Goal: Task Accomplishment & Management: Complete application form

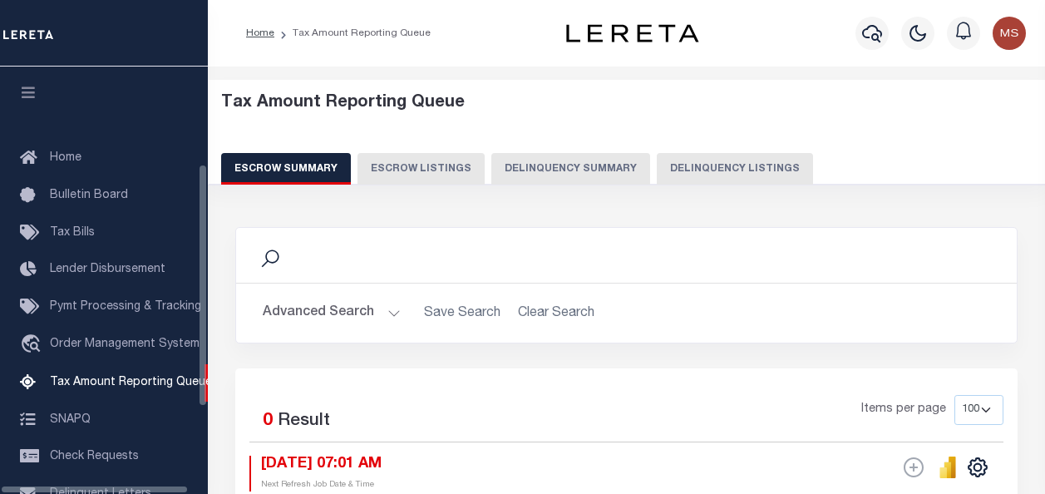
select select "100"
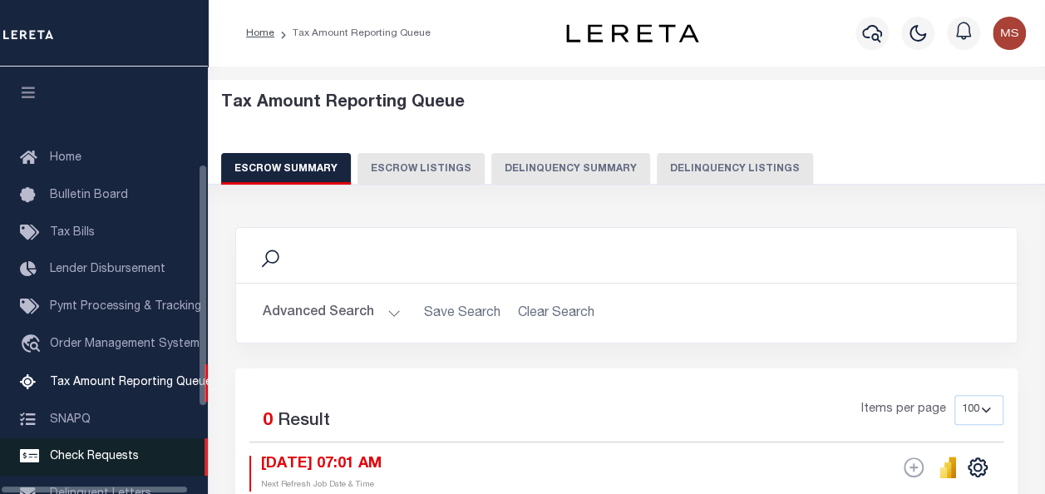
scroll to position [170, 0]
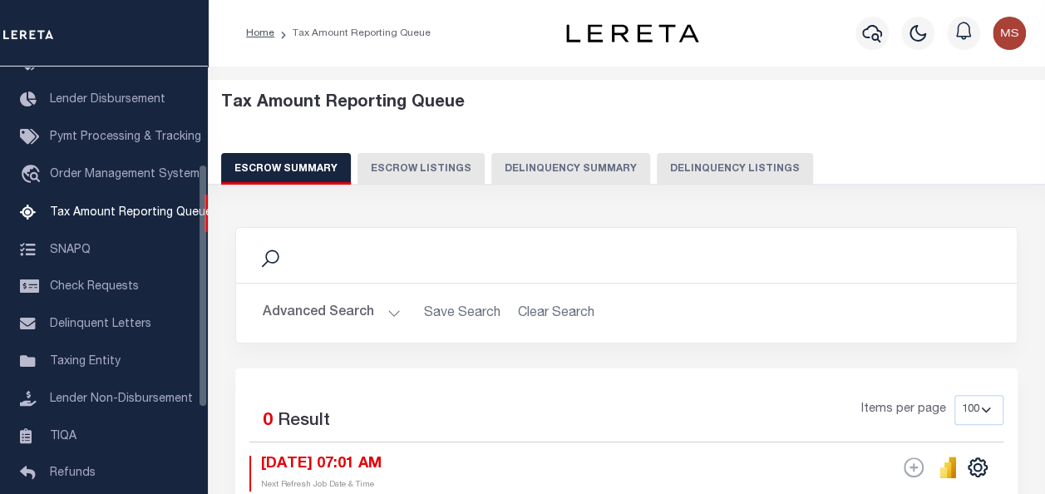
click at [705, 174] on button "Delinquency Listings" at bounding box center [735, 169] width 156 height 32
select select
select select "100"
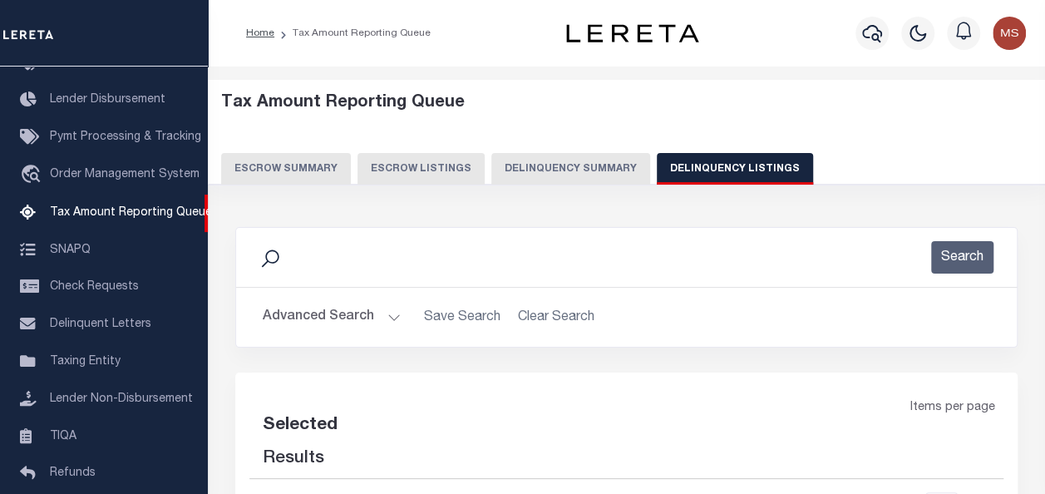
scroll to position [166, 0]
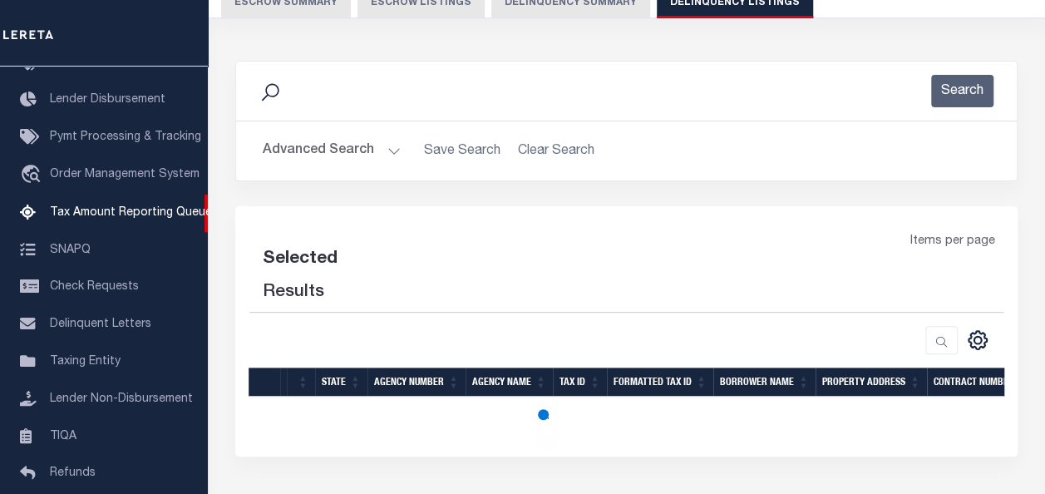
select select "100"
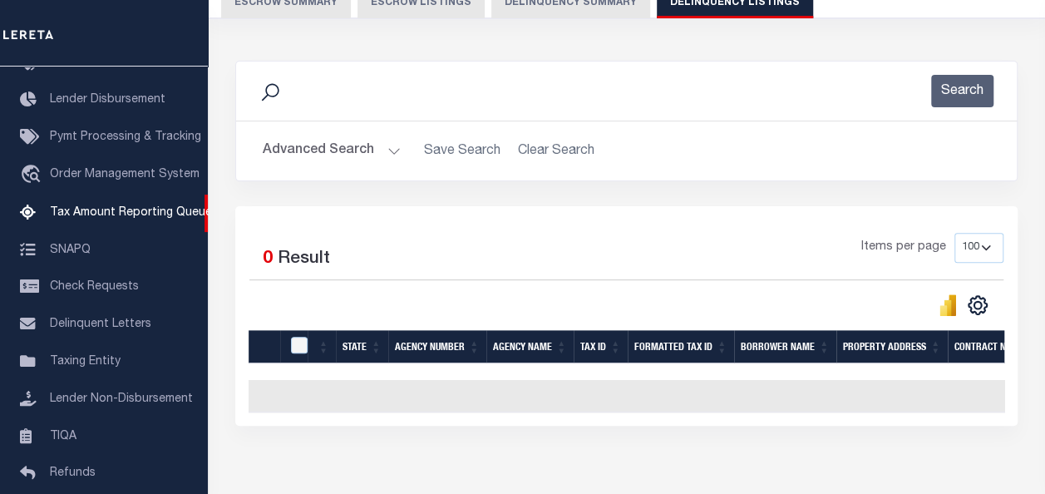
click at [383, 153] on button "Advanced Search" at bounding box center [332, 151] width 138 height 32
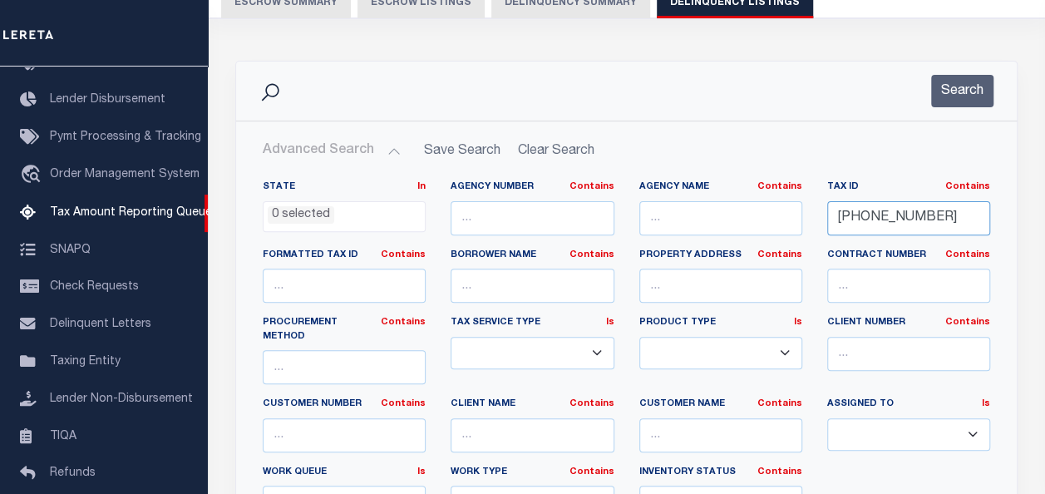
drag, startPoint x: 938, startPoint y: 220, endPoint x: 785, endPoint y: 206, distance: 153.6
click at [785, 206] on div "State In In AK AL AR AZ CA CO CT DC DE FL GA GU HI IA ID IL IN KS KY LA MA MD M…" at bounding box center [626, 356] width 753 height 353
paste input "042-00-00-006.01"
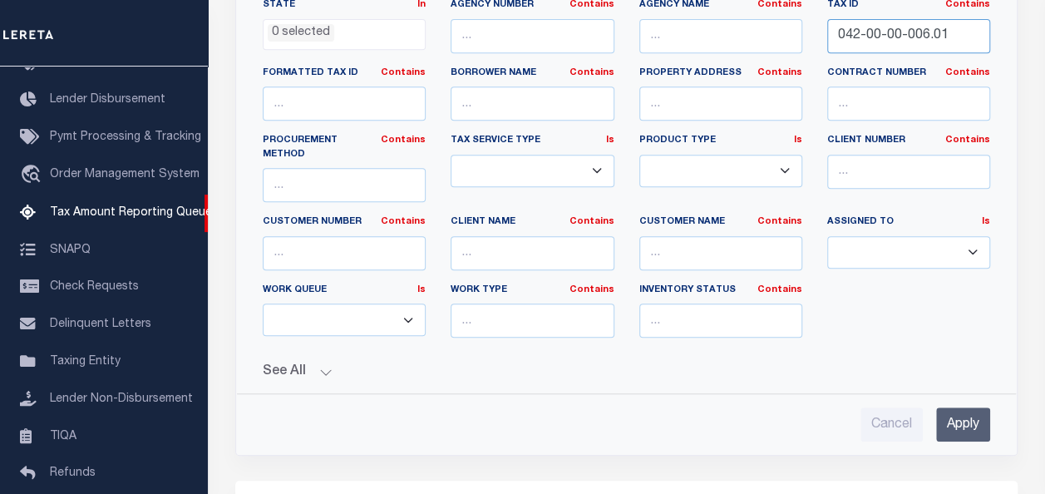
scroll to position [582, 0]
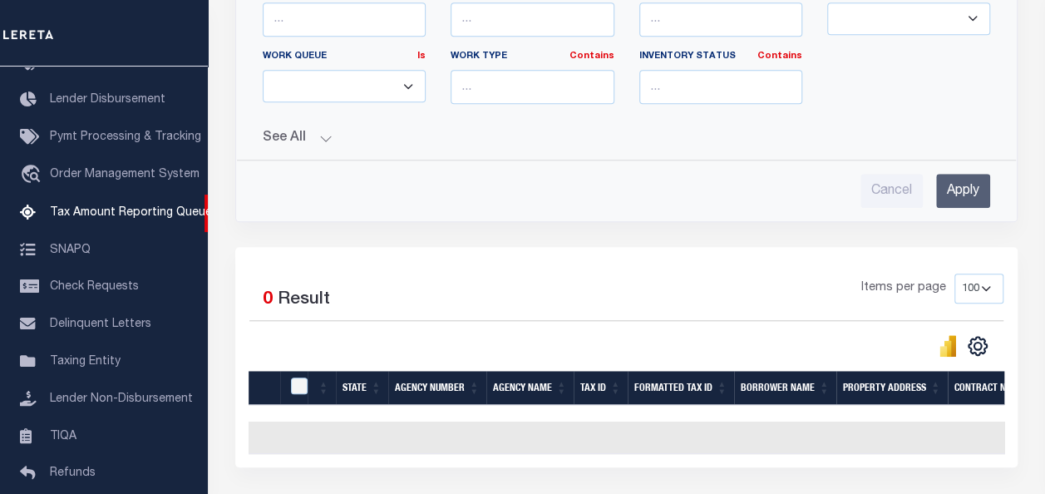
type input "042-00-00-006.01"
click at [968, 174] on input "Apply" at bounding box center [963, 191] width 54 height 34
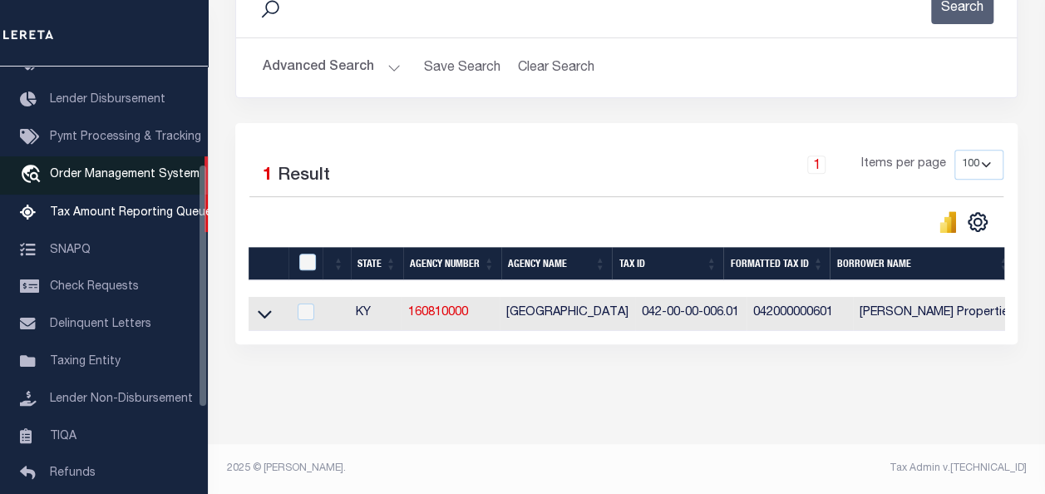
scroll to position [260, 0]
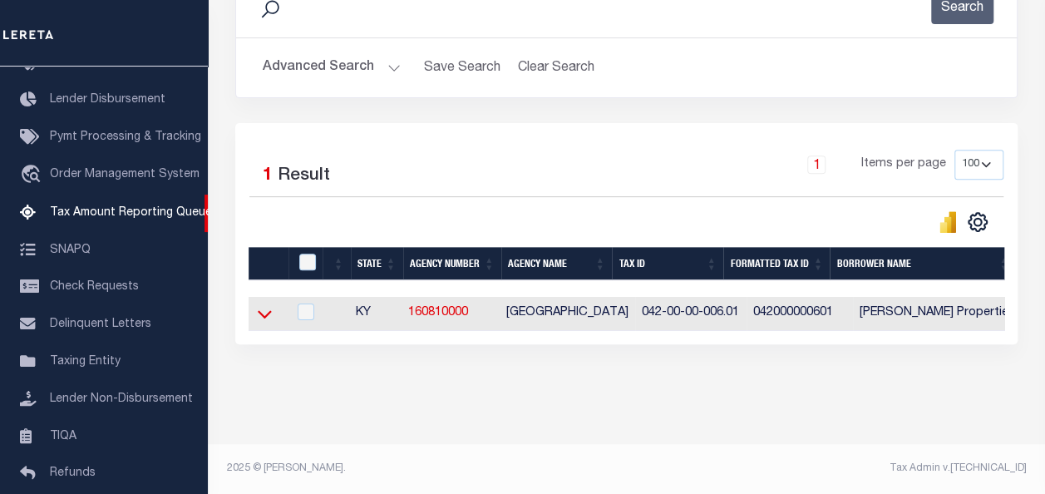
click at [261, 308] on icon at bounding box center [265, 313] width 14 height 17
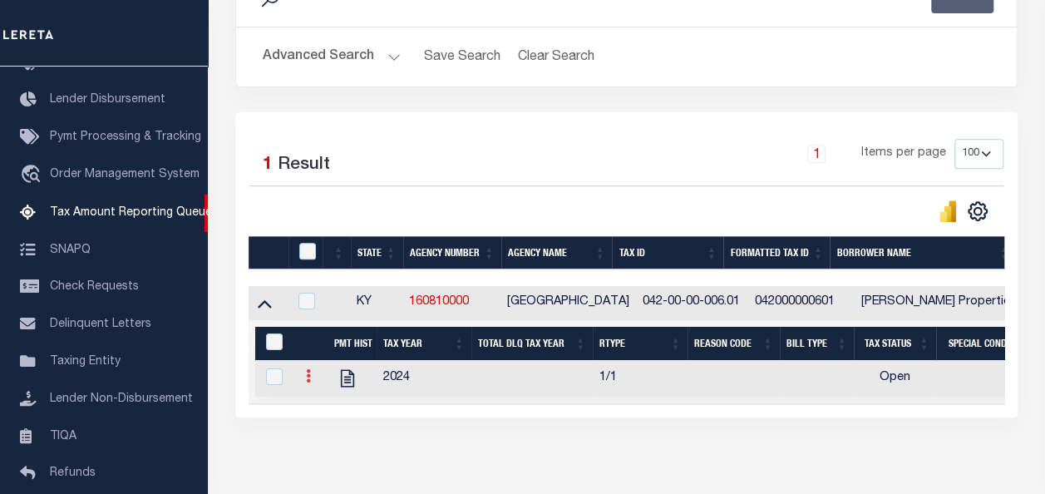
click at [306, 379] on icon at bounding box center [308, 375] width 5 height 13
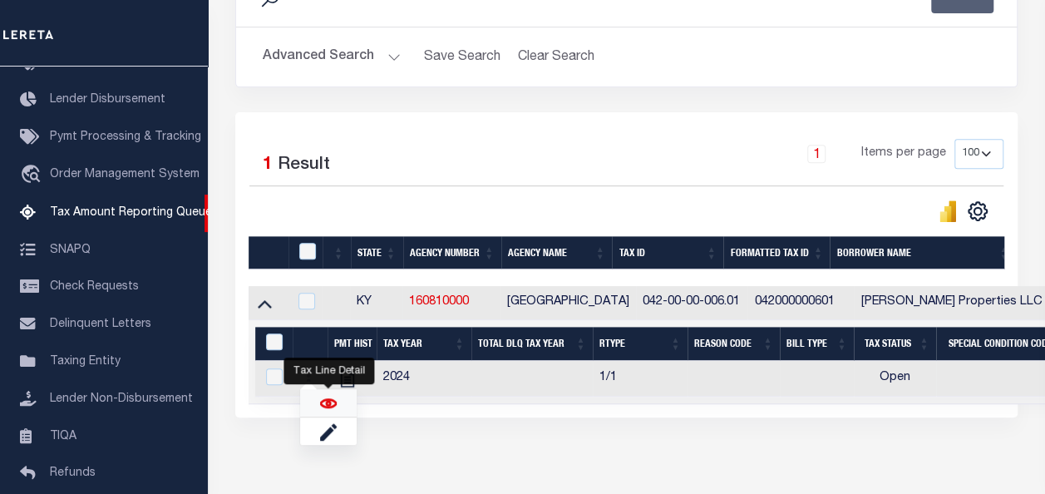
click at [332, 404] on img "" at bounding box center [328, 403] width 17 height 17
checkbox input "true"
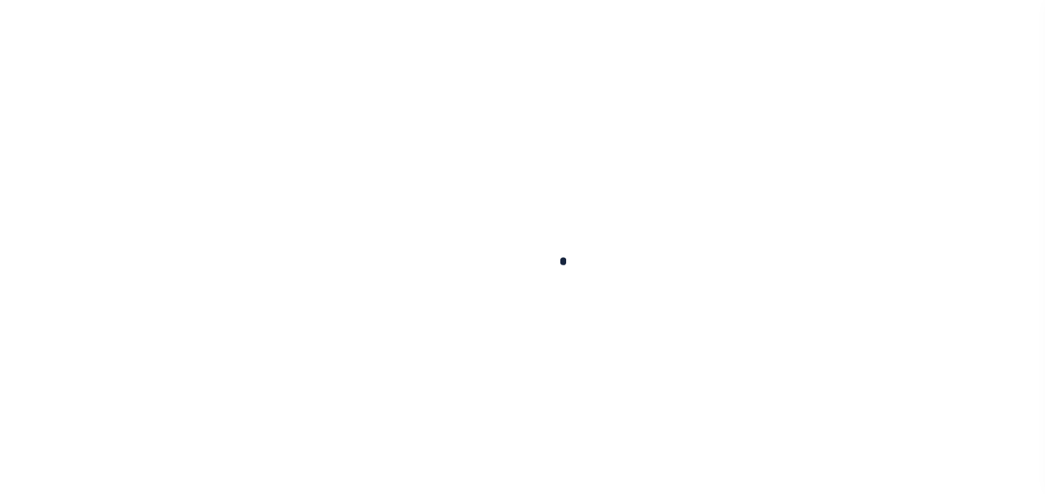
checkbox input "false"
type input "[DATE]"
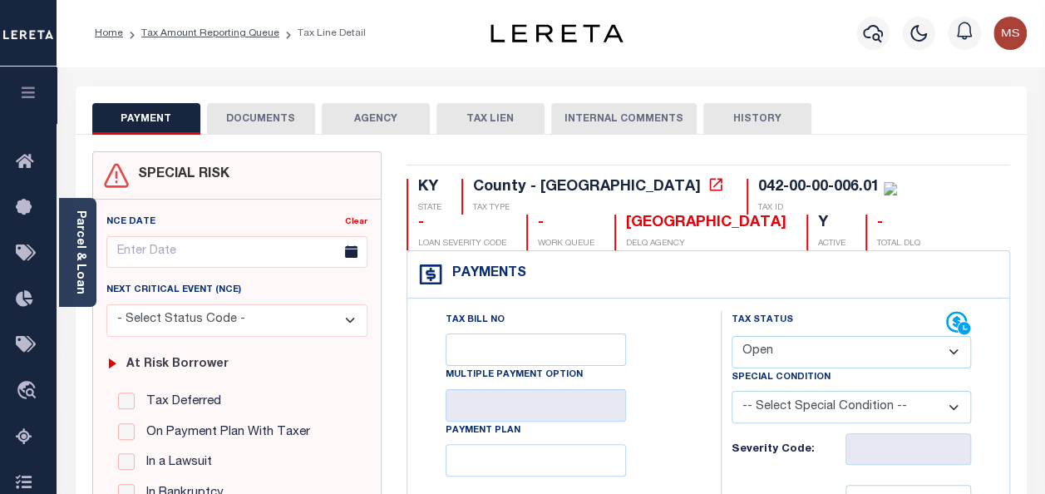
click at [799, 349] on select "- Select Status Code - Open Due/Unpaid Paid Incomplete No Tax Due Internal Refu…" at bounding box center [851, 352] width 239 height 32
select select "PYD"
click at [732, 336] on select "- Select Status Code - Open Due/Unpaid Paid Incomplete No Tax Due Internal Refu…" at bounding box center [851, 352] width 239 height 32
type input "[DATE]"
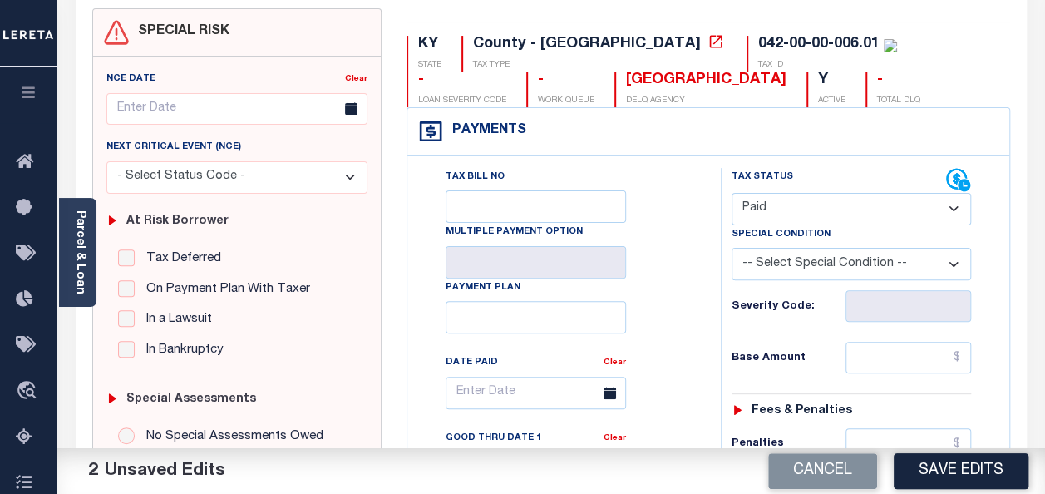
scroll to position [249, 0]
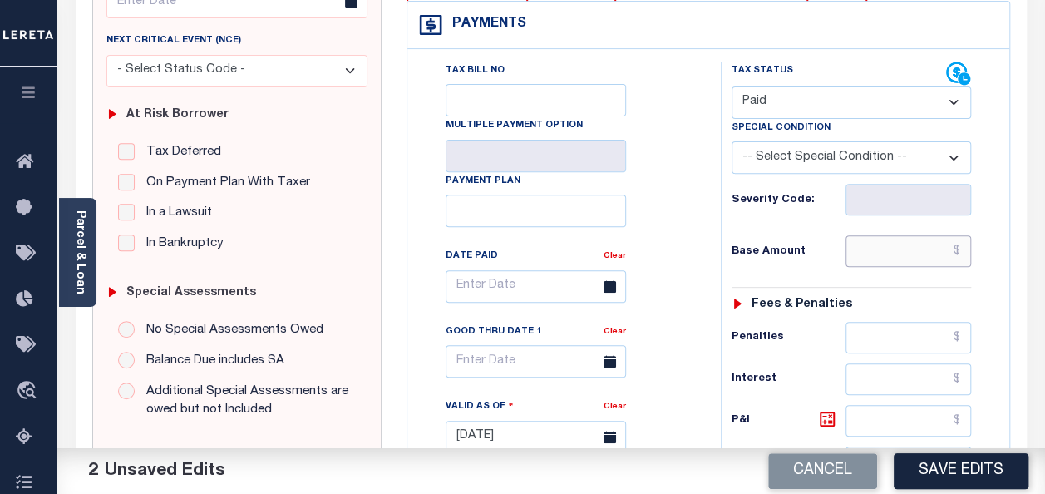
click at [900, 251] on input "text" at bounding box center [909, 251] width 126 height 32
type input "$0.00"
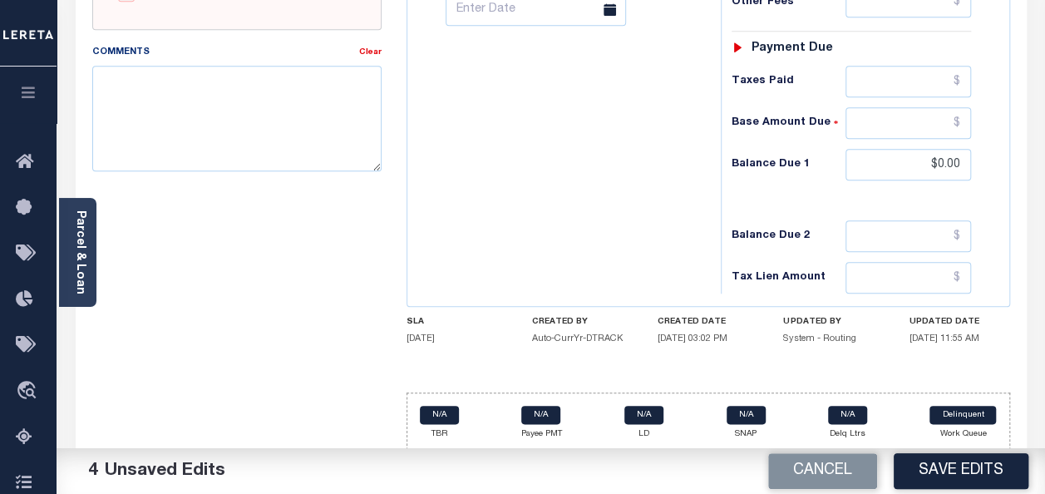
scroll to position [756, 0]
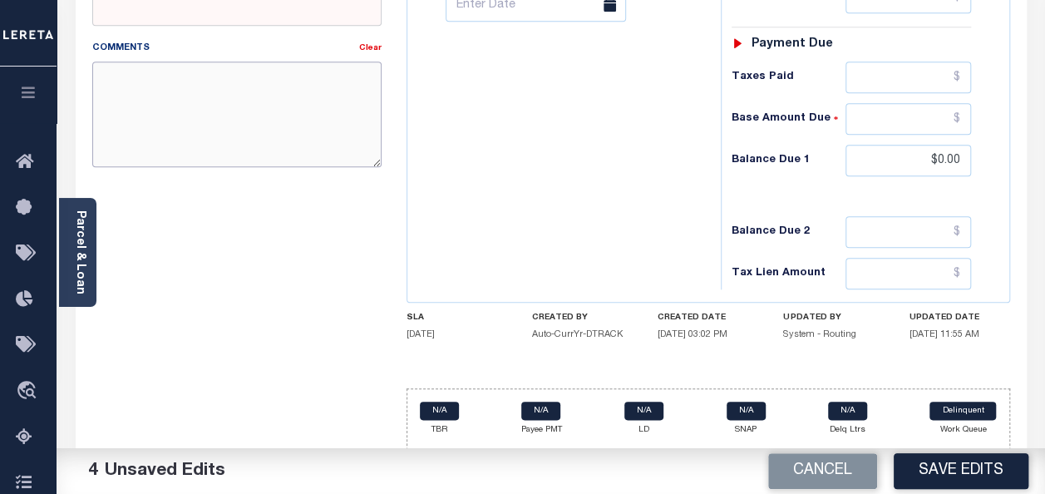
click at [186, 121] on textarea "Comments" at bounding box center [236, 114] width 289 height 105
click at [203, 78] on textarea "Comments" at bounding box center [236, 114] width 289 height 105
paste textarea "spoke with t/c Emmy no taxes are due"
click at [215, 76] on textarea "spoke with t/c Emmy no taxes are due" at bounding box center [236, 114] width 289 height 105
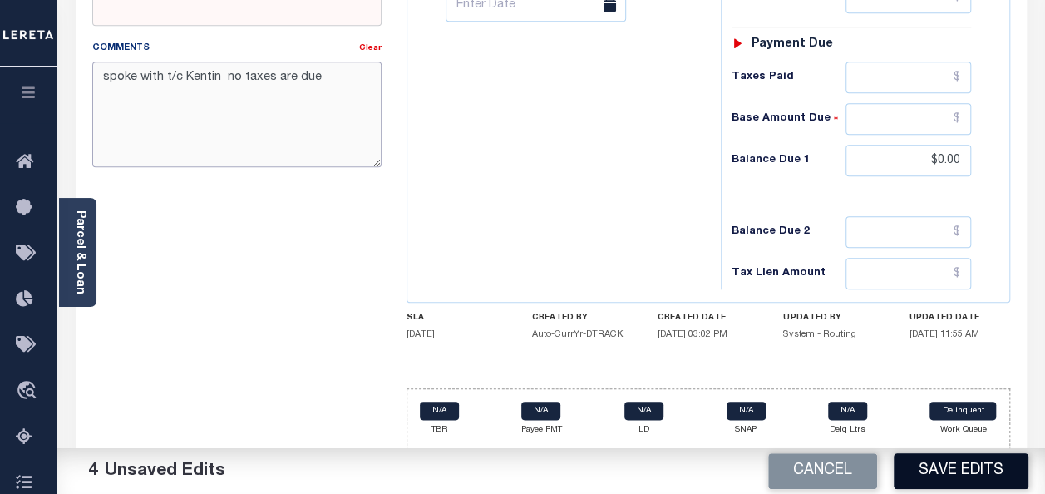
type textarea "spoke with t/c Kentin no taxes are due"
click at [931, 466] on button "Save Edits" at bounding box center [961, 471] width 135 height 36
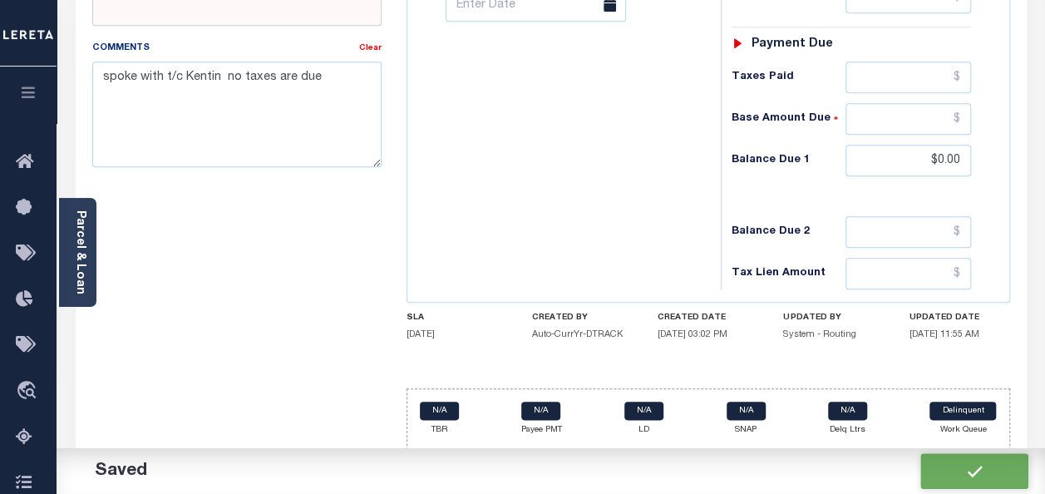
checkbox input "false"
type input "$0"
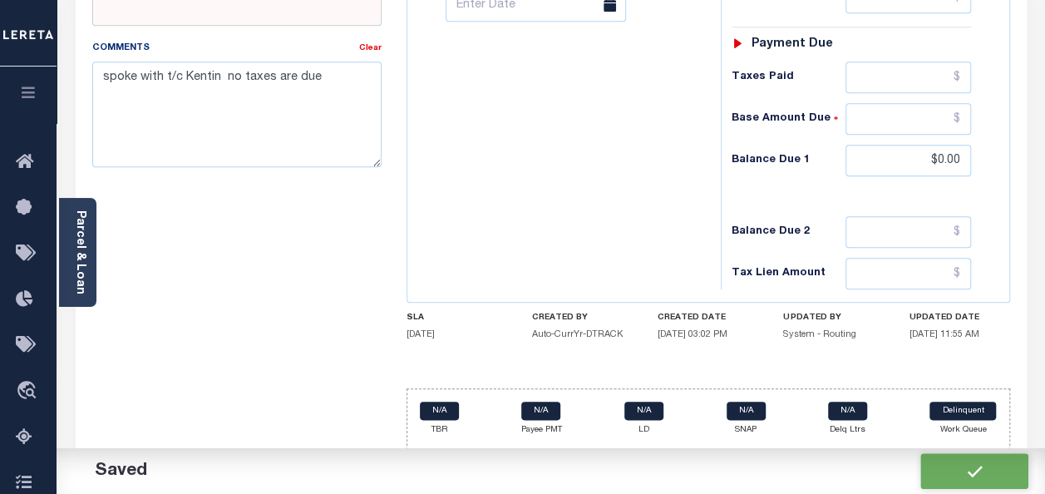
type input "$0"
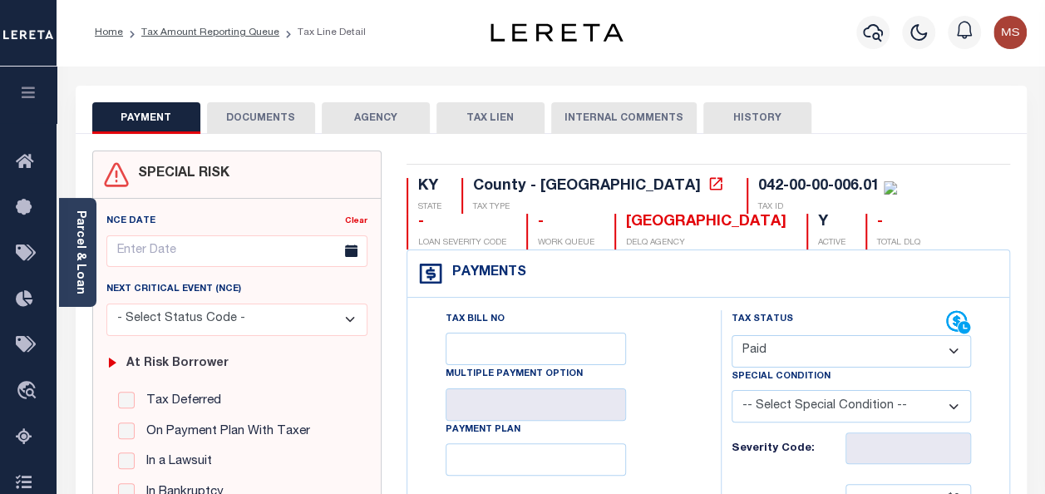
scroll to position [0, 0]
click at [236, 36] on link "Tax Amount Reporting Queue" at bounding box center [210, 33] width 138 height 10
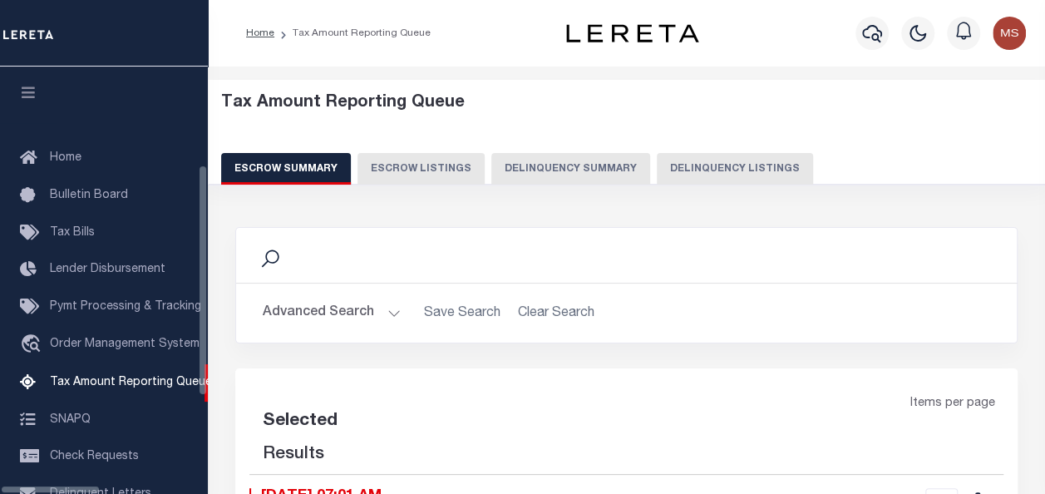
scroll to position [170, 0]
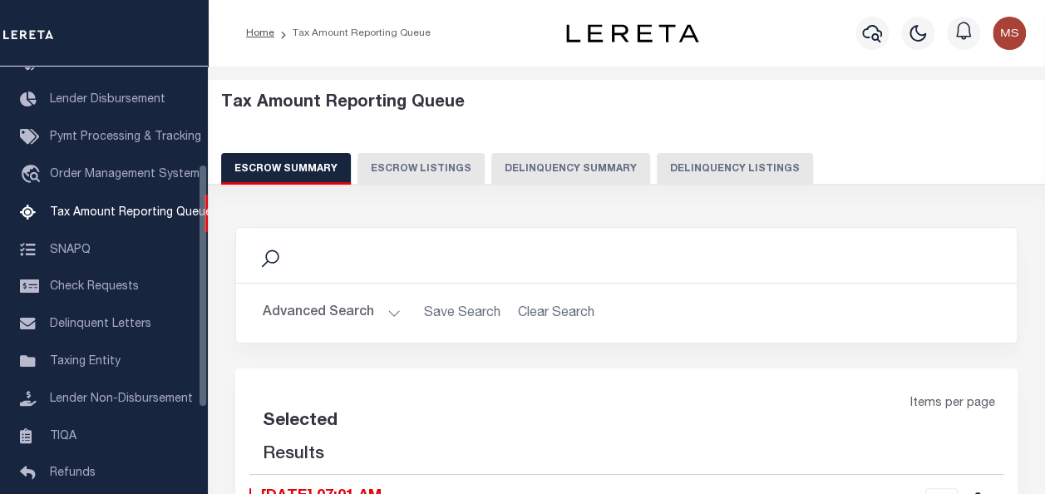
select select "100"
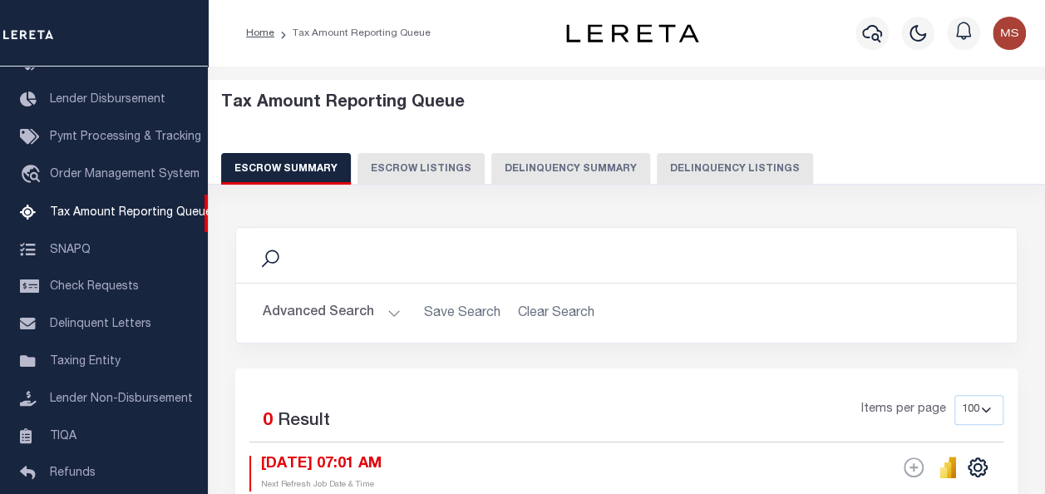
click at [712, 170] on button "Delinquency Listings" at bounding box center [735, 169] width 156 height 32
select select "100"
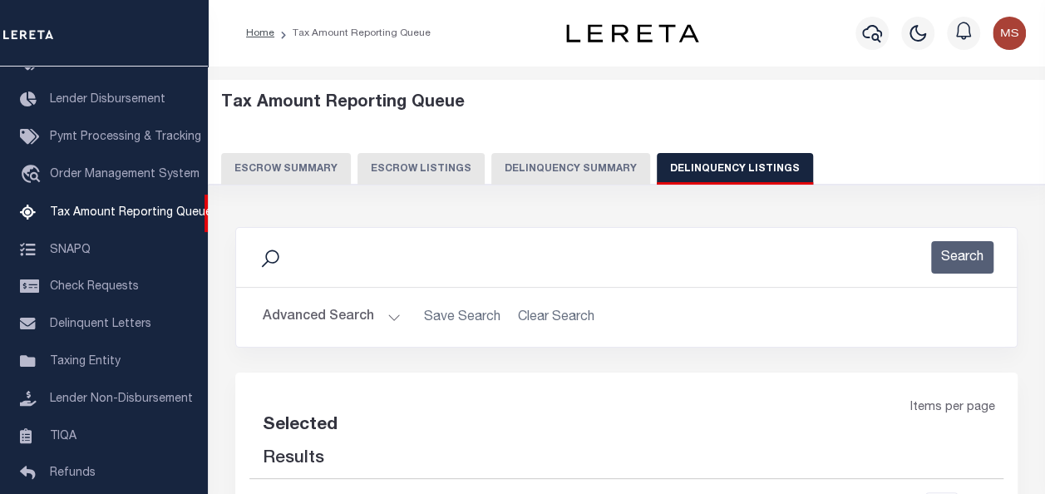
select select "100"
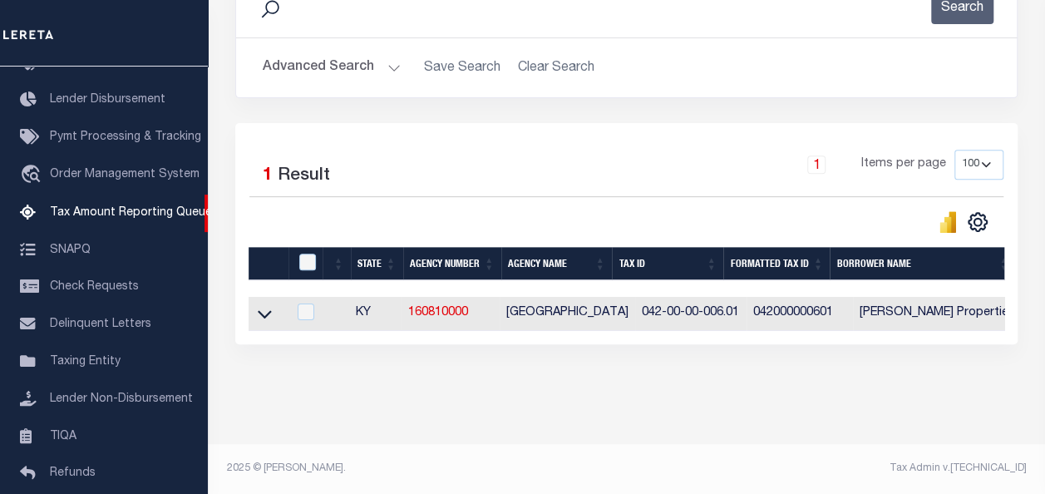
scroll to position [240, 0]
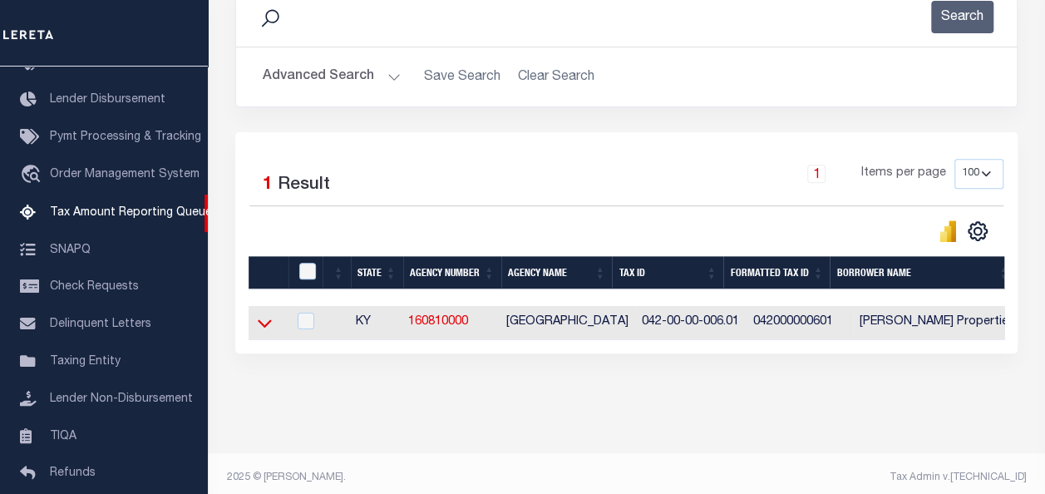
click at [263, 319] on icon at bounding box center [265, 322] width 14 height 17
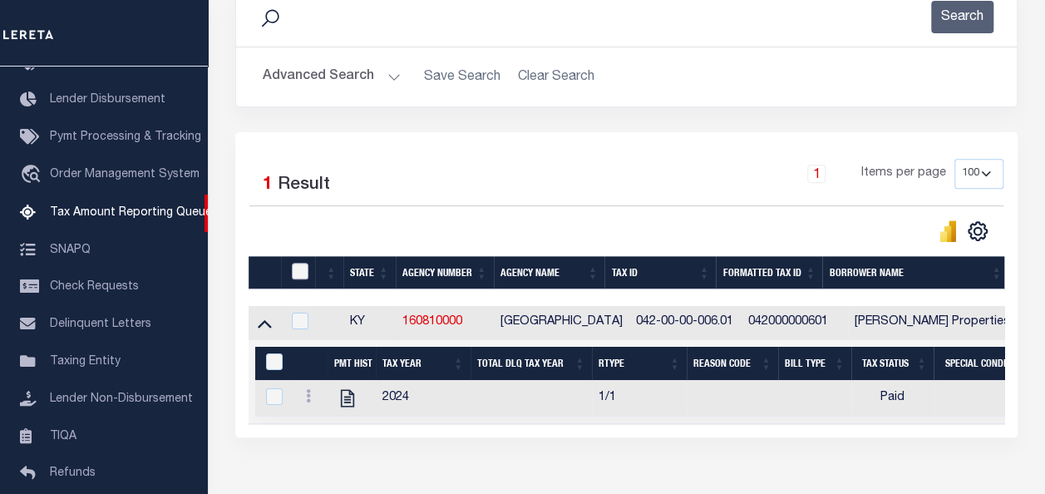
click at [303, 266] on input "checkbox" at bounding box center [300, 271] width 17 height 17
checkbox input "true"
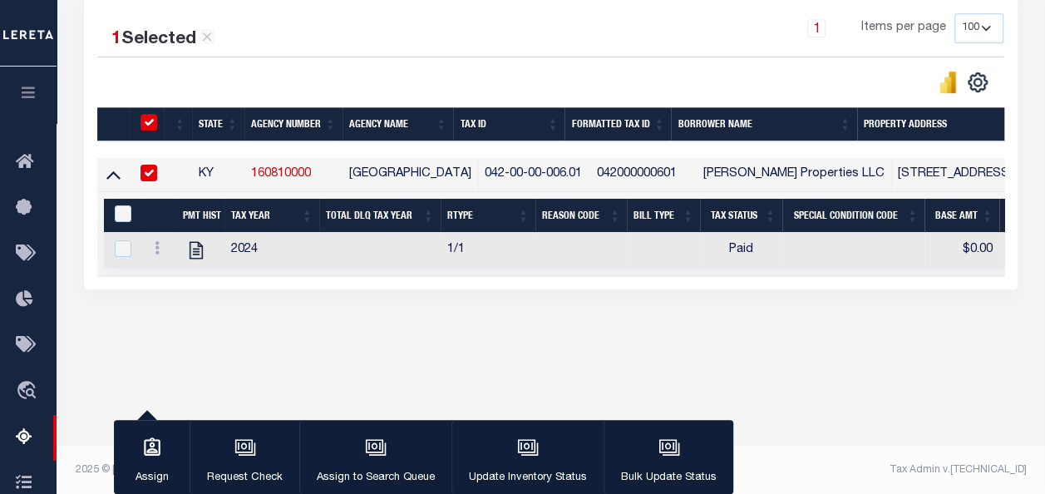
scroll to position [387, 0]
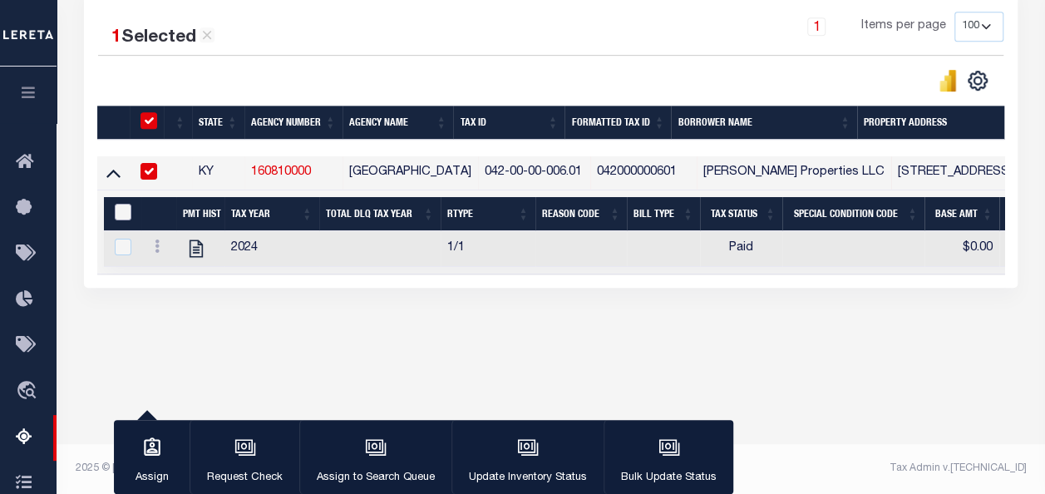
click at [122, 218] on input "&nbsp;" at bounding box center [123, 212] width 17 height 17
checkbox input "true"
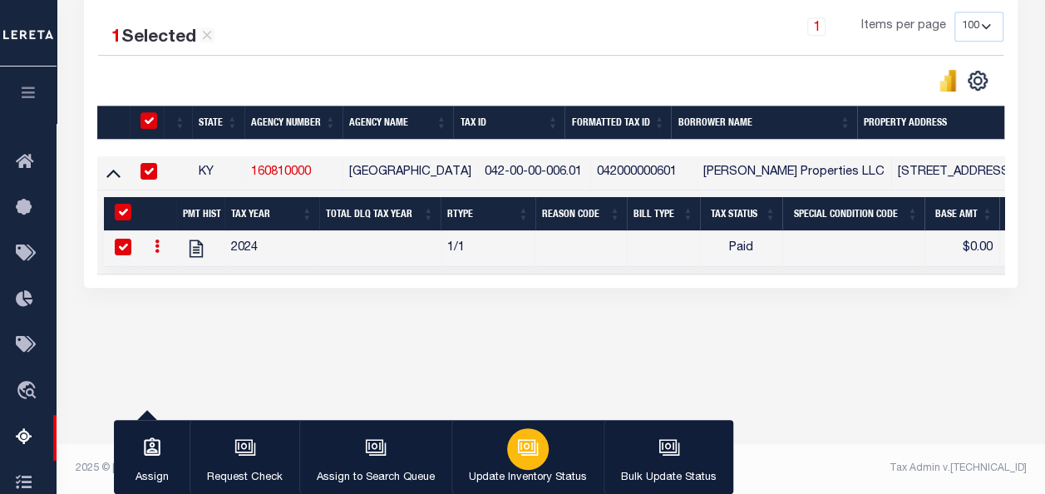
click at [526, 448] on icon "button" at bounding box center [528, 448] width 22 height 22
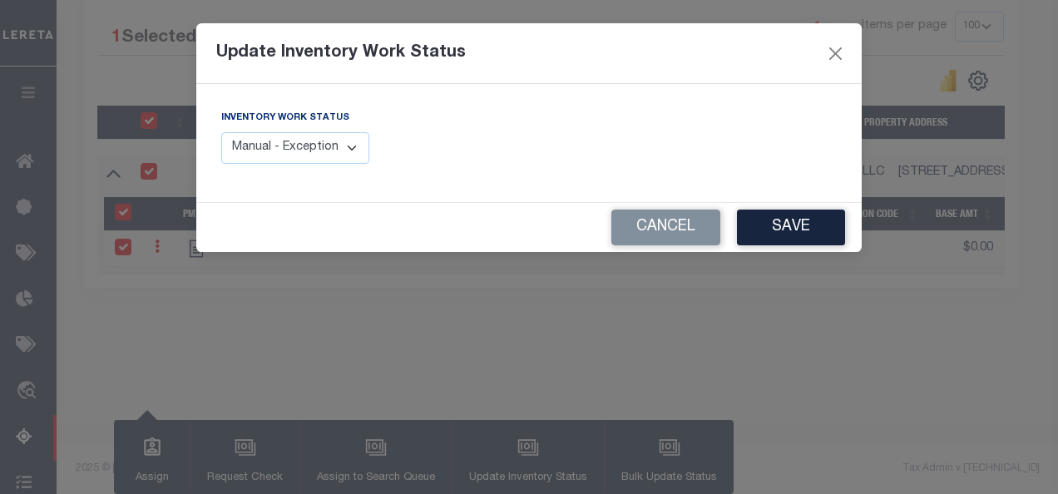
drag, startPoint x: 334, startPoint y: 148, endPoint x: 348, endPoint y: 155, distance: 15.6
click at [334, 148] on select "Manual - Exception Pended - Awaiting Search Late Add Exception Completed" at bounding box center [295, 148] width 148 height 32
select select "4"
click at [221, 132] on select "Manual - Exception Pended - Awaiting Search Late Add Exception Completed" at bounding box center [295, 148] width 148 height 32
click at [785, 234] on button "Save" at bounding box center [791, 228] width 108 height 36
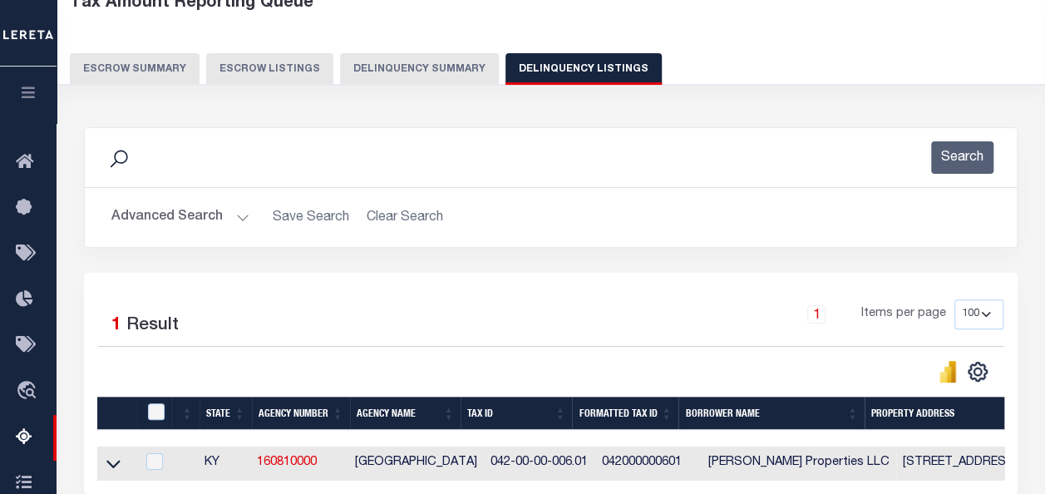
scroll to position [0, 0]
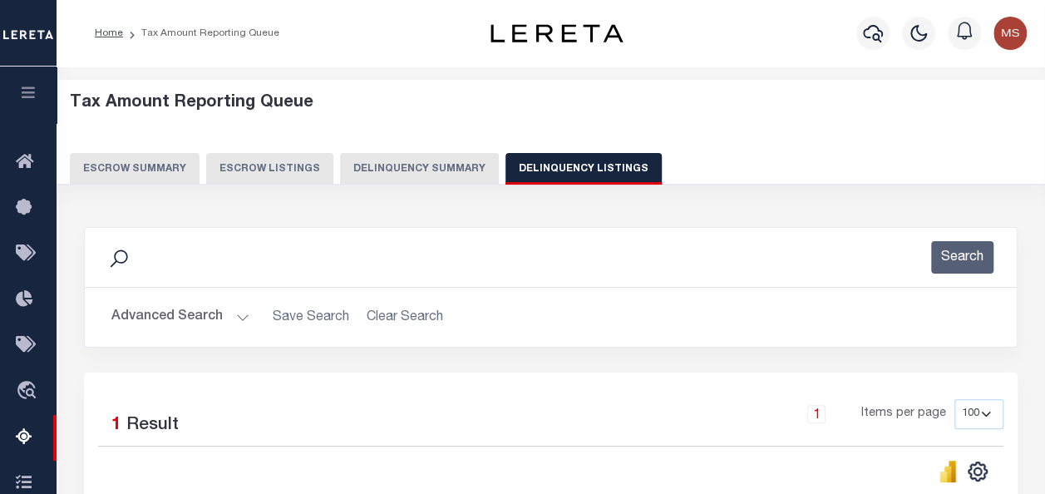
click at [228, 314] on button "Advanced Search" at bounding box center [180, 317] width 138 height 32
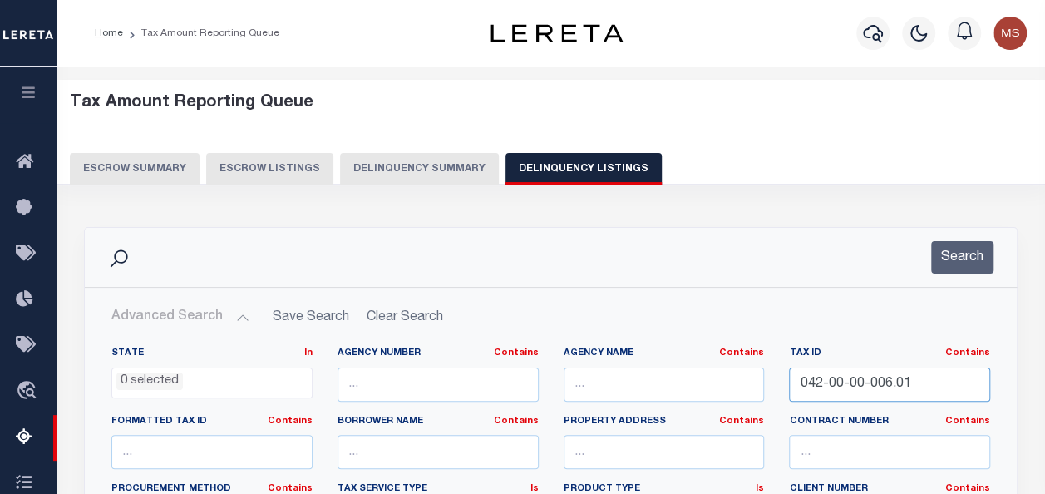
drag, startPoint x: 936, startPoint y: 388, endPoint x: 787, endPoint y: 378, distance: 150.0
click at [787, 378] on div "Tax ID Contains Contains Is 042-00-00-006.01" at bounding box center [890, 381] width 226 height 68
paste input "M04-10-020"
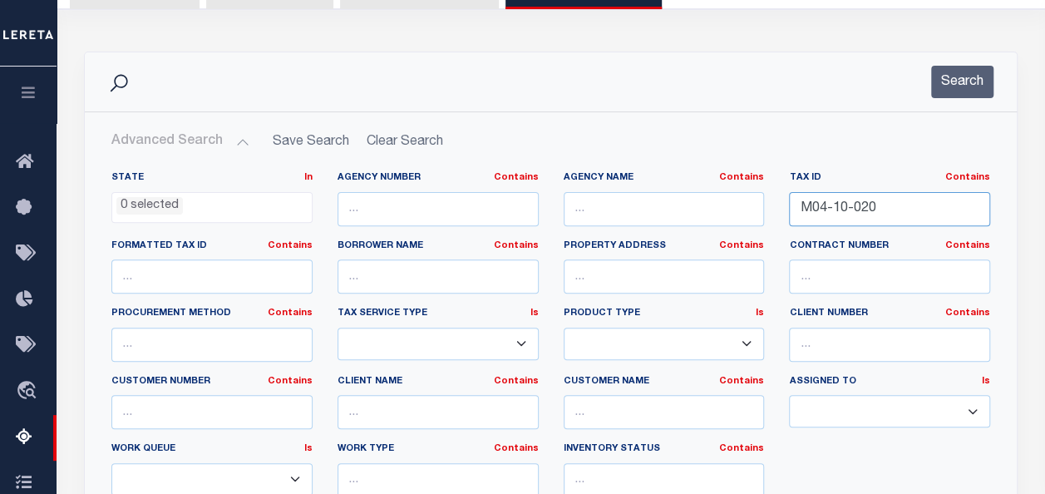
scroll to position [416, 0]
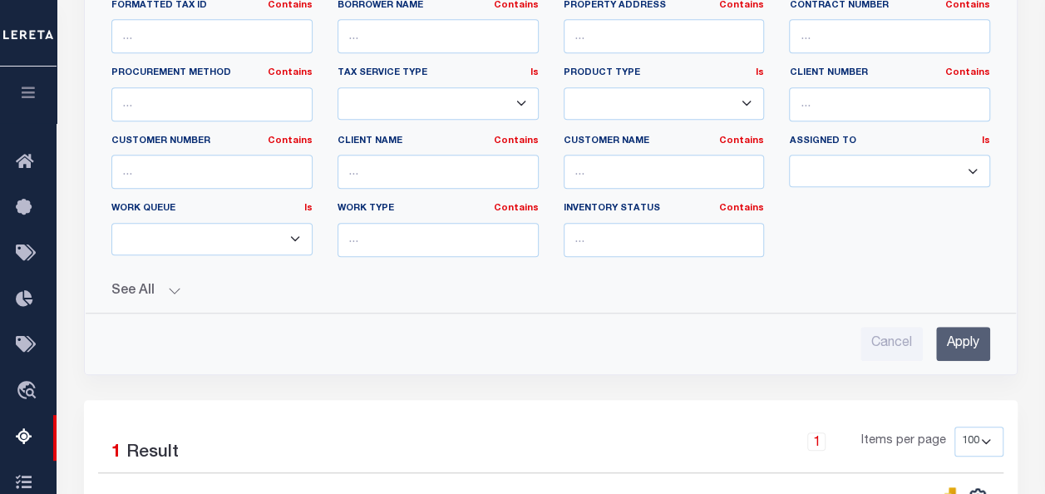
type input "M04-10-020"
click at [955, 343] on input "Apply" at bounding box center [963, 344] width 54 height 34
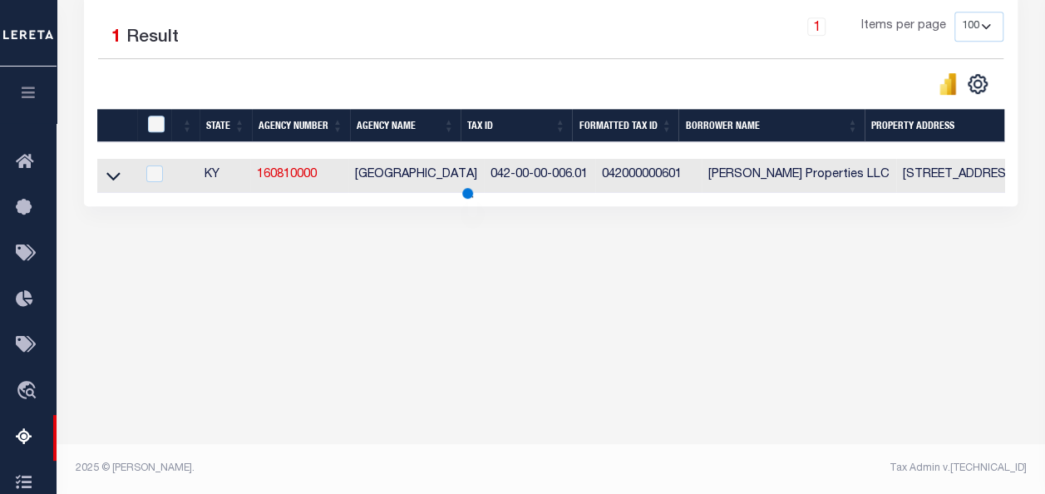
scroll to position [387, 0]
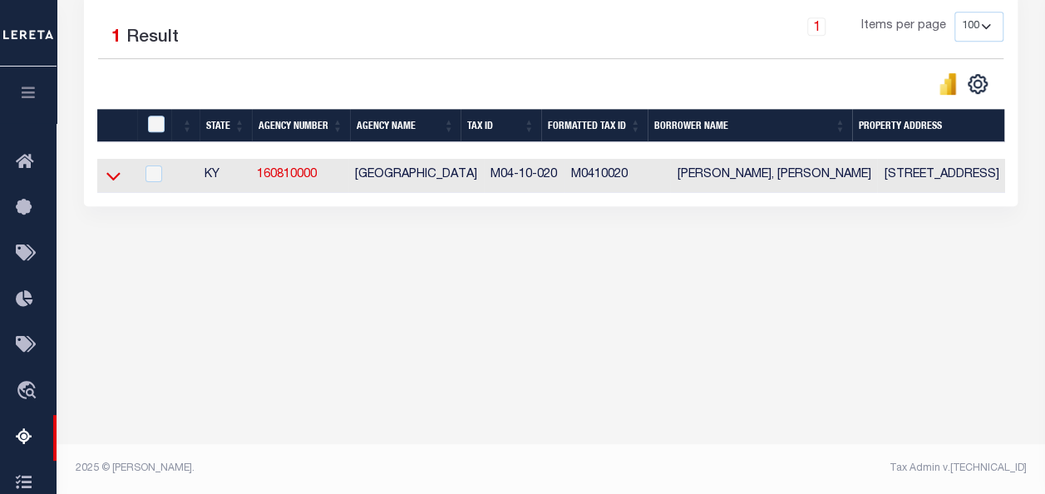
click at [109, 175] on icon at bounding box center [113, 175] width 14 height 17
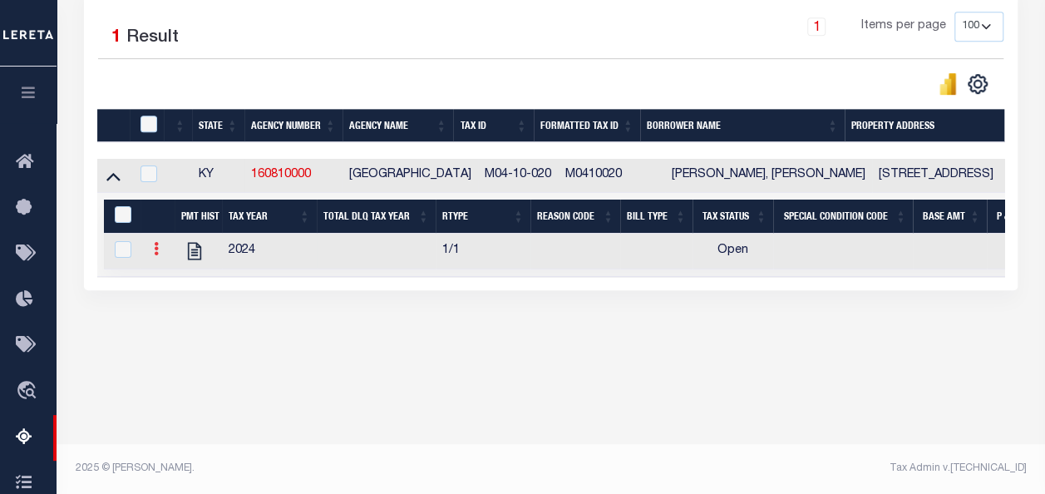
click at [158, 250] on icon at bounding box center [156, 248] width 5 height 13
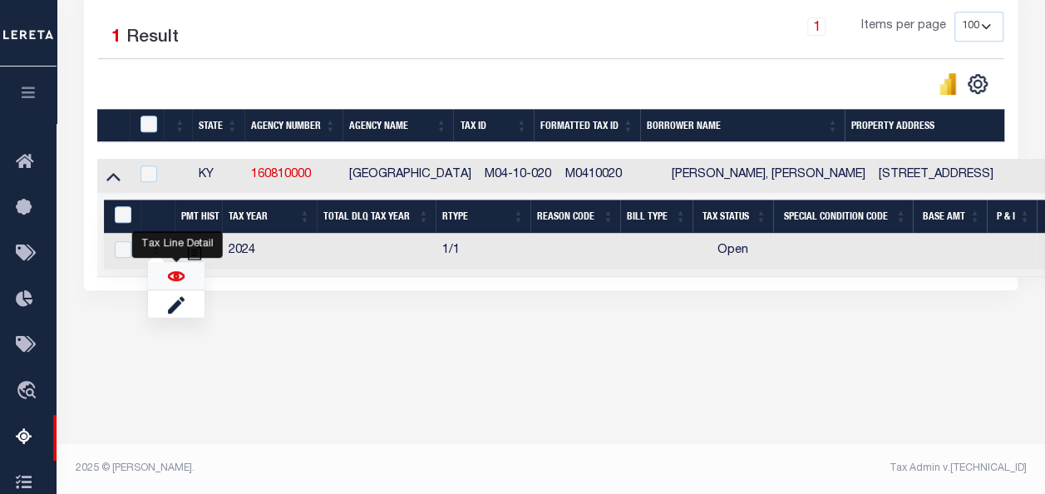
click at [175, 276] on img "" at bounding box center [176, 276] width 17 height 17
checkbox input "true"
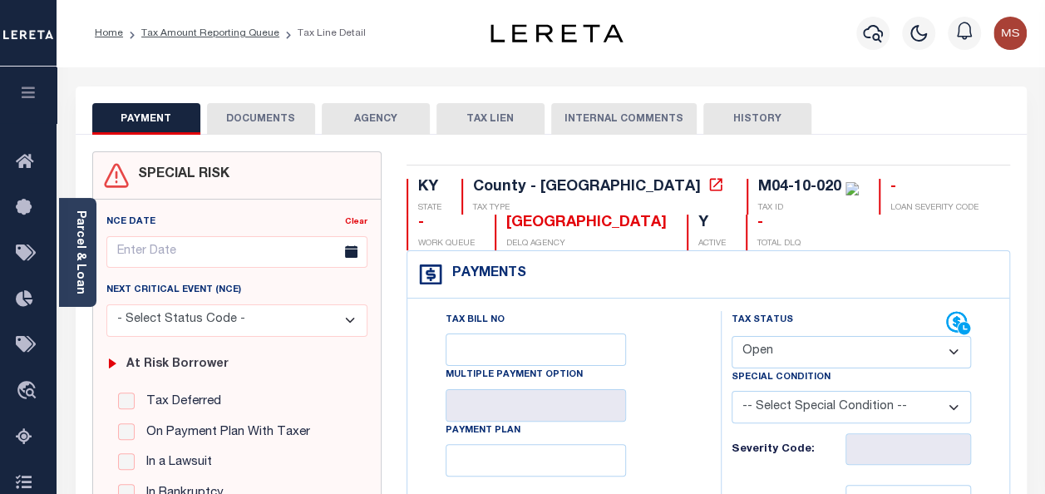
click at [776, 352] on select "- Select Status Code - Open Due/Unpaid Paid Incomplete No Tax Due Internal Refu…" at bounding box center [851, 352] width 239 height 32
select select "PYD"
click at [732, 336] on select "- Select Status Code - Open Due/Unpaid Paid Incomplete No Tax Due Internal Refu…" at bounding box center [851, 352] width 239 height 32
type input "[DATE]"
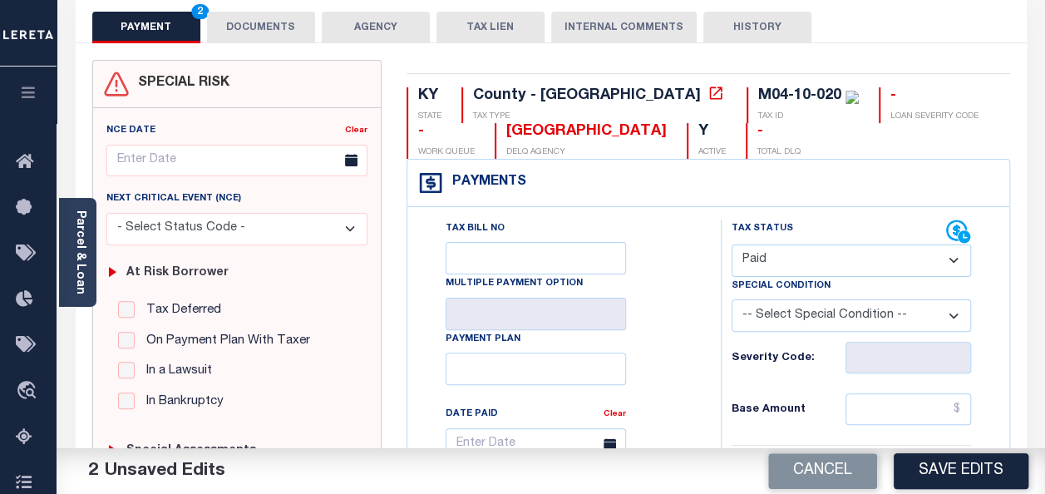
scroll to position [249, 0]
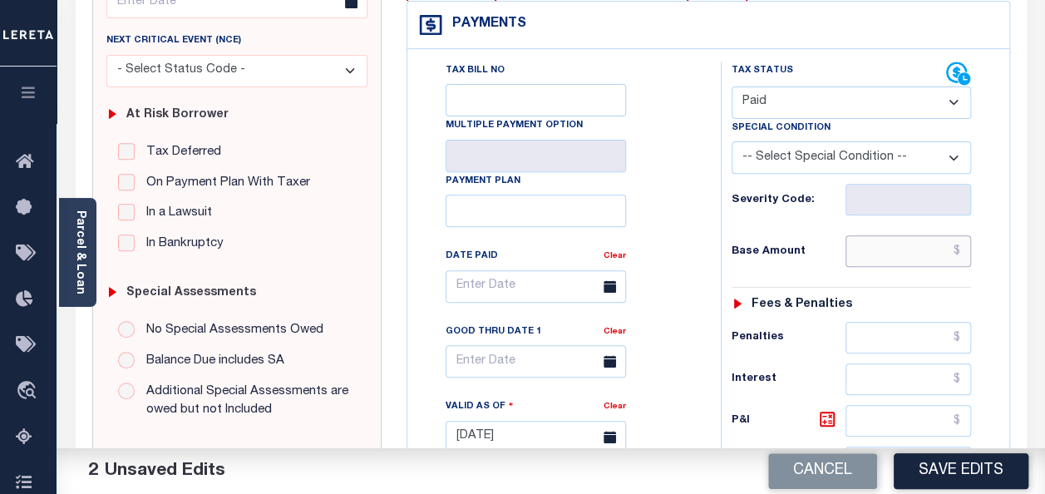
click at [886, 253] on input "text" at bounding box center [909, 251] width 126 height 32
type input "$0.00"
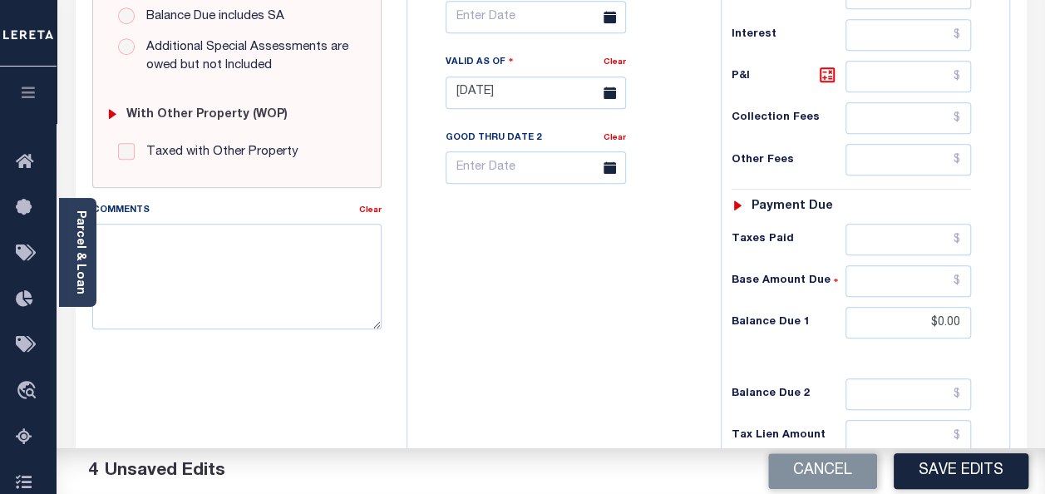
scroll to position [756, 0]
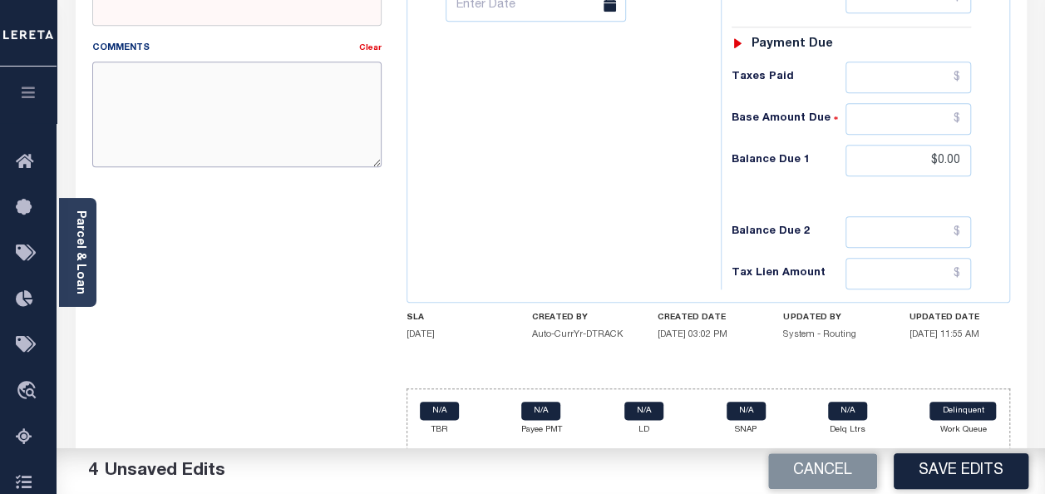
click at [166, 97] on textarea "Comments" at bounding box center [236, 114] width 289 height 105
click at [173, 106] on textarea "Comments" at bounding box center [236, 114] width 289 height 105
paste textarea "spoke with t/c Kentin no taxes are due"
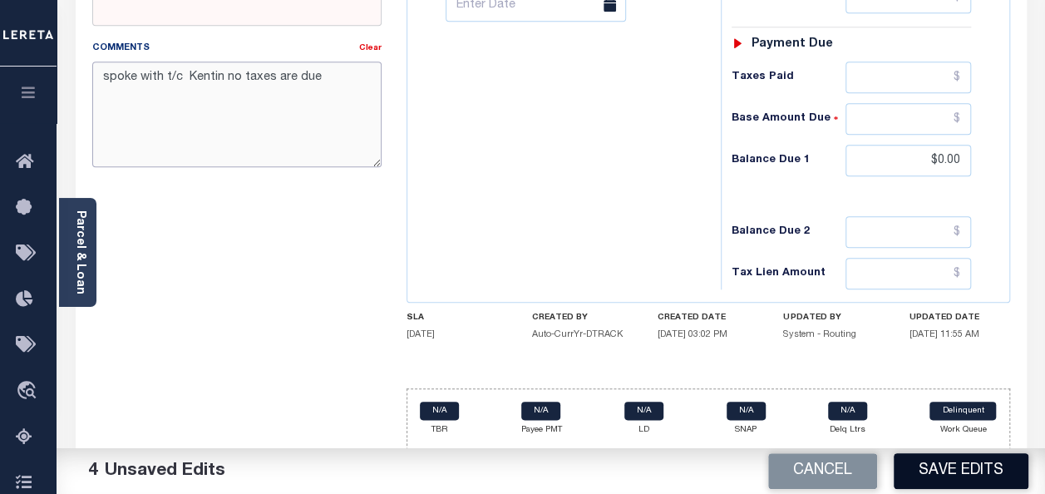
type textarea "spoke with t/c Kentin no taxes are due"
click at [963, 461] on button "Save Edits" at bounding box center [961, 471] width 135 height 36
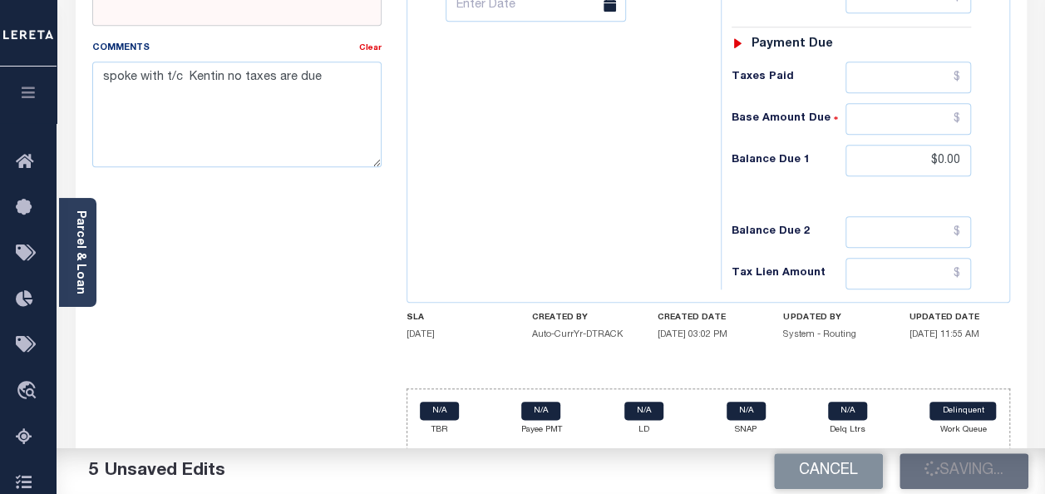
checkbox input "false"
type input "$0"
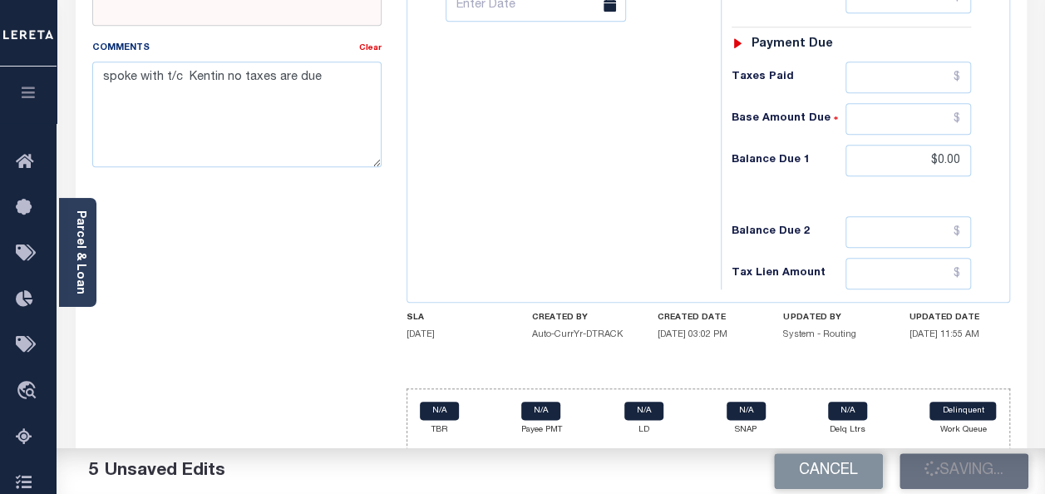
type input "$0"
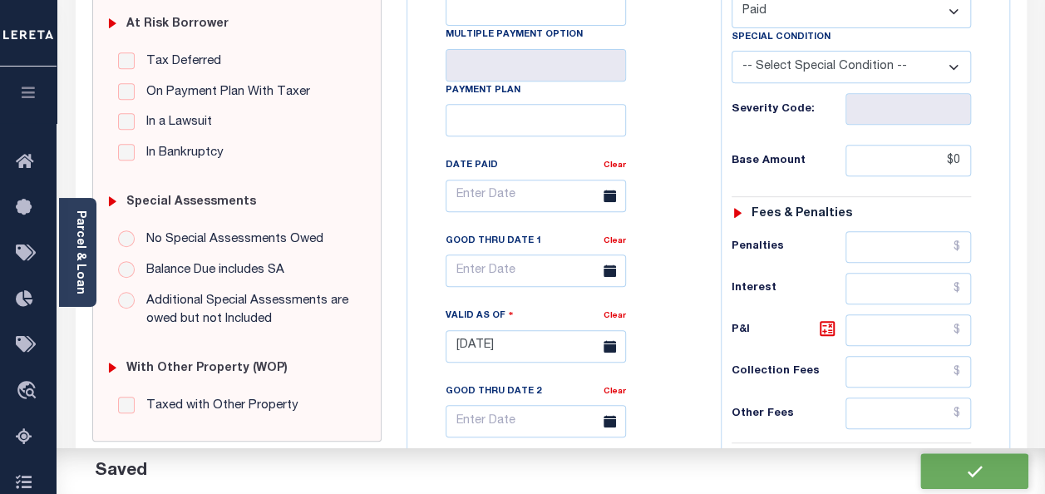
scroll to position [0, 0]
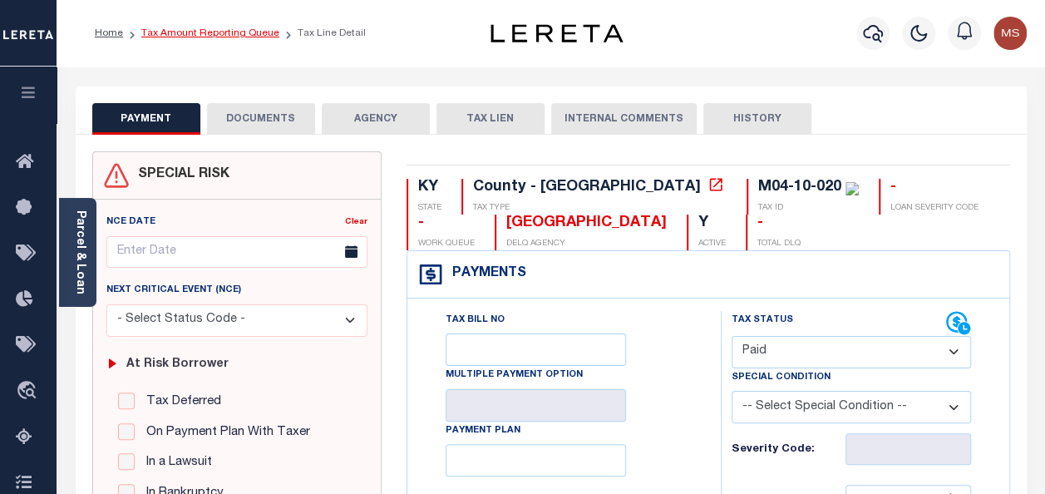
click at [196, 34] on link "Tax Amount Reporting Queue" at bounding box center [210, 33] width 138 height 10
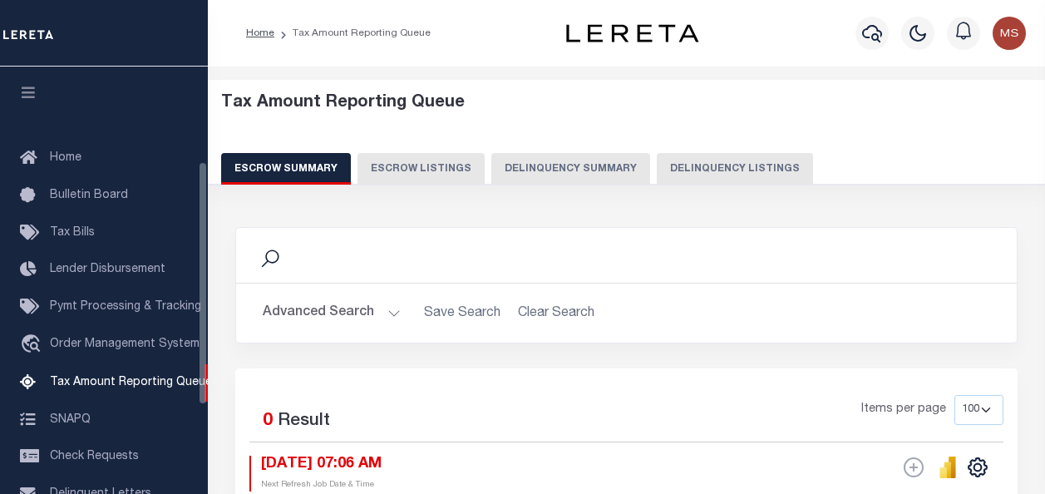
select select "100"
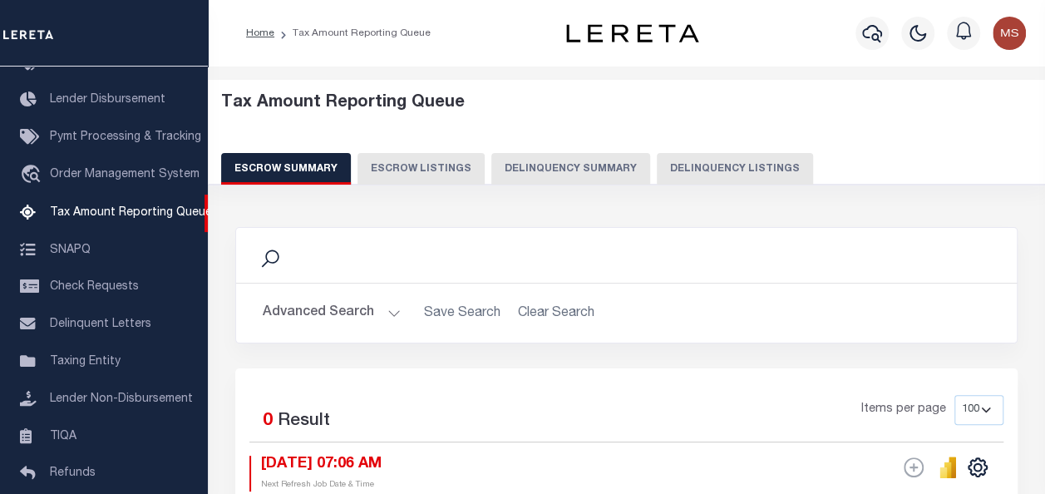
click at [698, 171] on button "Delinquency Listings" at bounding box center [735, 169] width 156 height 32
select select "100"
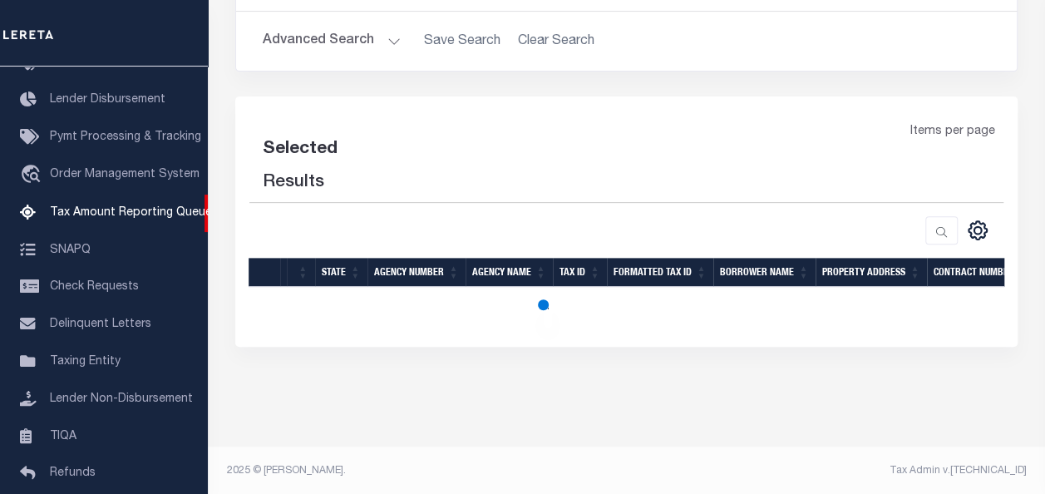
select select "100"
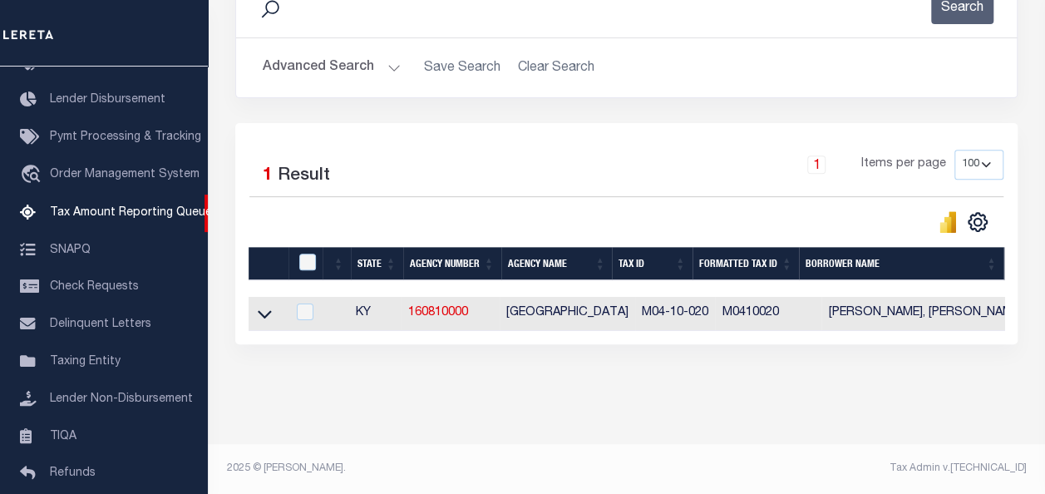
scroll to position [260, 0]
click at [259, 305] on icon at bounding box center [265, 313] width 14 height 17
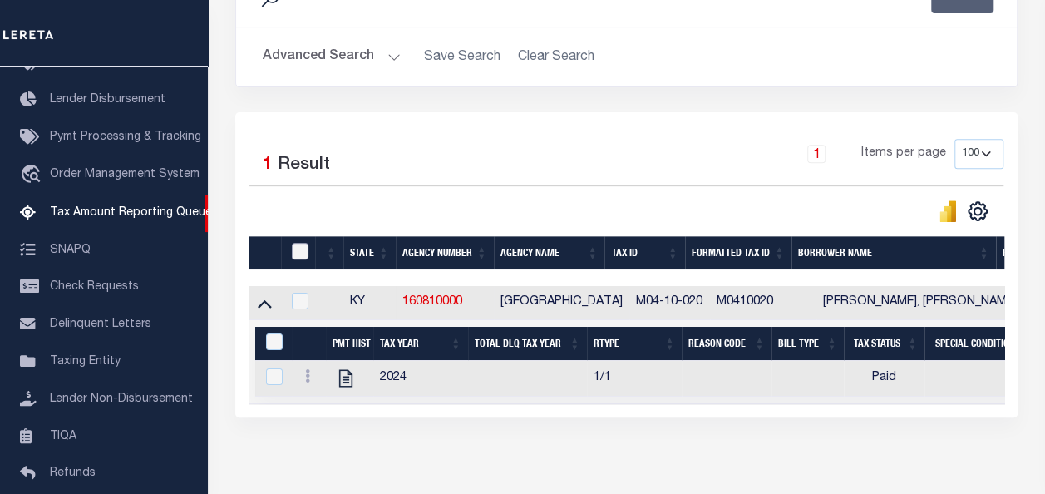
click at [297, 249] on input "checkbox" at bounding box center [300, 251] width 17 height 17
checkbox input "true"
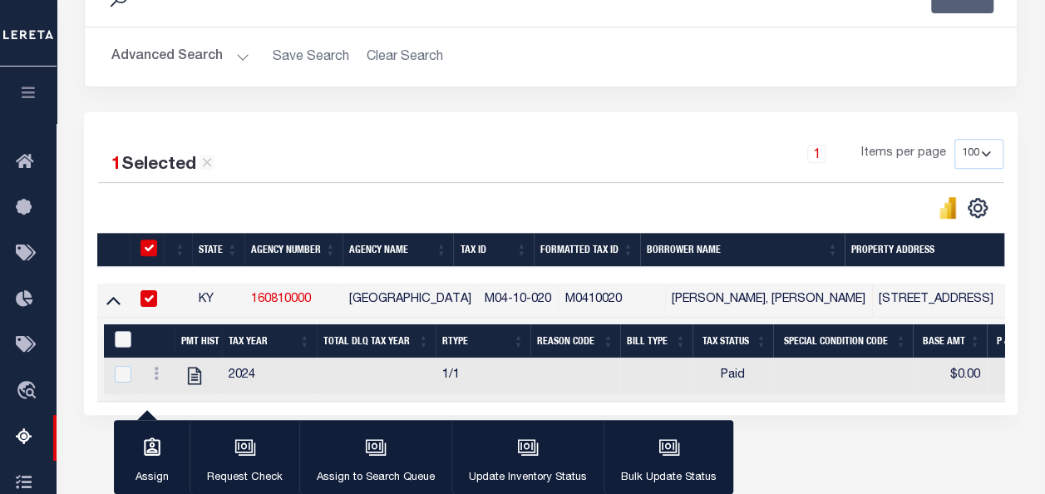
click at [123, 331] on input "&nbsp;" at bounding box center [123, 339] width 17 height 17
checkbox input "true"
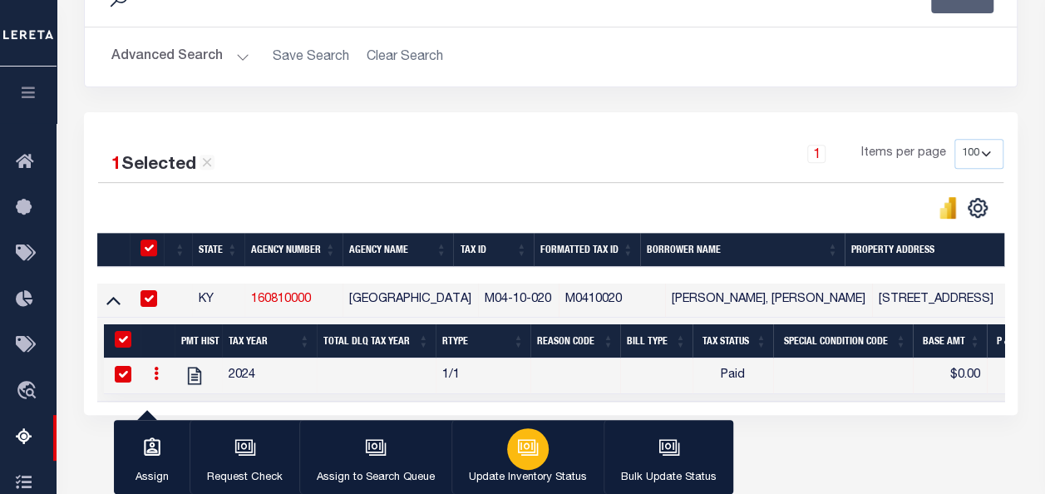
click at [529, 441] on icon "button" at bounding box center [526, 445] width 17 height 13
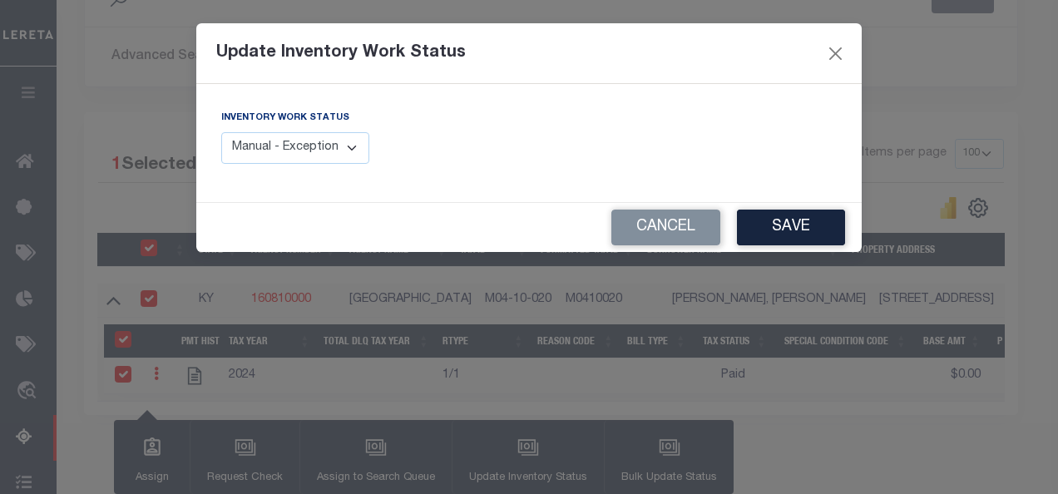
click at [329, 140] on select "Manual - Exception Pended - Awaiting Search Late Add Exception Completed" at bounding box center [295, 148] width 148 height 32
select select "4"
click at [221, 132] on select "Manual - Exception Pended - Awaiting Search Late Add Exception Completed" at bounding box center [295, 148] width 148 height 32
click at [793, 227] on button "Save" at bounding box center [791, 228] width 108 height 36
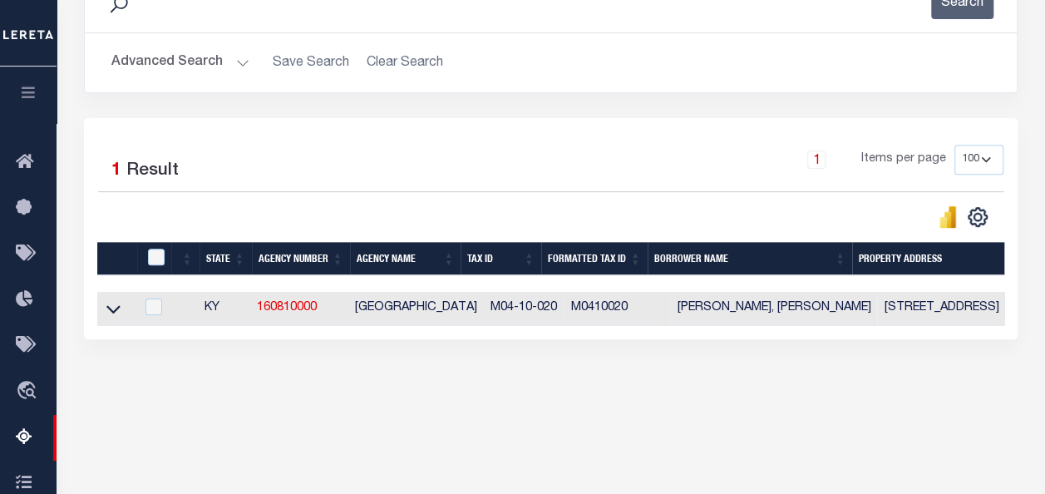
scroll to position [0, 0]
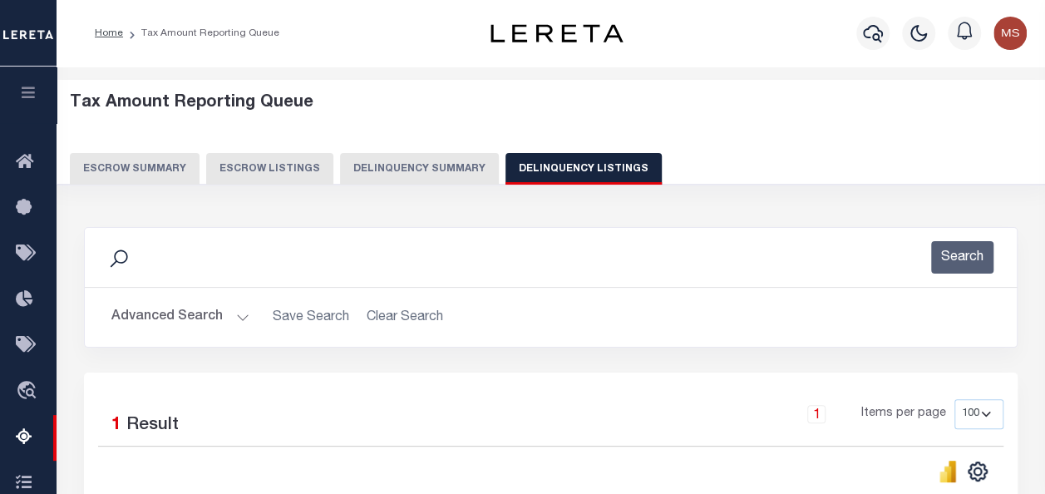
click at [199, 319] on button "Advanced Search" at bounding box center [180, 317] width 138 height 32
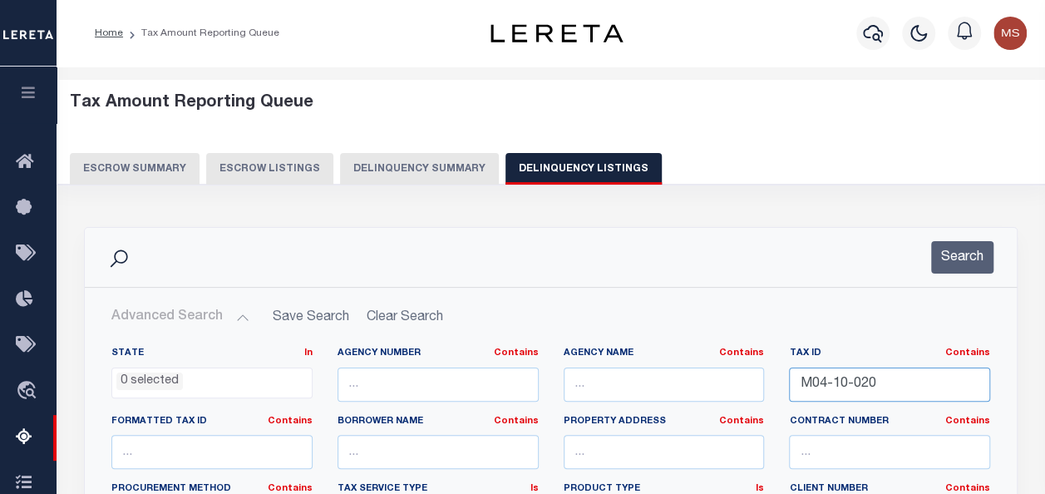
drag, startPoint x: 928, startPoint y: 381, endPoint x: 718, endPoint y: 373, distance: 209.7
paste input "M05-06-038"
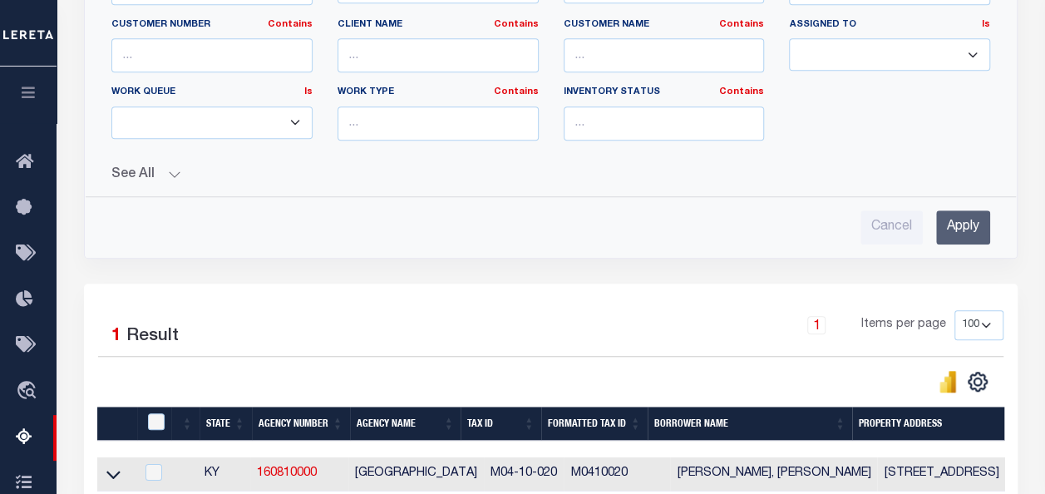
scroll to position [665, 0]
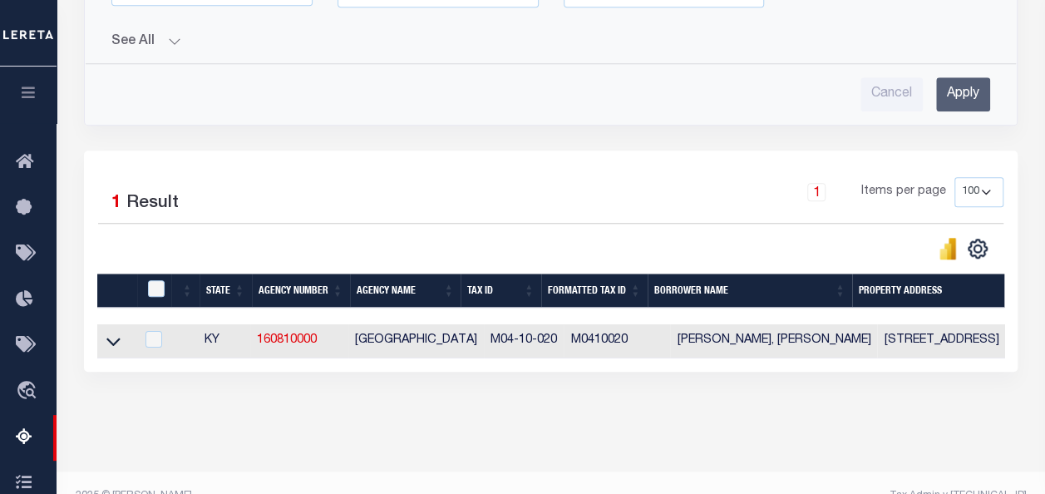
type input "M05-06-038"
click at [958, 86] on input "Apply" at bounding box center [963, 94] width 54 height 34
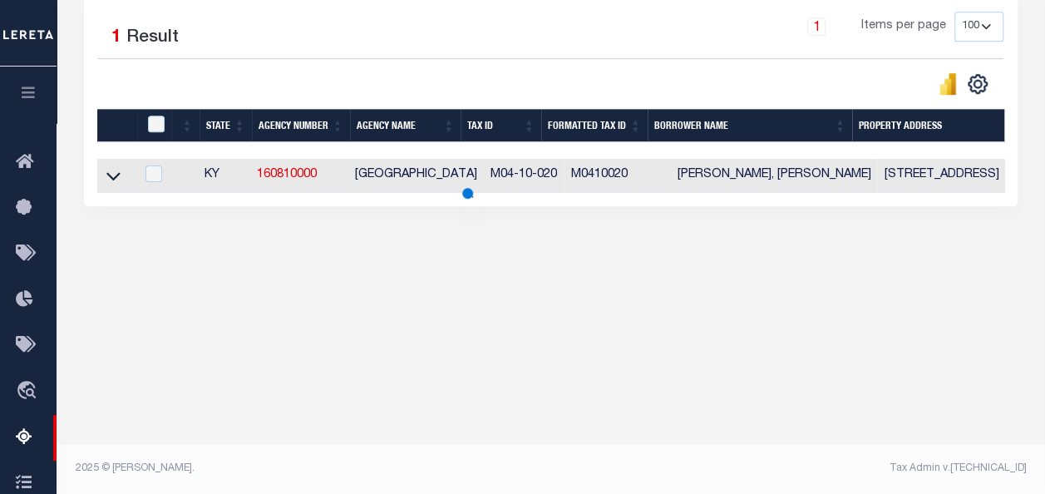
scroll to position [387, 0]
click at [114, 176] on icon at bounding box center [113, 175] width 14 height 17
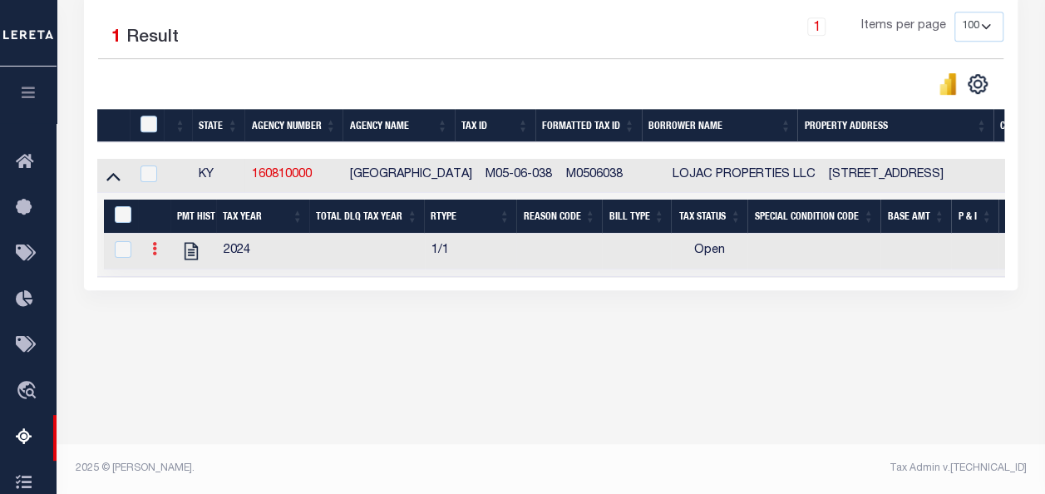
click at [155, 248] on icon at bounding box center [154, 248] width 5 height 13
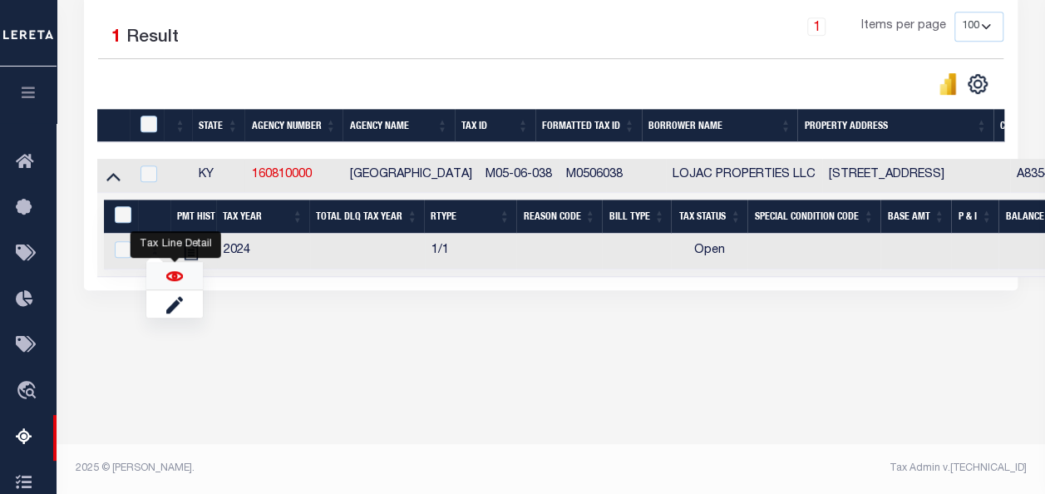
click at [178, 278] on img "" at bounding box center [174, 276] width 17 height 17
checkbox input "true"
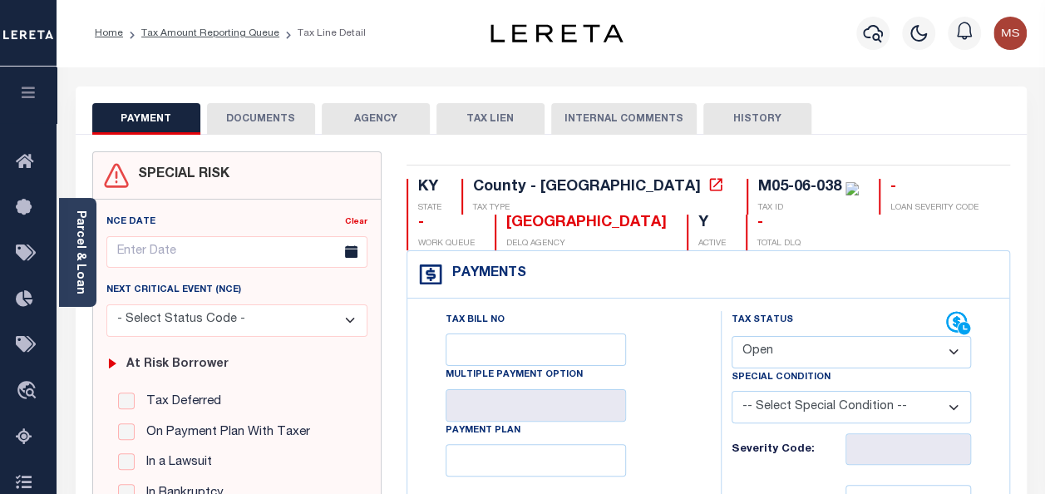
click at [790, 358] on select "- Select Status Code - Open Due/Unpaid Paid Incomplete No Tax Due Internal Refu…" at bounding box center [851, 352] width 239 height 32
select select "PYD"
click at [732, 336] on select "- Select Status Code - Open Due/Unpaid Paid Incomplete No Tax Due Internal Refu…" at bounding box center [851, 352] width 239 height 32
type input "[DATE]"
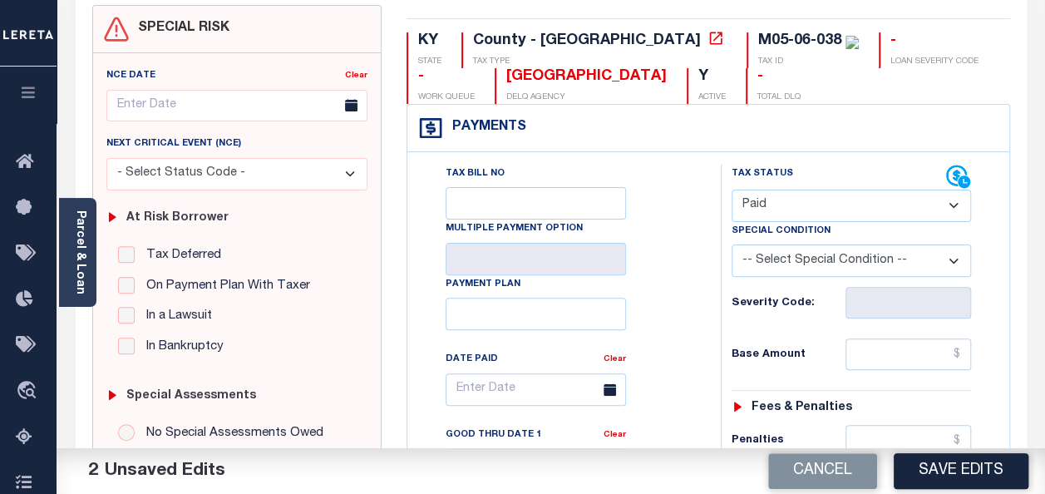
scroll to position [416, 0]
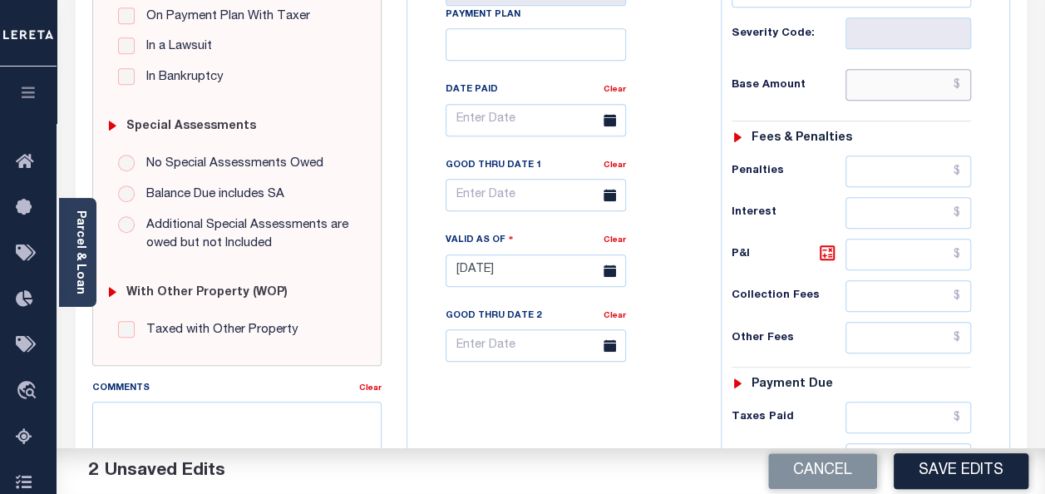
click at [870, 75] on input "text" at bounding box center [909, 85] width 126 height 32
click at [898, 89] on input "text" at bounding box center [909, 85] width 126 height 32
type input "$0.00"
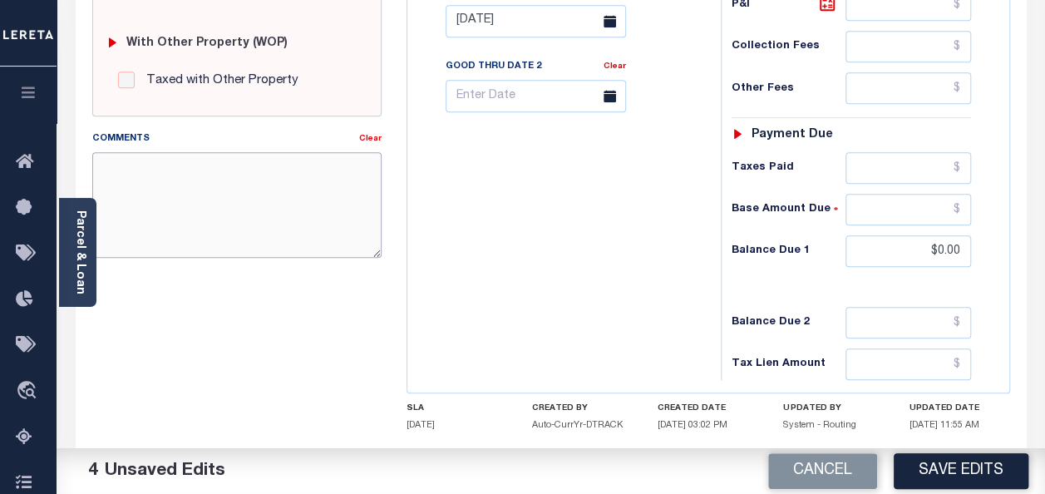
click at [190, 212] on textarea "Comments" at bounding box center [236, 204] width 289 height 105
paste textarea "spoke with t/c Kentin no taxes are due"
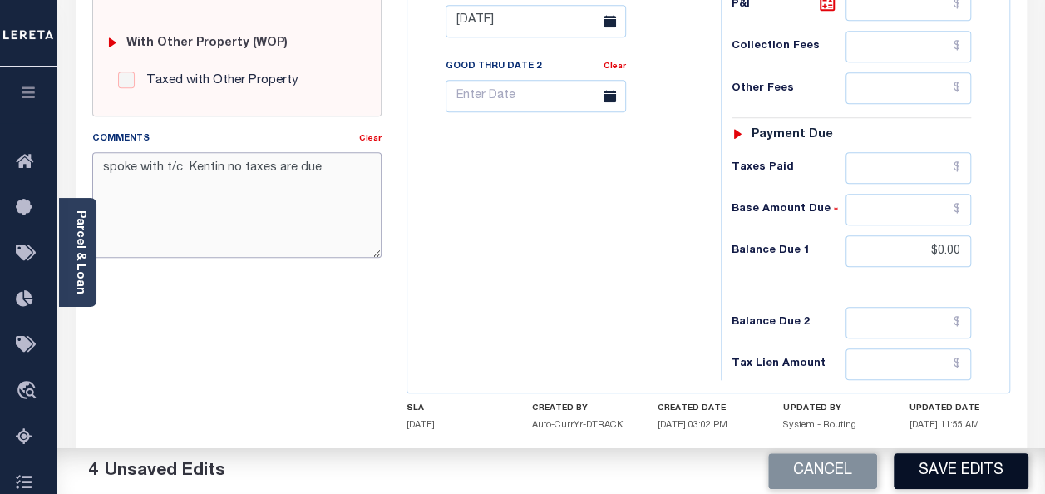
type textarea "spoke with t/c Kentin no taxes are due"
click at [949, 469] on button "Save Edits" at bounding box center [961, 471] width 135 height 36
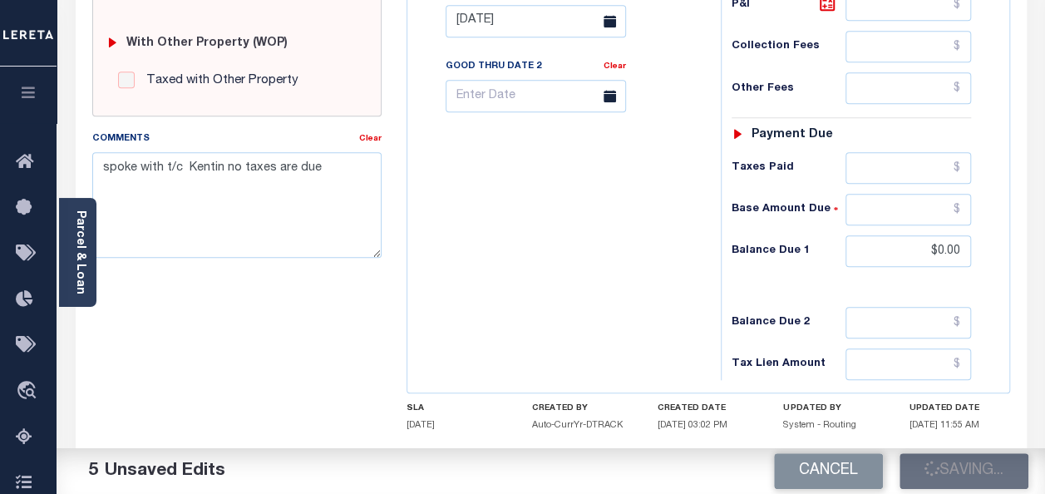
checkbox input "false"
type input "$0"
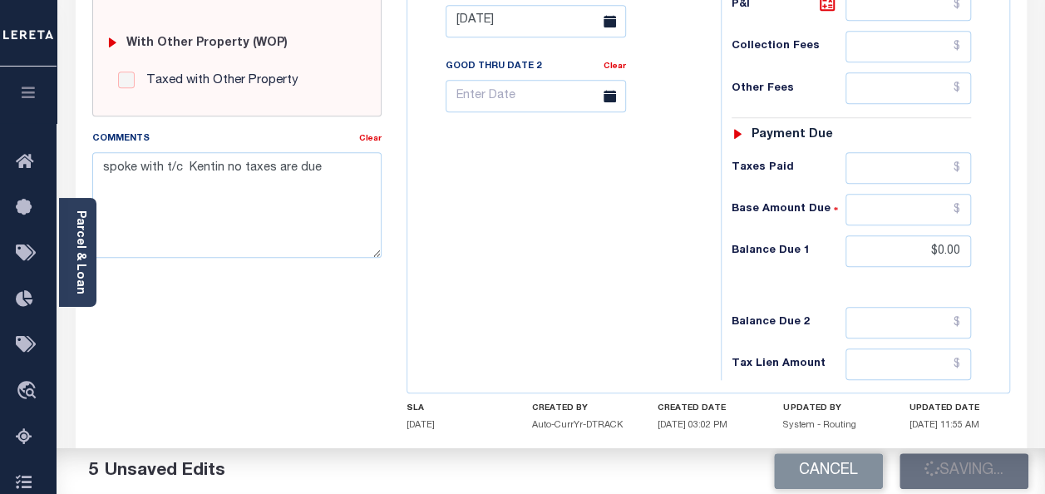
type input "$0"
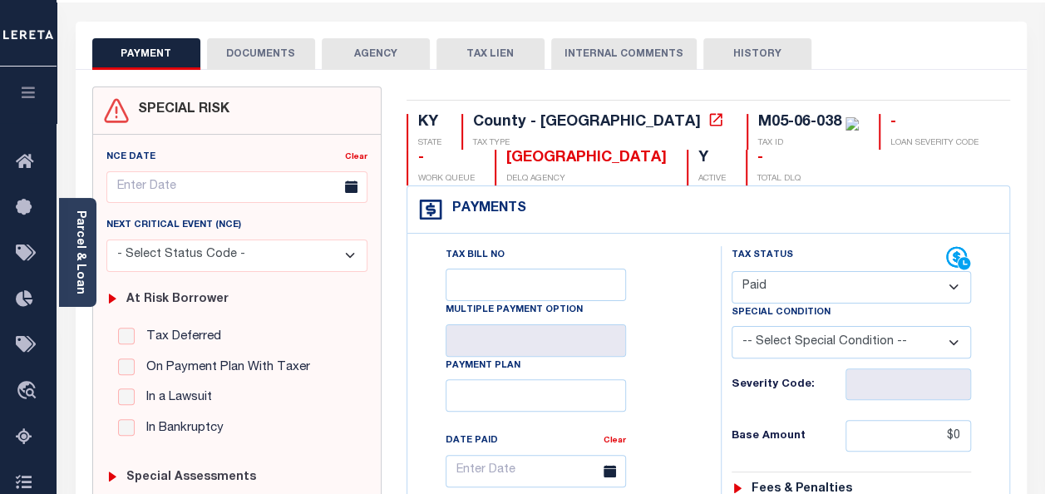
scroll to position [0, 0]
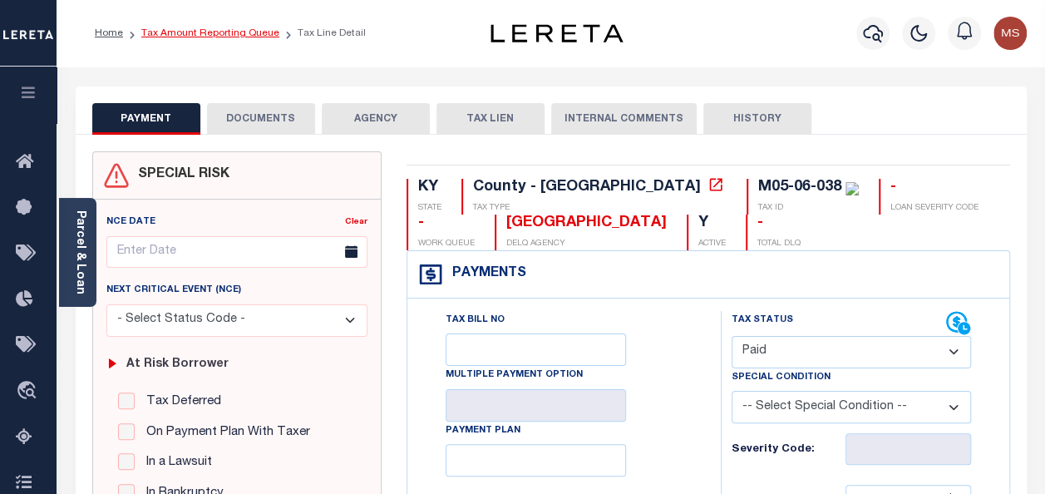
click at [170, 35] on link "Tax Amount Reporting Queue" at bounding box center [210, 33] width 138 height 10
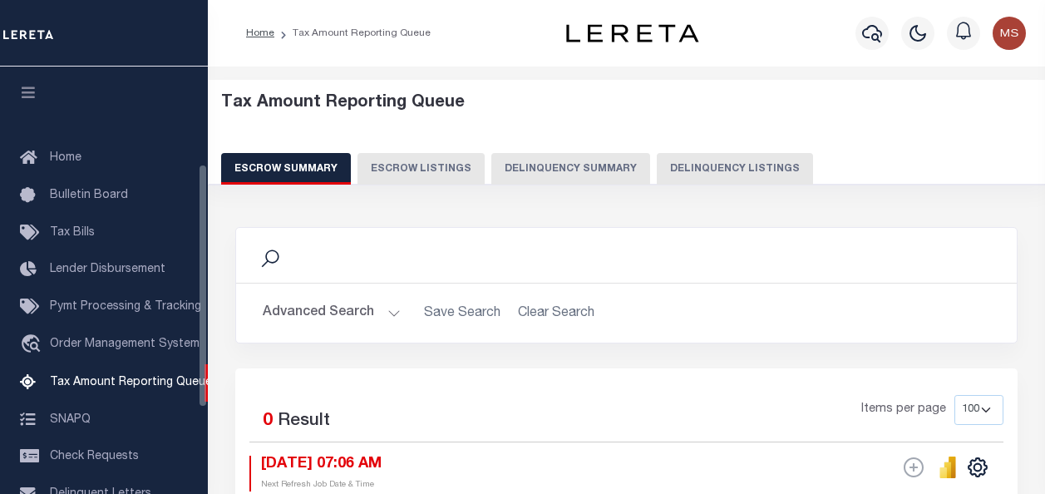
select select "100"
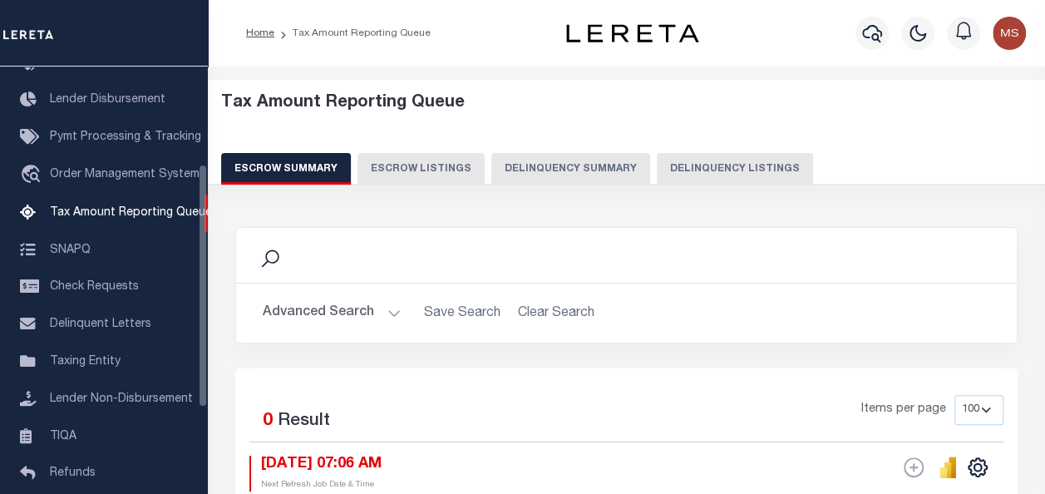
click at [693, 174] on button "Delinquency Listings" at bounding box center [735, 169] width 156 height 32
select select "100"
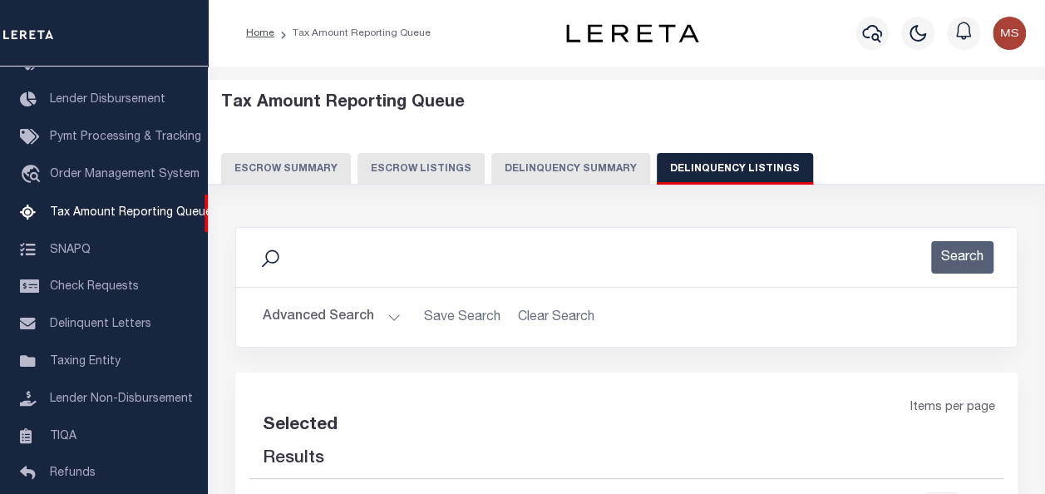
select select "100"
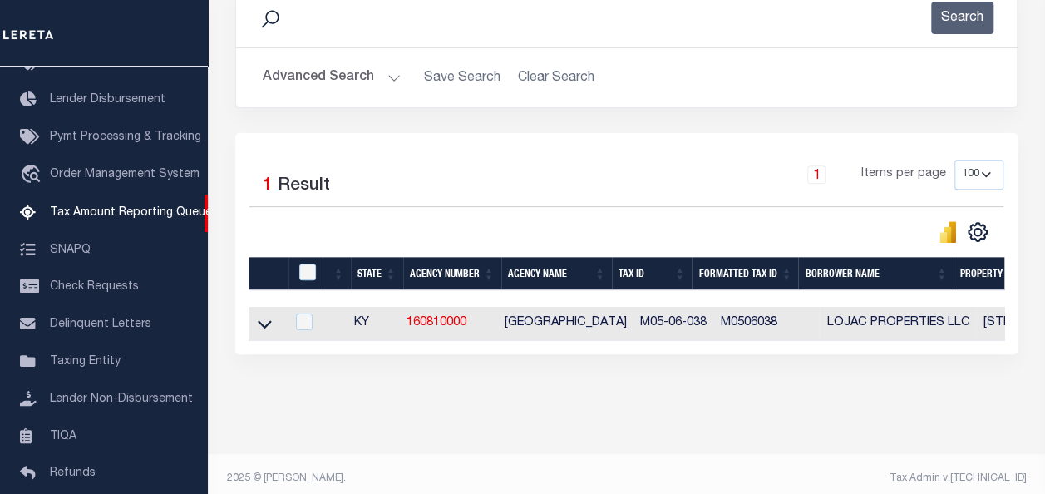
scroll to position [249, 0]
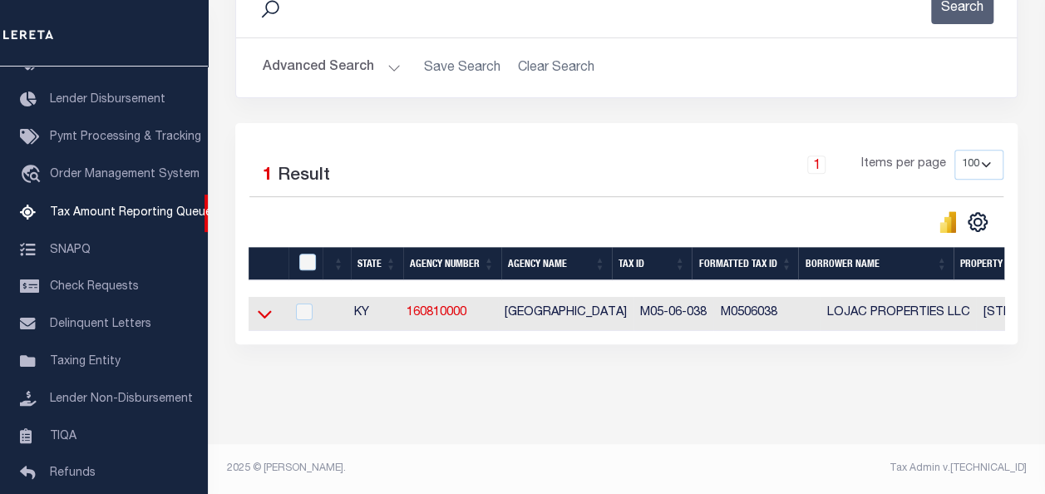
click at [263, 317] on icon at bounding box center [265, 315] width 14 height 8
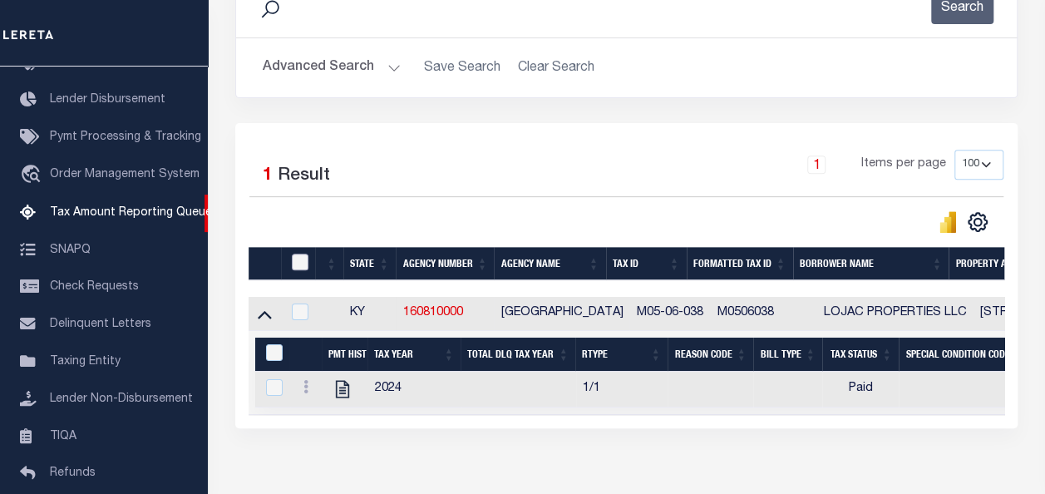
click at [299, 254] on input "checkbox" at bounding box center [300, 262] width 17 height 17
checkbox input "true"
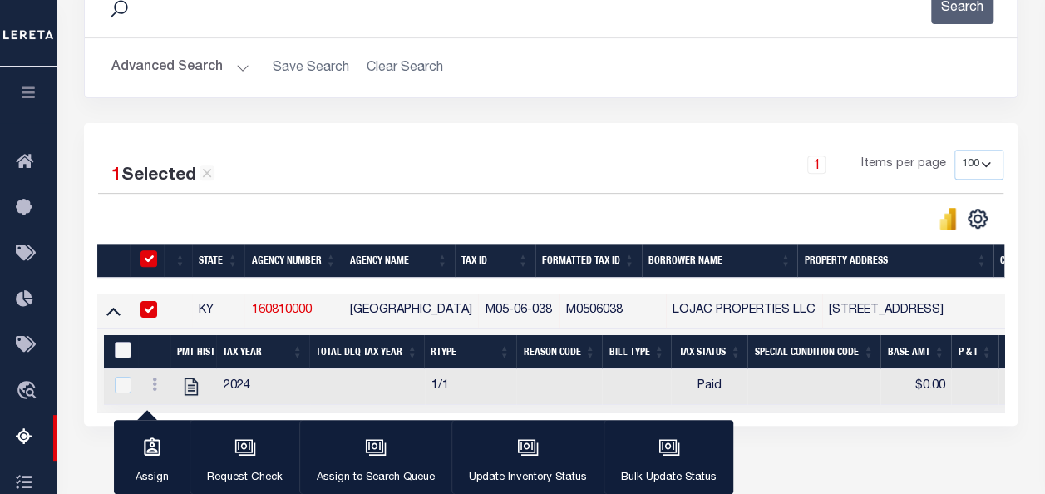
click at [120, 348] on input "&nbsp;" at bounding box center [123, 350] width 17 height 17
checkbox input "true"
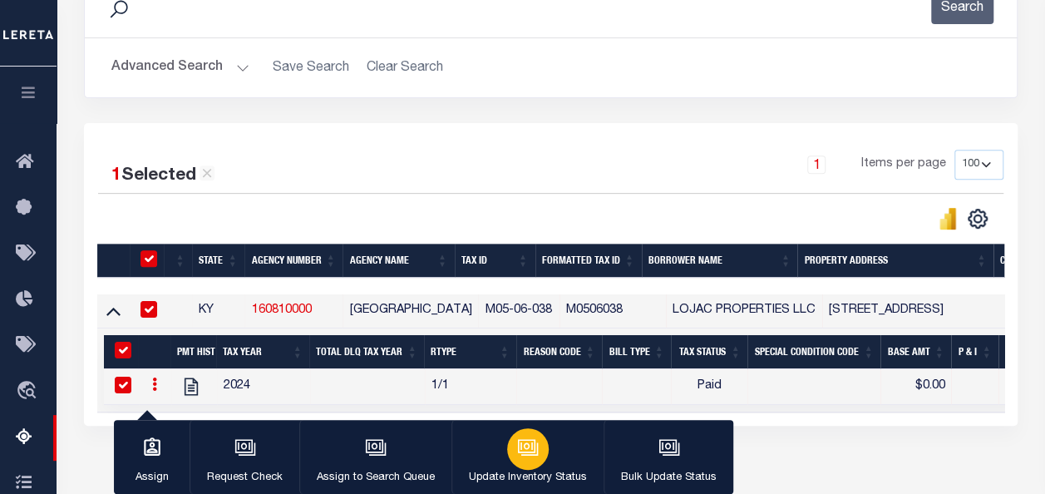
click at [519, 441] on icon "button" at bounding box center [528, 448] width 22 height 22
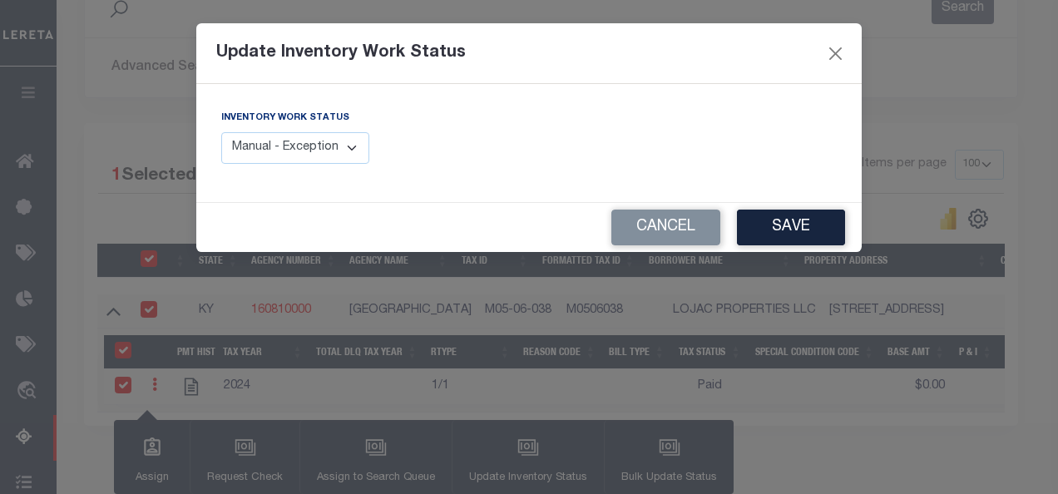
click at [279, 142] on select "Manual - Exception Pended - Awaiting Search Late Add Exception Completed" at bounding box center [295, 148] width 148 height 32
select select "4"
click at [221, 132] on select "Manual - Exception Pended - Awaiting Search Late Add Exception Completed" at bounding box center [295, 148] width 148 height 32
click at [802, 231] on button "Save" at bounding box center [791, 228] width 108 height 36
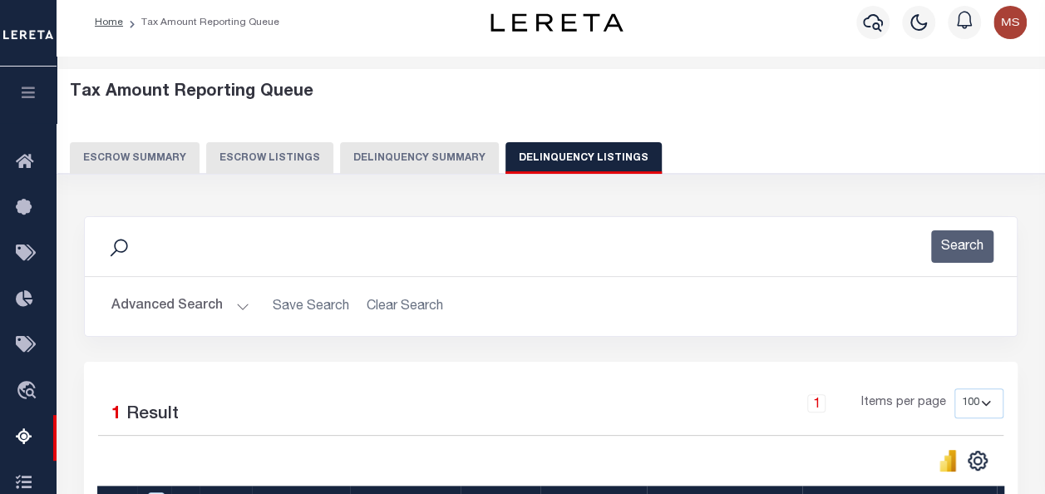
scroll to position [0, 0]
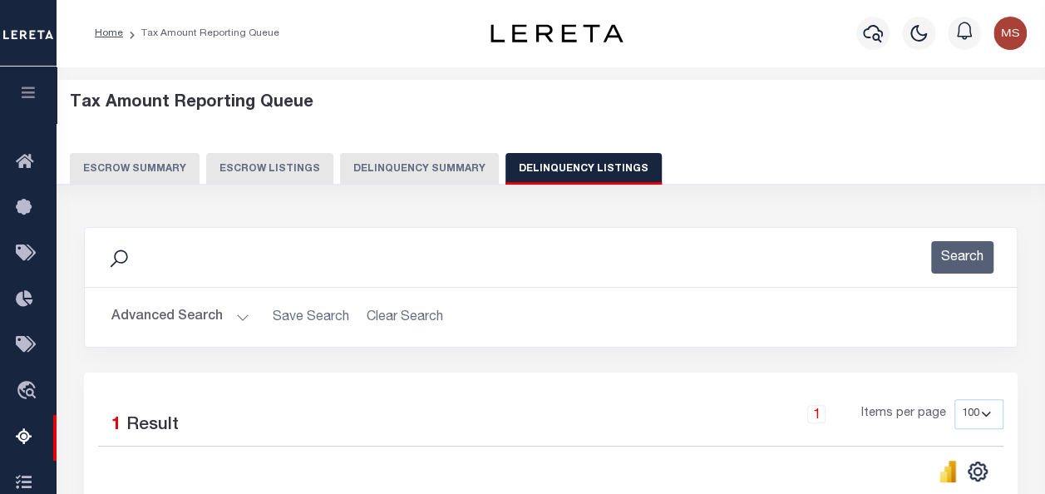
click at [238, 315] on button "Advanced Search" at bounding box center [180, 317] width 138 height 32
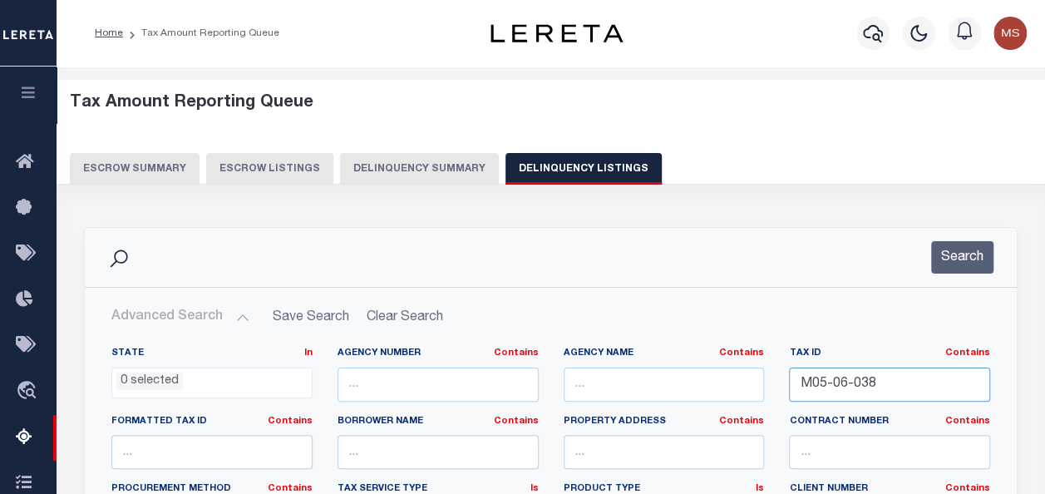
drag, startPoint x: 883, startPoint y: 379, endPoint x: 750, endPoint y: 364, distance: 133.9
paste input "SS-06-002.02"
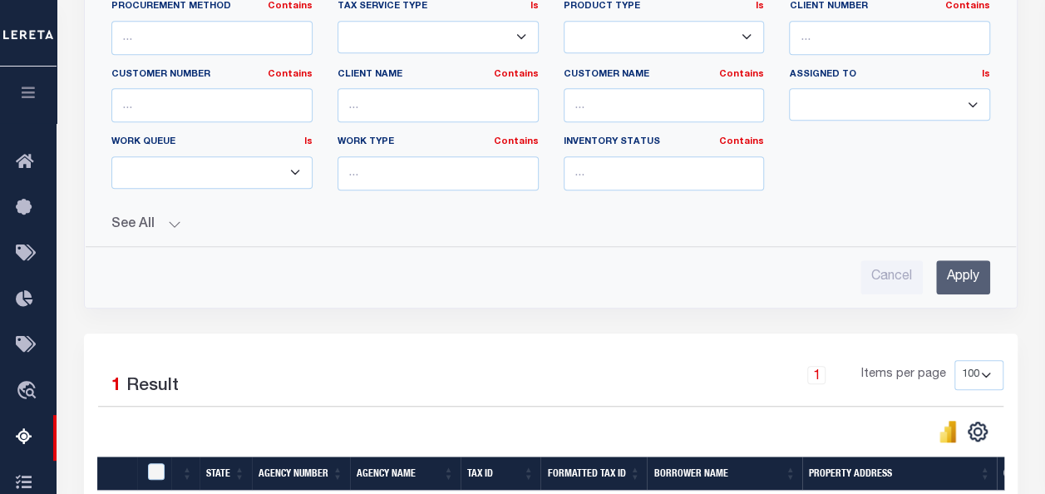
scroll to position [499, 0]
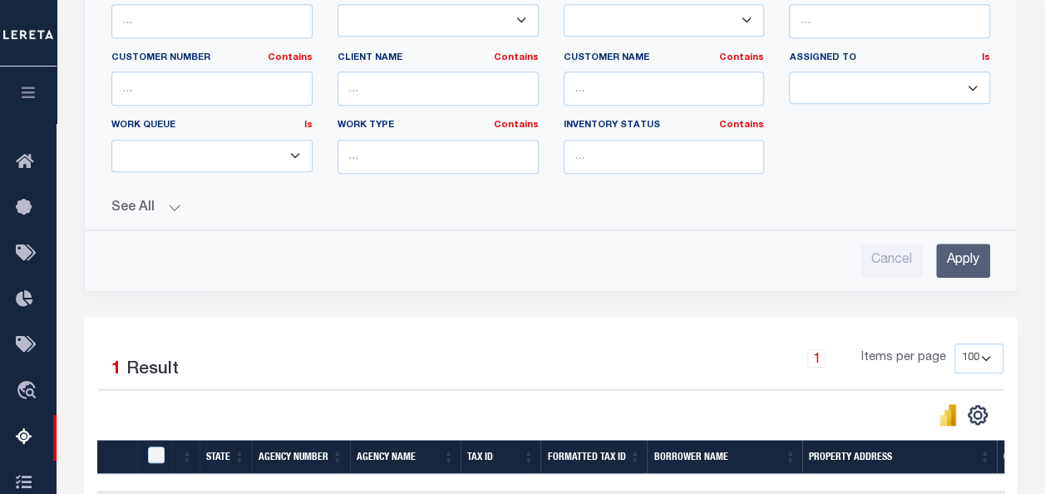
type input "SS-06-002.02"
click at [980, 250] on input "Apply" at bounding box center [963, 261] width 54 height 34
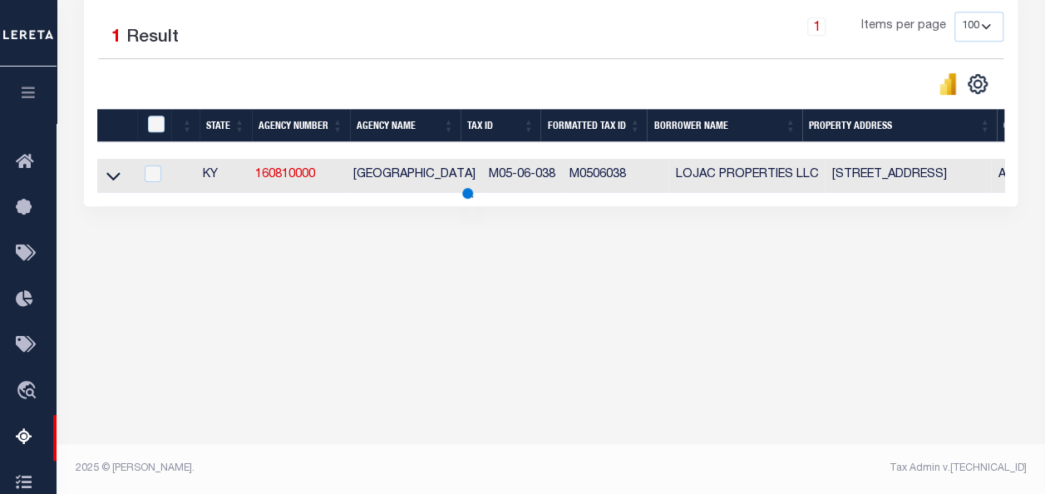
scroll to position [387, 0]
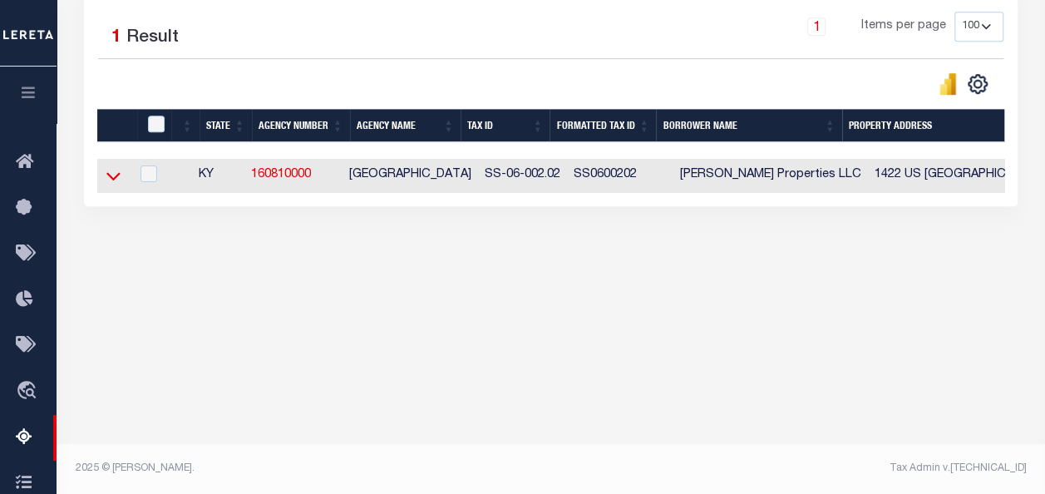
click at [113, 176] on icon at bounding box center [113, 175] width 14 height 17
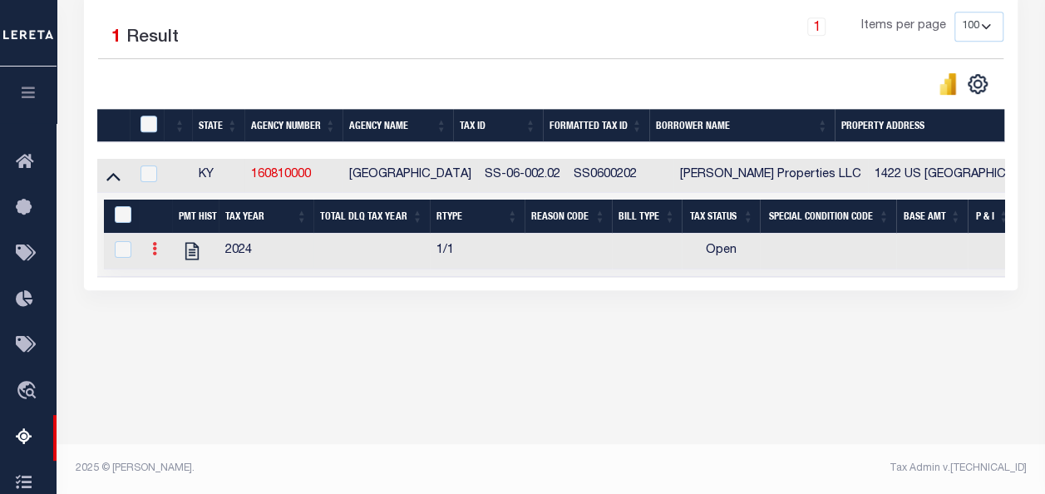
click at [155, 250] on icon at bounding box center [154, 248] width 5 height 13
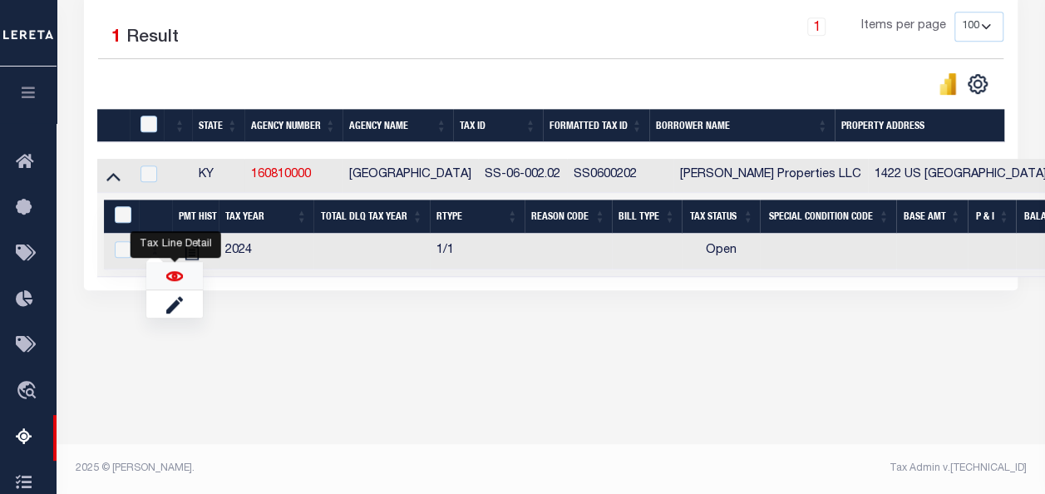
click at [175, 279] on img "" at bounding box center [174, 276] width 17 height 17
checkbox input "true"
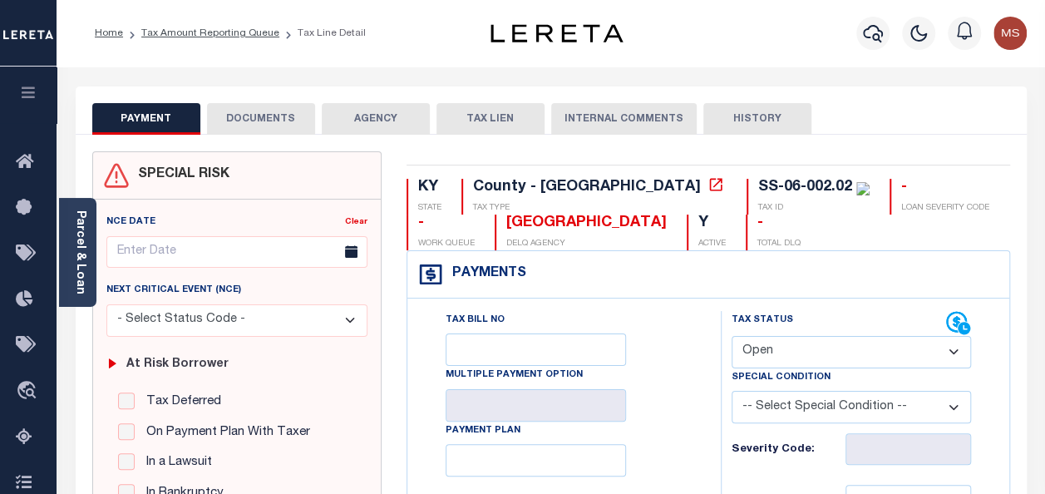
click at [794, 338] on select "- Select Status Code - Open Due/Unpaid Paid Incomplete No Tax Due Internal Refu…" at bounding box center [851, 352] width 239 height 32
select select "PYD"
click at [732, 336] on select "- Select Status Code - Open Due/Unpaid Paid Incomplete No Tax Due Internal Refu…" at bounding box center [851, 352] width 239 height 32
type input "[DATE]"
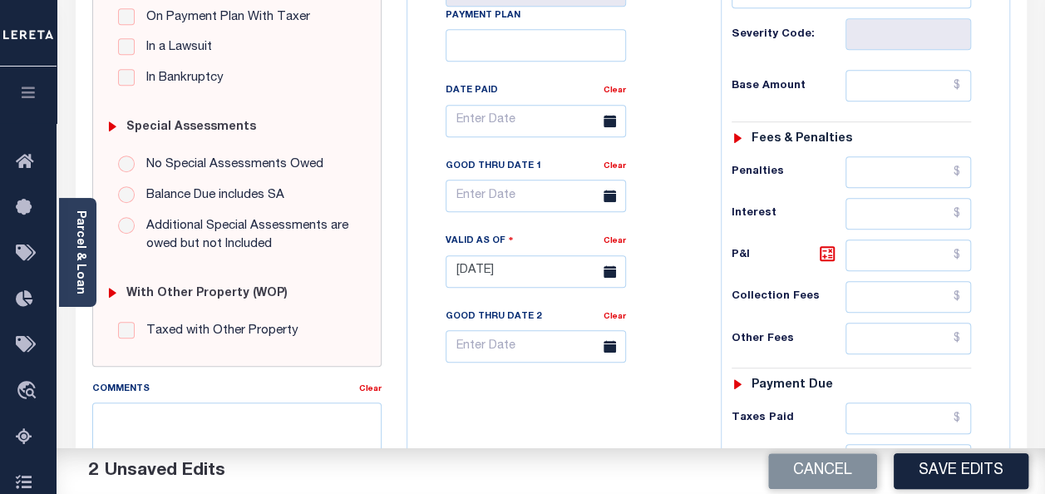
scroll to position [416, 0]
click at [910, 88] on input "text" at bounding box center [909, 85] width 126 height 32
type input "$0.00"
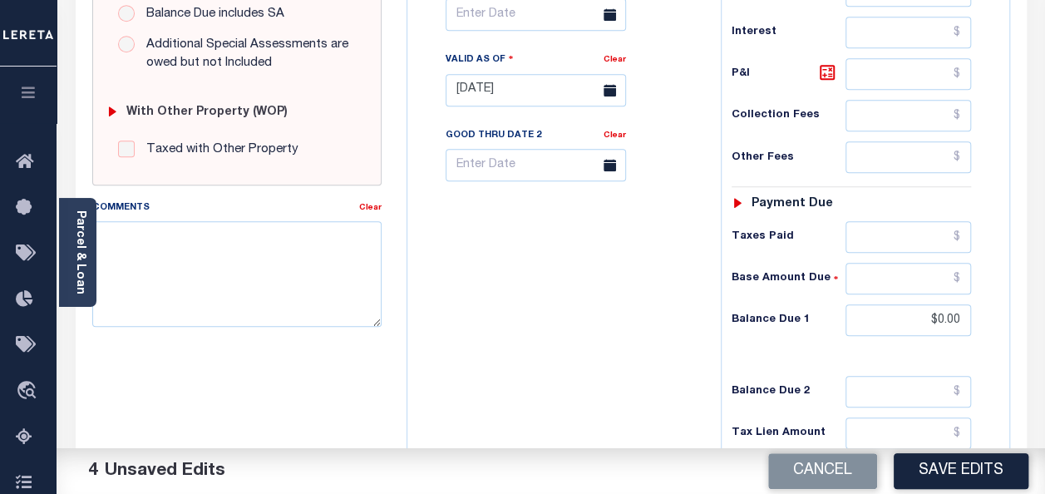
scroll to position [756, 0]
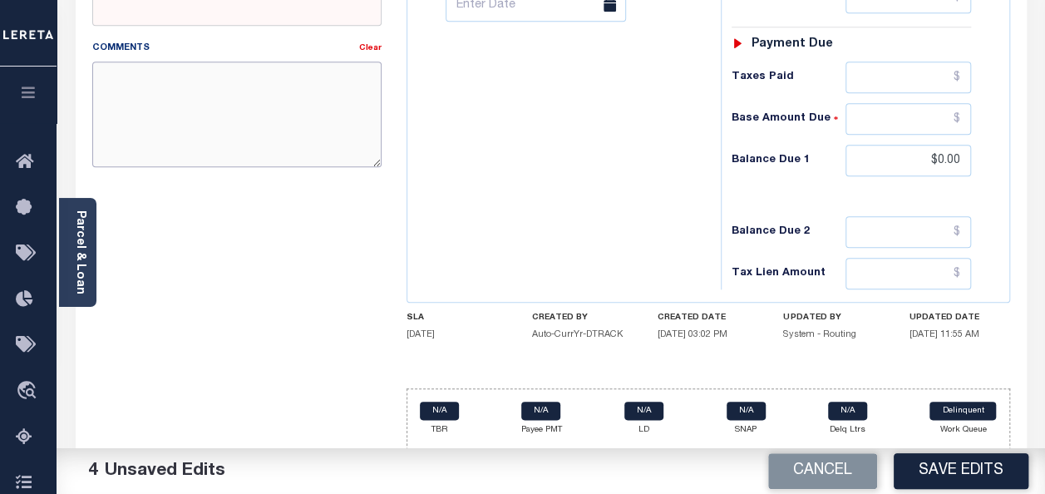
click at [180, 80] on textarea "Comments" at bounding box center [236, 114] width 289 height 105
click at [169, 108] on textarea "Comments" at bounding box center [236, 114] width 289 height 105
paste textarea "spoke with t/c Kentin no taxes are due"
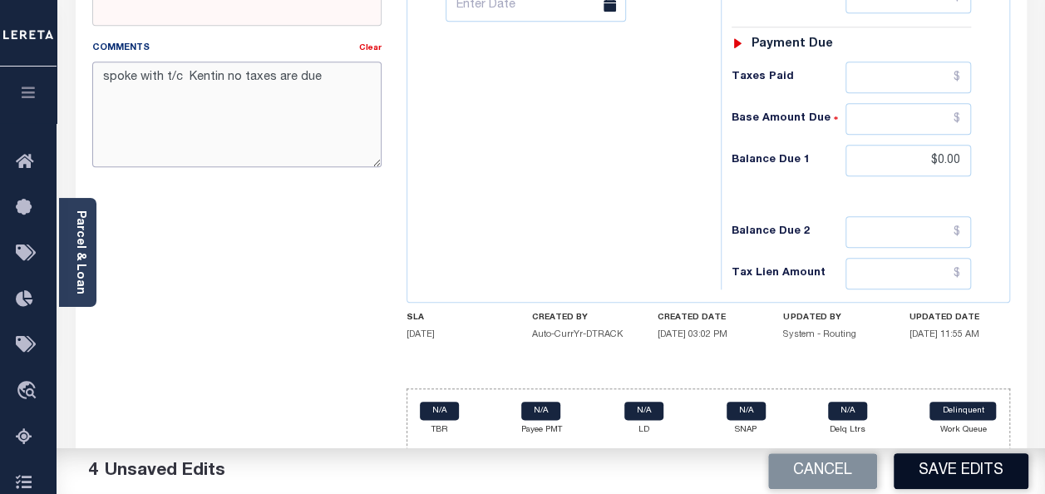
type textarea "spoke with t/c Kentin no taxes are due"
click at [962, 472] on button "Save Edits" at bounding box center [961, 471] width 135 height 36
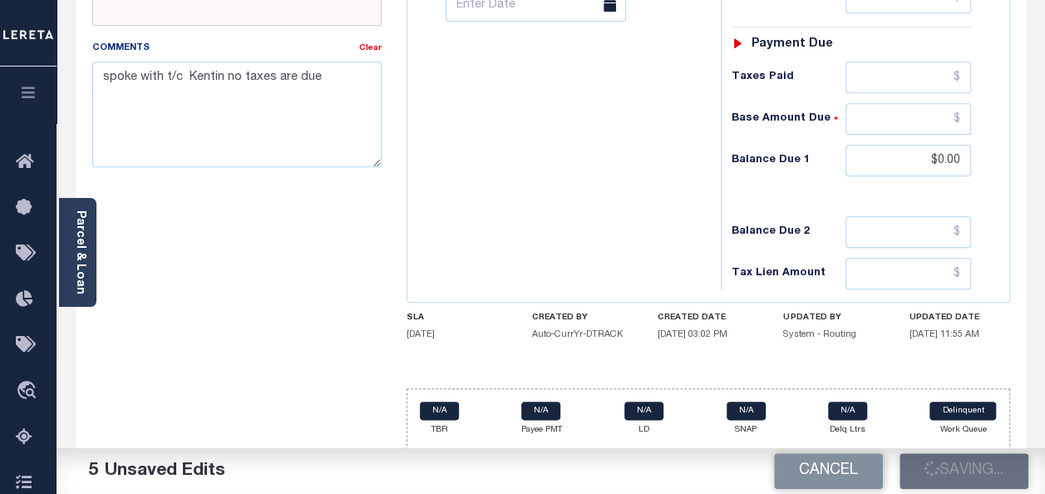
checkbox input "false"
type input "$0"
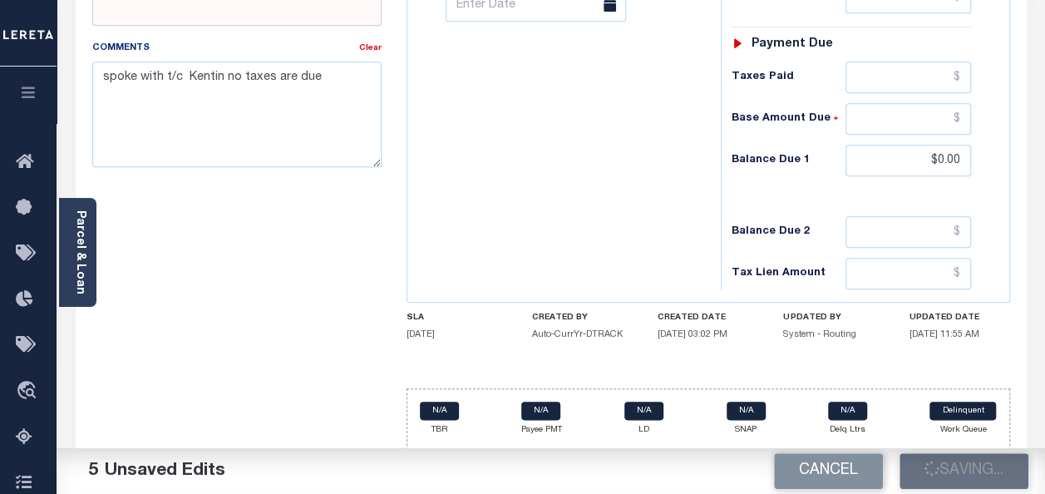
type input "$0"
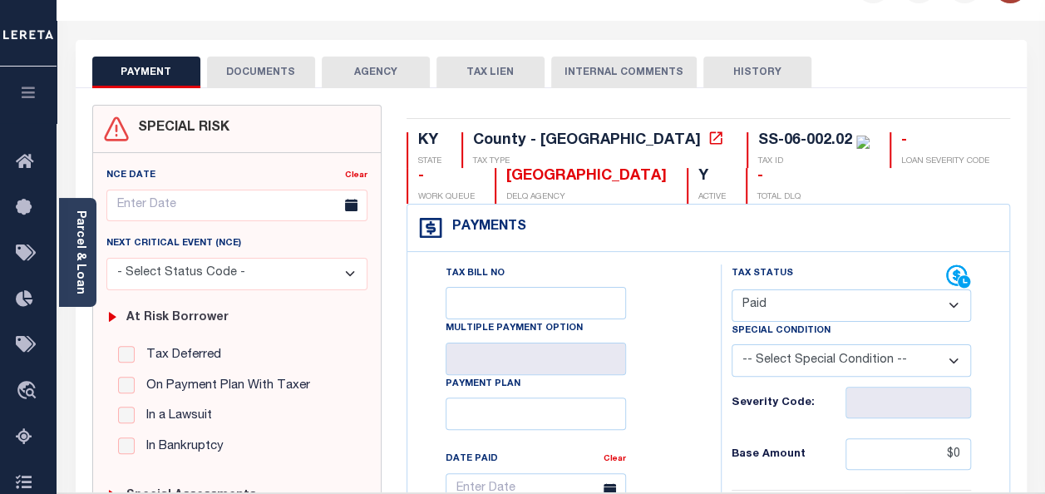
scroll to position [0, 0]
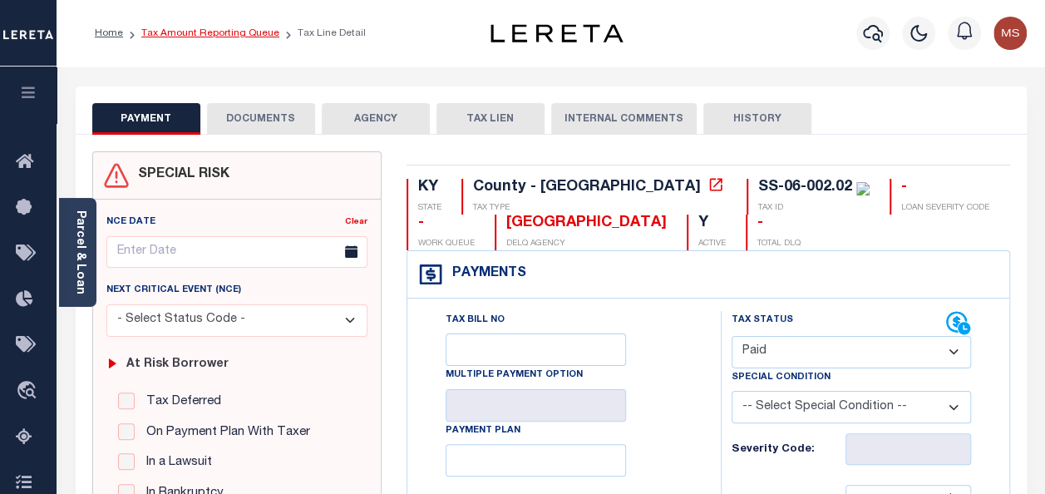
click at [209, 33] on link "Tax Amount Reporting Queue" at bounding box center [210, 33] width 138 height 10
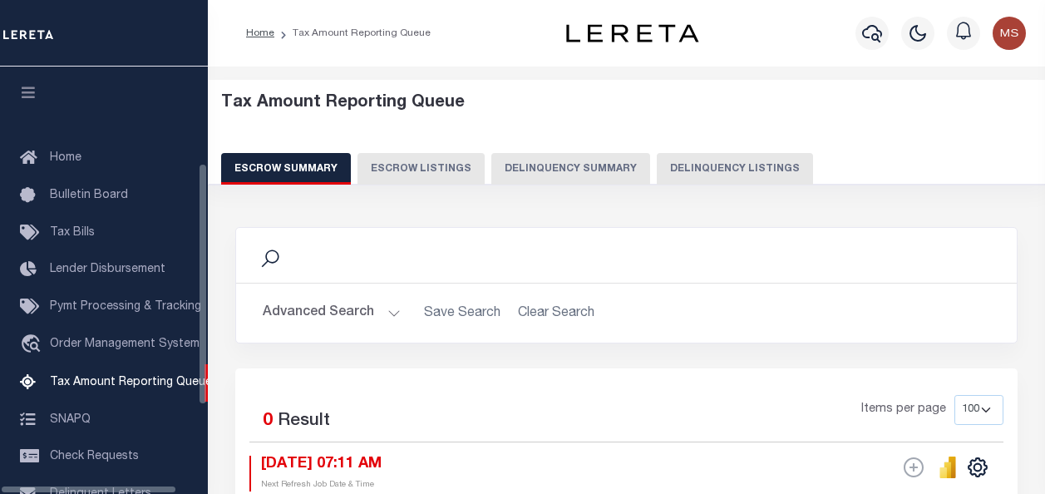
select select "100"
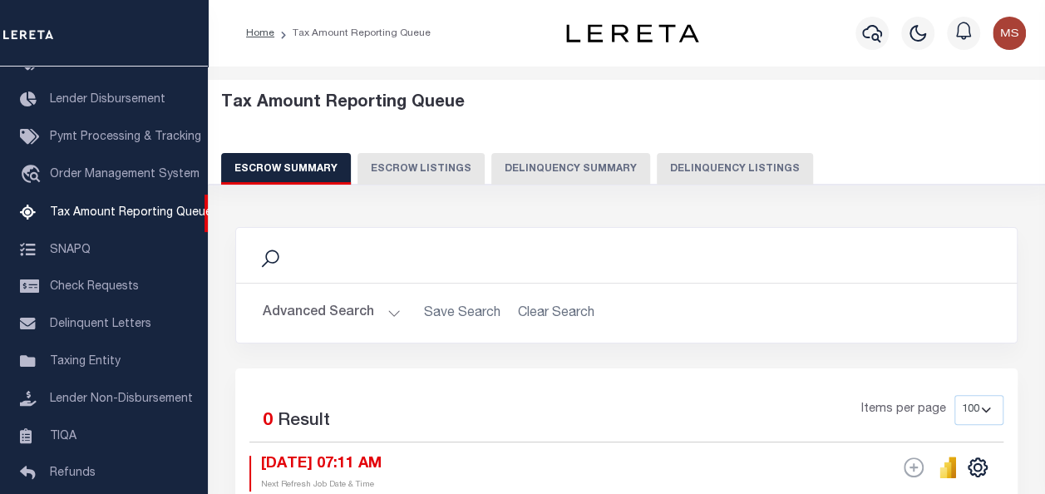
click at [710, 167] on button "Delinquency Listings" at bounding box center [735, 169] width 156 height 32
select select "100"
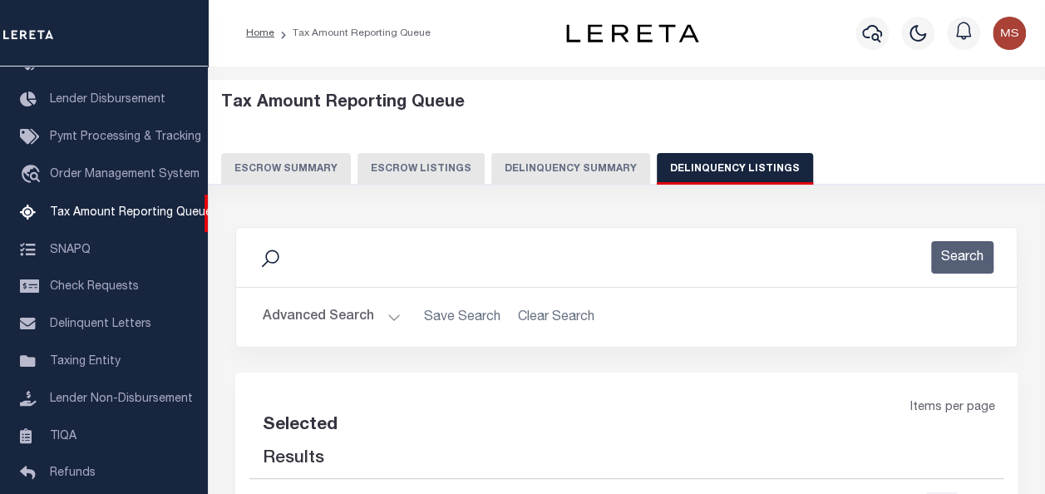
select select "100"
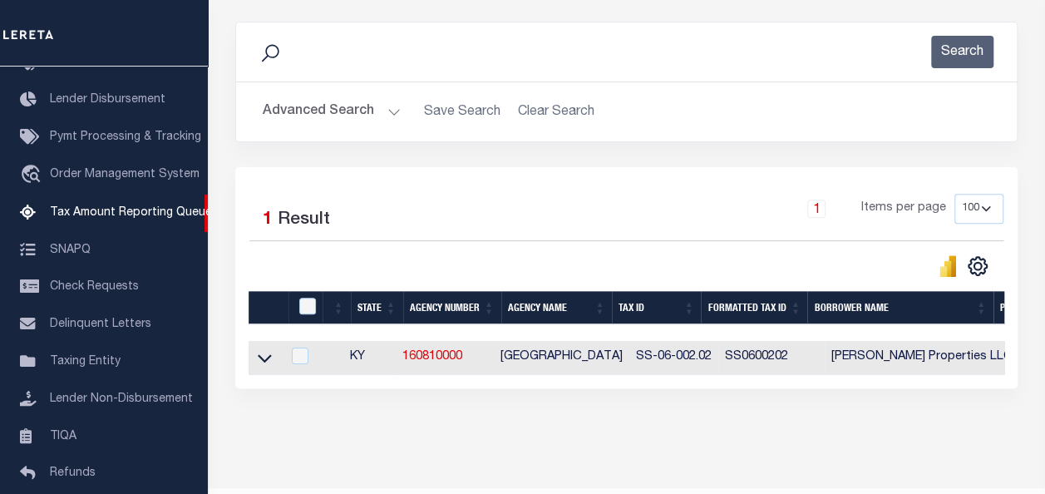
scroll to position [260, 0]
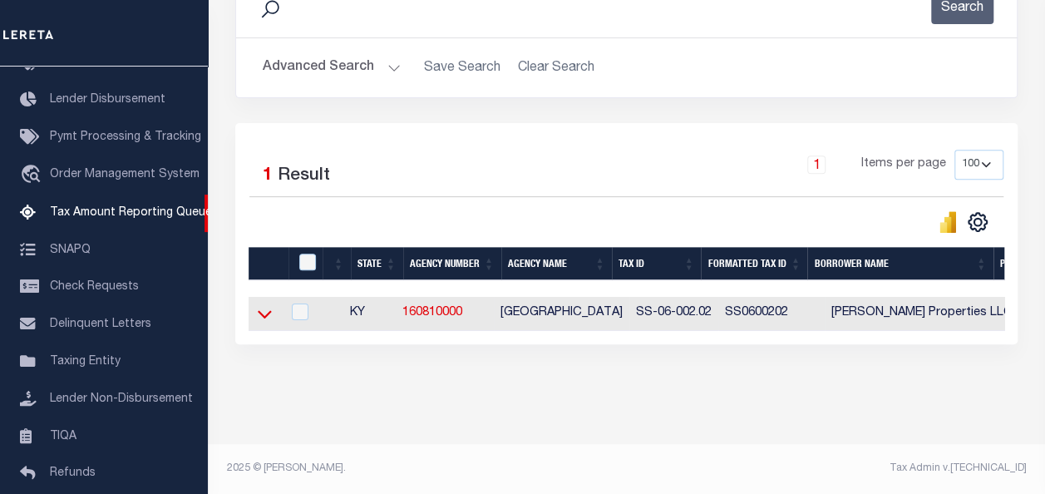
click at [258, 307] on icon at bounding box center [265, 313] width 14 height 17
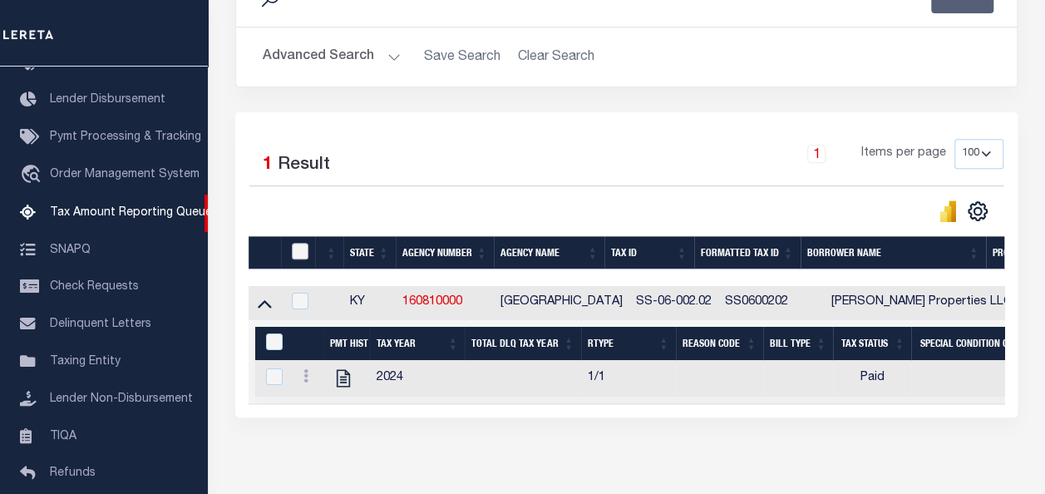
click at [301, 252] on input "checkbox" at bounding box center [300, 251] width 17 height 17
checkbox input "true"
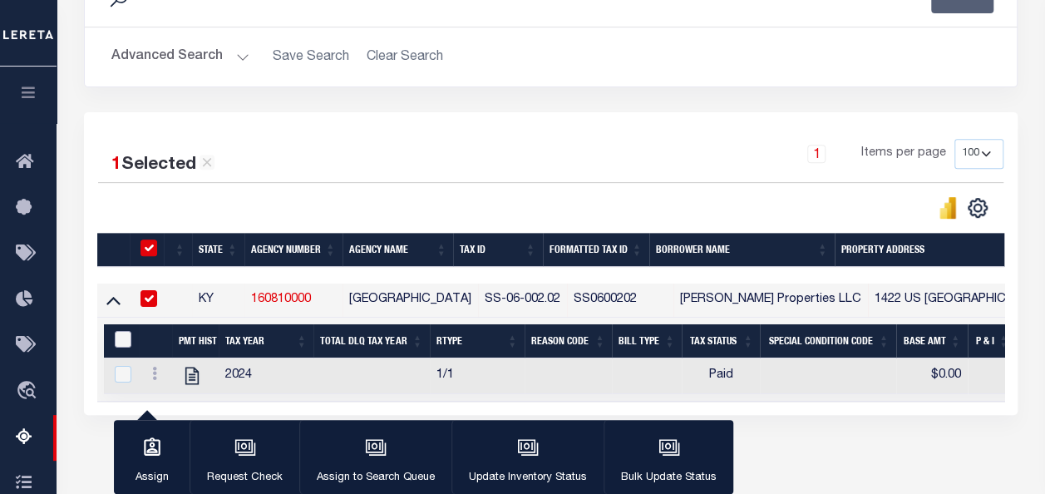
click at [127, 334] on input "&nbsp;" at bounding box center [123, 339] width 17 height 17
checkbox input "true"
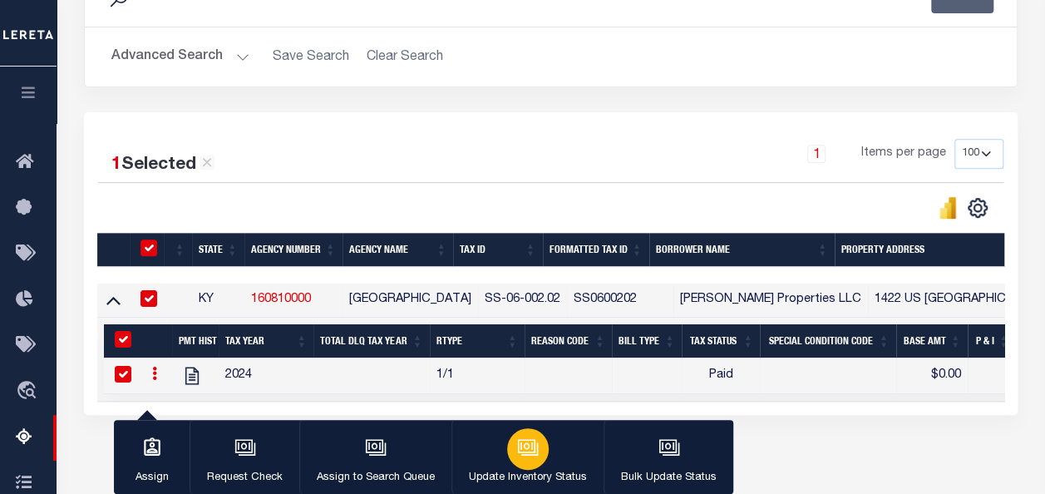
click at [517, 443] on icon "button" at bounding box center [528, 448] width 22 height 22
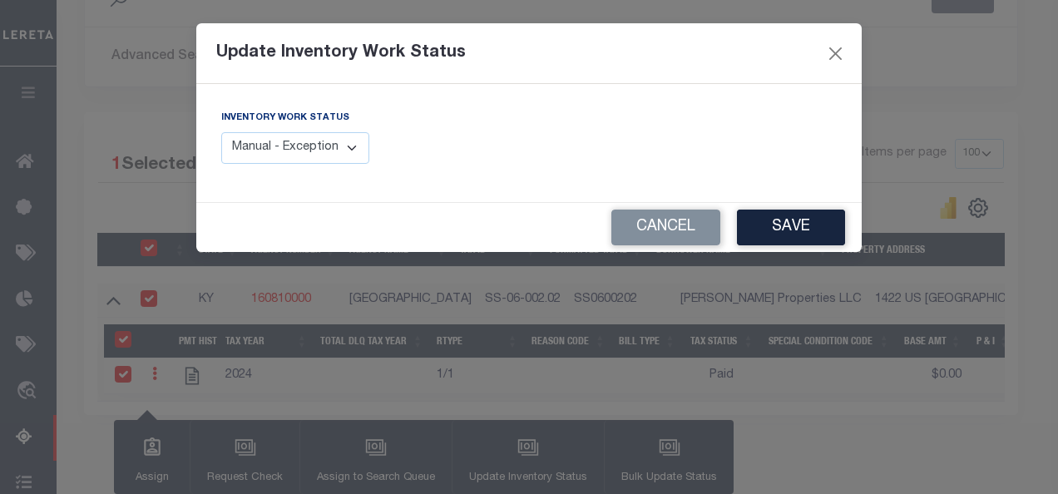
click at [308, 144] on select "Manual - Exception Pended - Awaiting Search Late Add Exception Completed" at bounding box center [295, 148] width 148 height 32
select select "4"
click at [221, 132] on select "Manual - Exception Pended - Awaiting Search Late Add Exception Completed" at bounding box center [295, 148] width 148 height 32
click at [785, 229] on button "Save" at bounding box center [791, 228] width 108 height 36
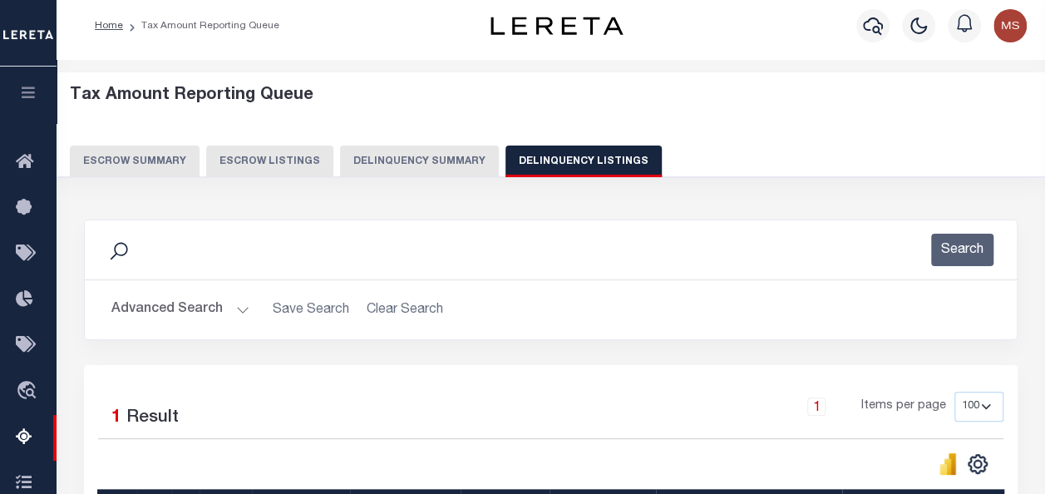
scroll to position [0, 0]
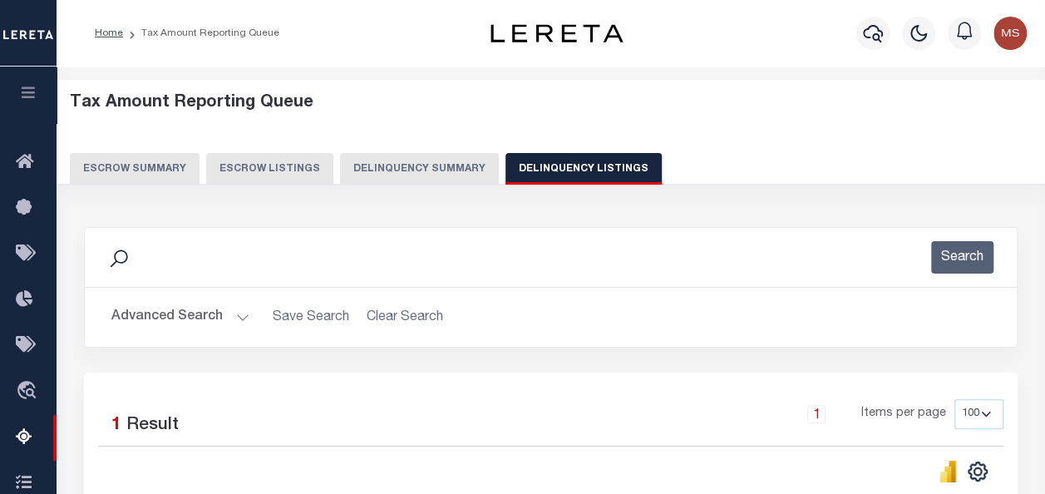
click at [222, 319] on button "Advanced Search" at bounding box center [180, 317] width 138 height 32
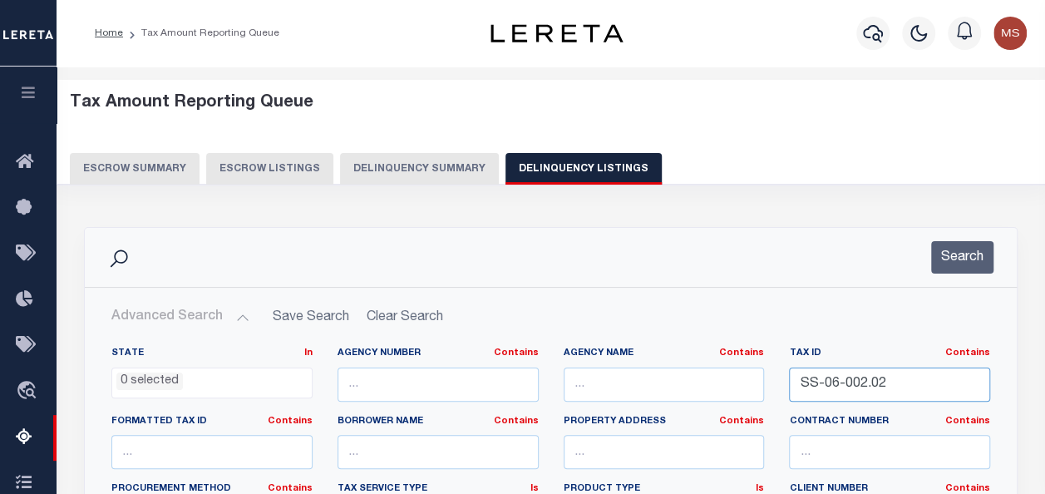
drag, startPoint x: 908, startPoint y: 376, endPoint x: 717, endPoint y: 373, distance: 191.3
paste input "[PHONE_NUMBER]"
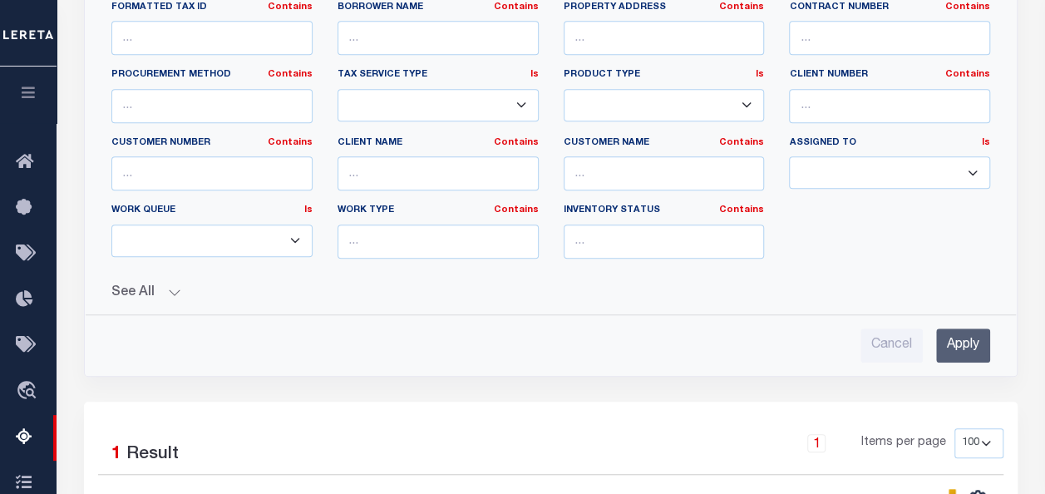
scroll to position [416, 0]
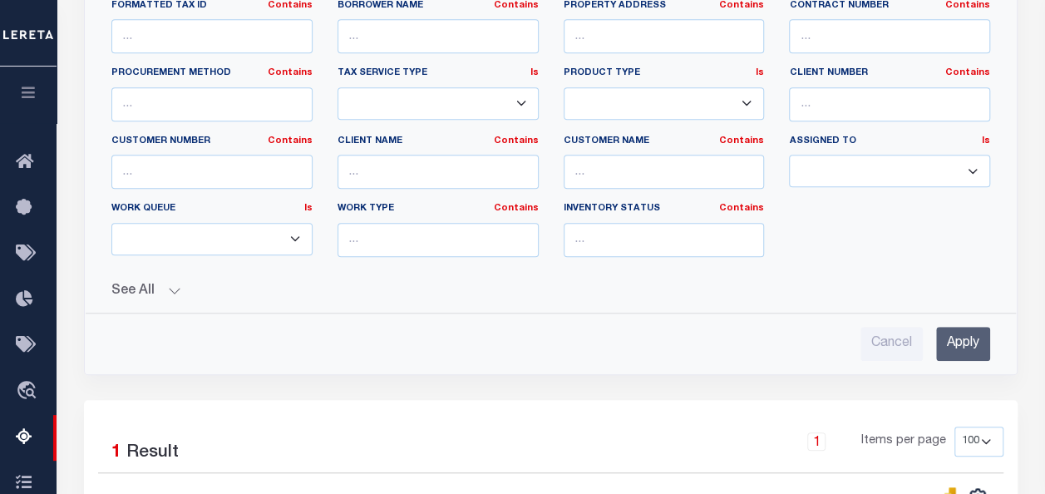
type input "[PHONE_NUMBER]"
click at [975, 336] on input "Apply" at bounding box center [963, 344] width 54 height 34
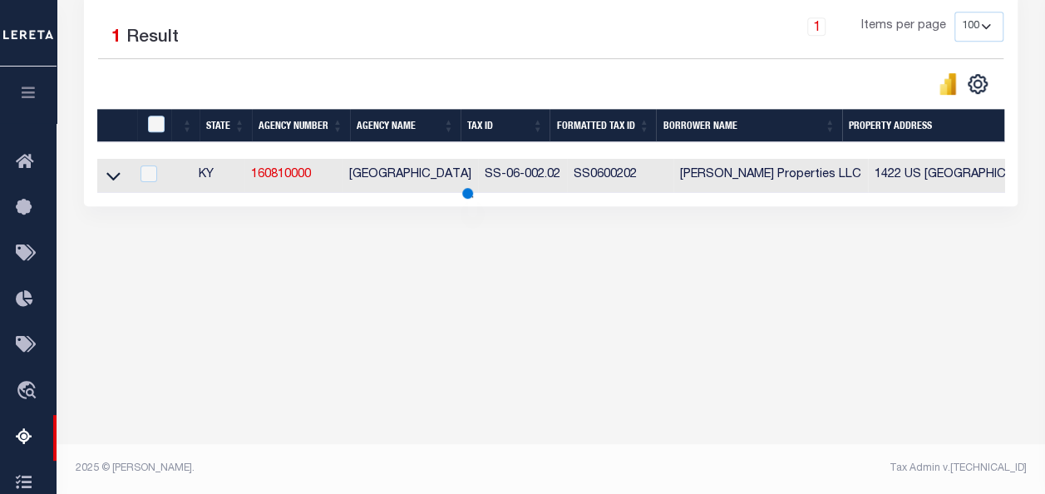
scroll to position [387, 0]
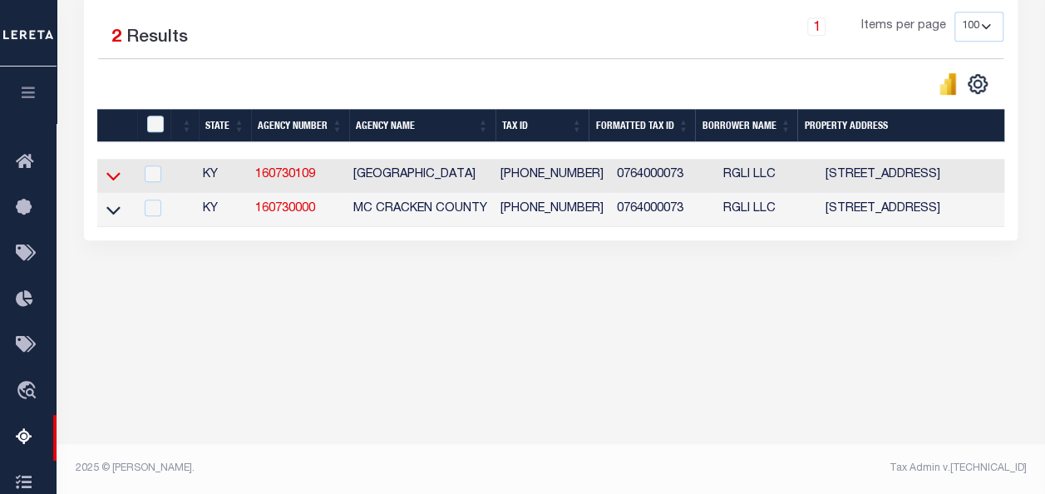
click at [110, 178] on icon at bounding box center [113, 177] width 14 height 8
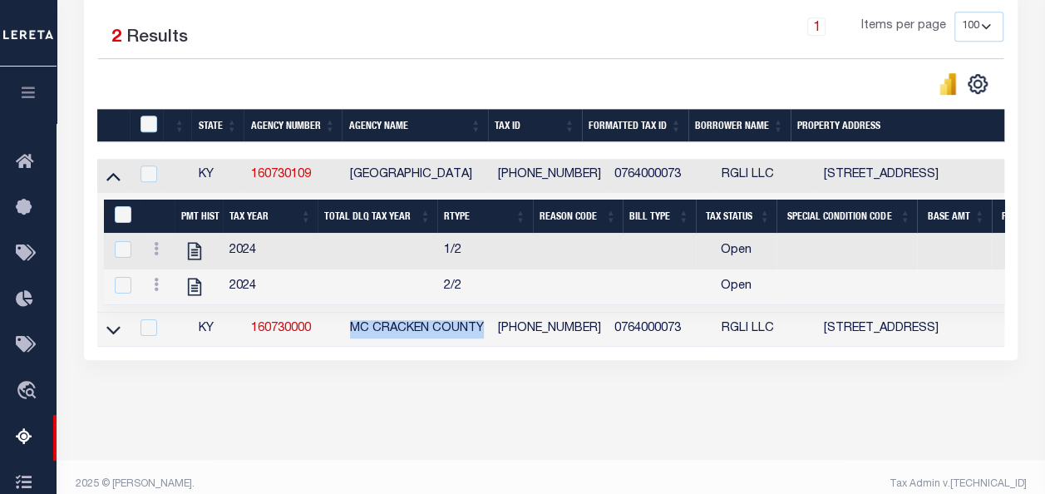
drag, startPoint x: 489, startPoint y: 331, endPoint x: 358, endPoint y: 333, distance: 131.4
click at [358, 333] on td "MC CRACKEN COUNTY" at bounding box center [417, 330] width 148 height 34
checkbox input "true"
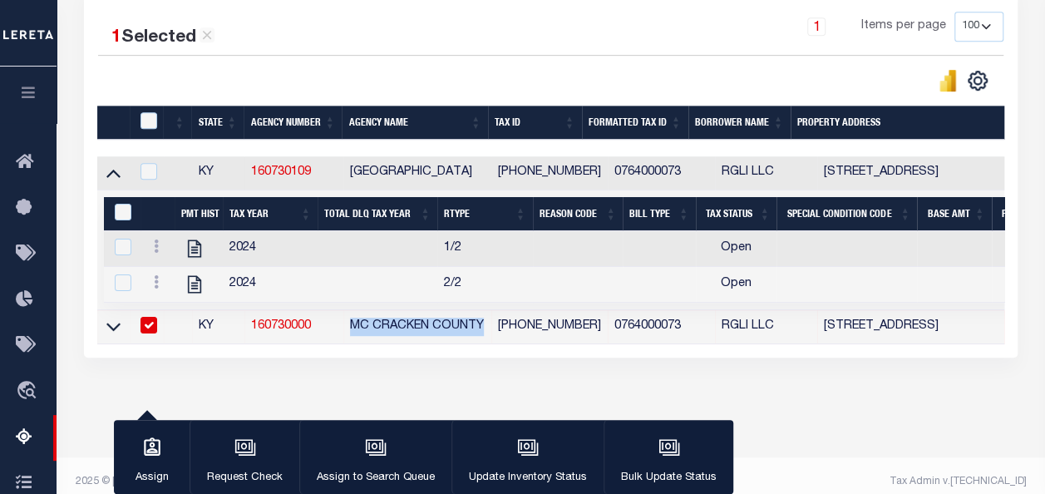
copy td "MC CRACKEN COUNTY"
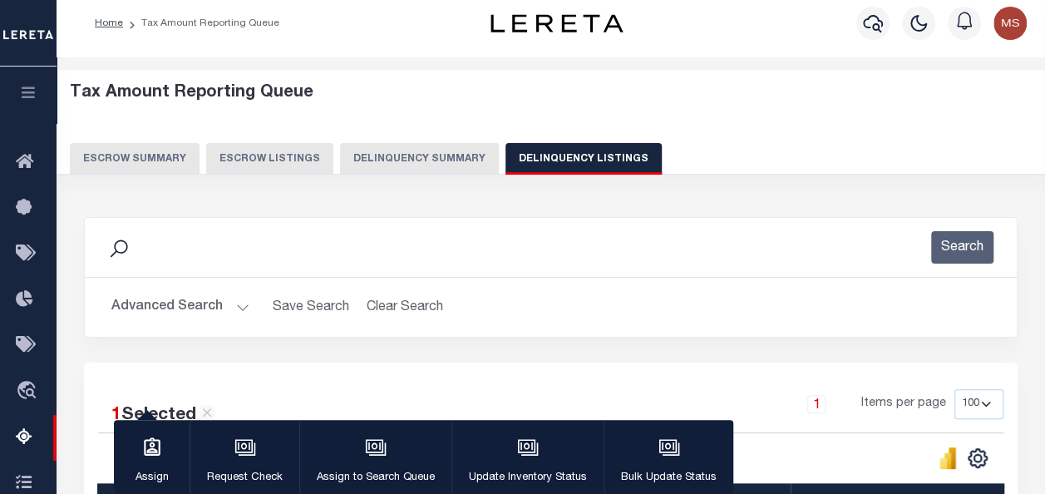
scroll to position [0, 0]
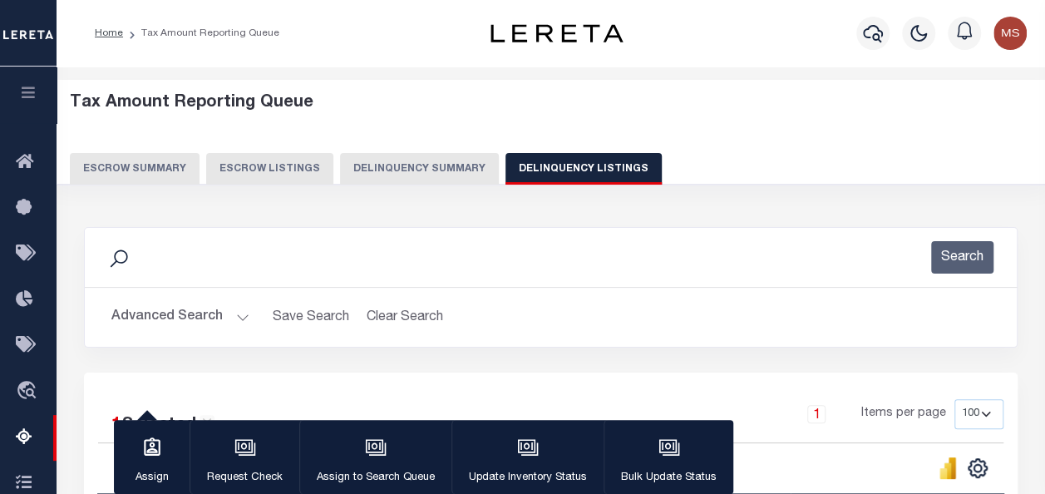
click at [229, 314] on button "Advanced Search" at bounding box center [180, 317] width 138 height 32
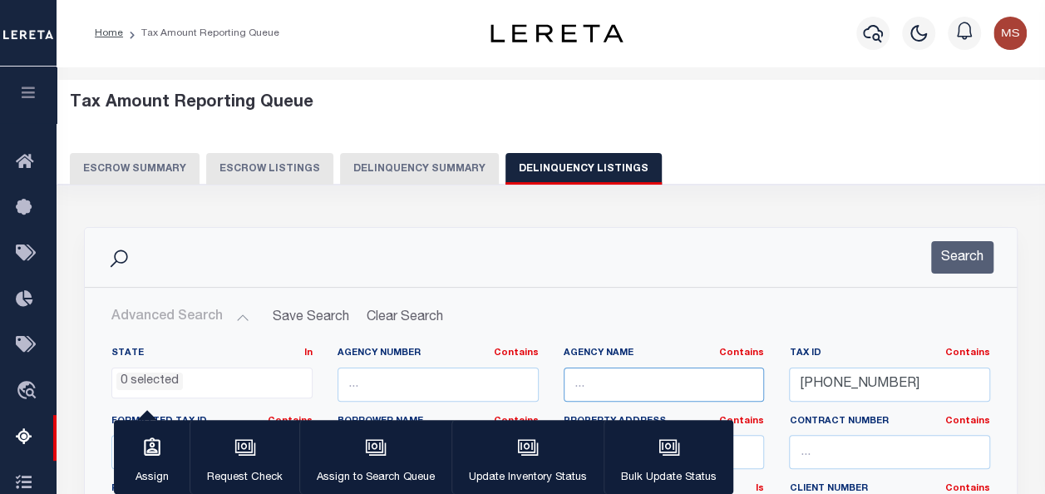
click at [704, 382] on input "text" at bounding box center [664, 385] width 201 height 34
paste input "MC CRACKEN COUNTY"
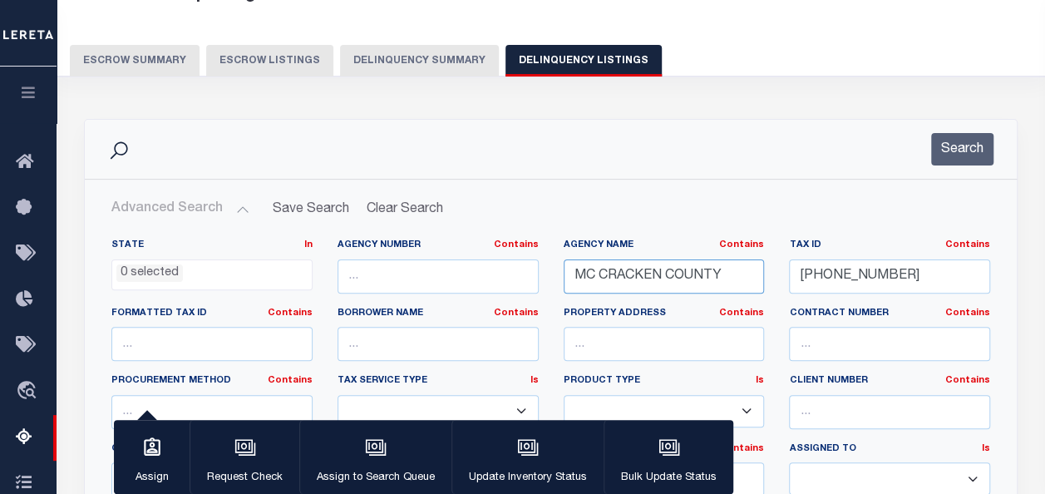
scroll to position [333, 0]
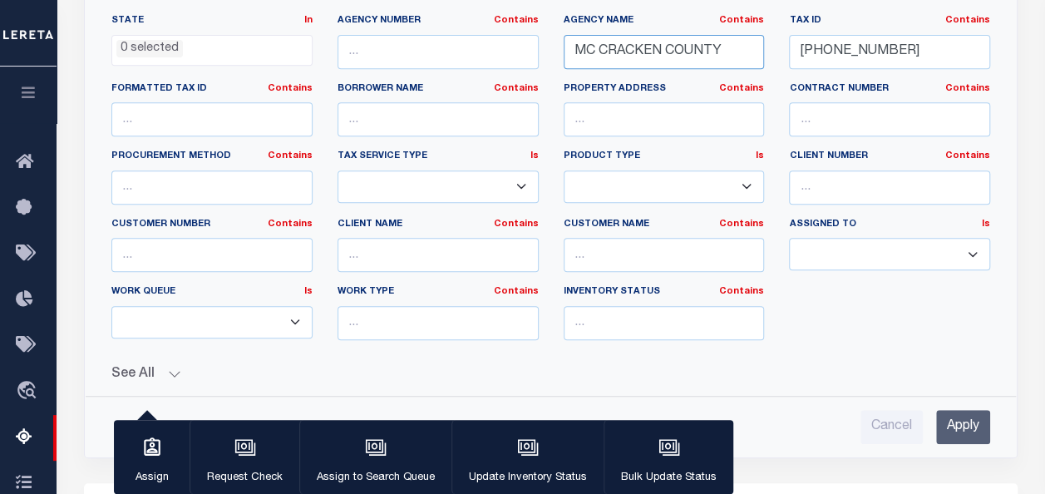
type input "MC CRACKEN COUNTY"
click at [978, 417] on input "Apply" at bounding box center [963, 427] width 54 height 34
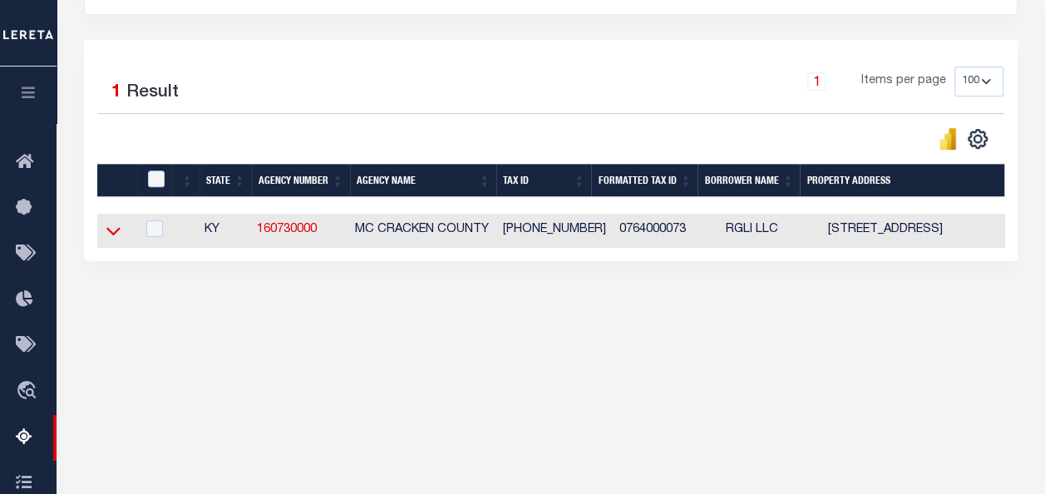
click at [116, 232] on icon at bounding box center [113, 232] width 14 height 8
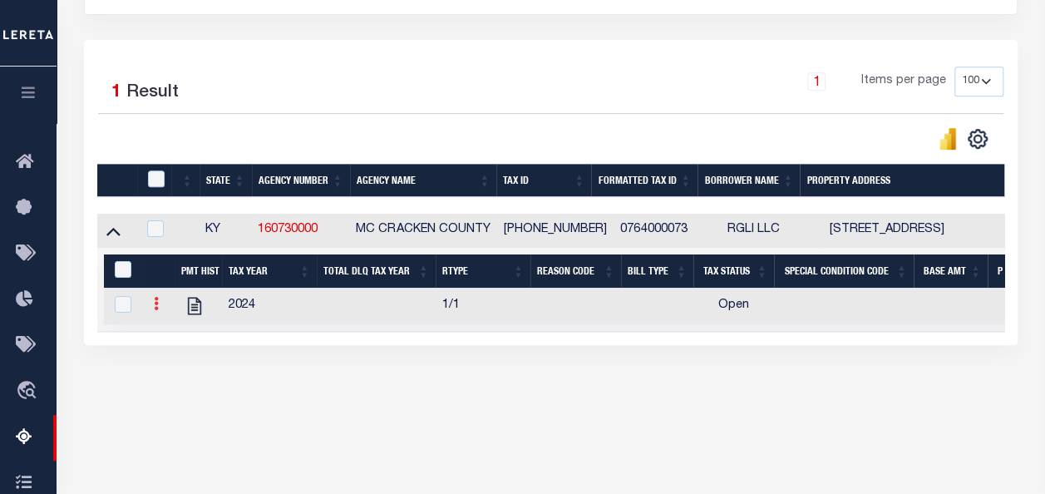
click at [150, 306] on link at bounding box center [156, 305] width 18 height 13
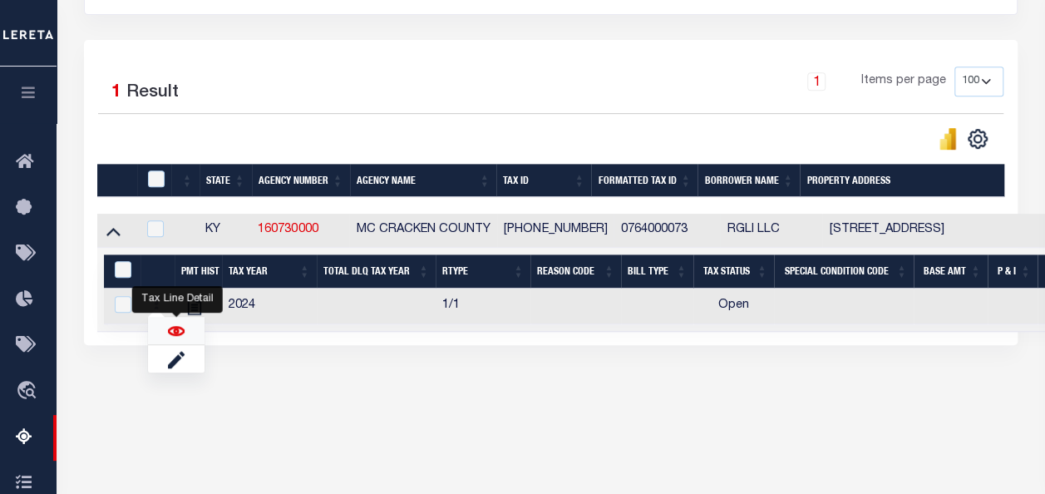
click at [175, 330] on img "" at bounding box center [176, 331] width 17 height 17
checkbox input "true"
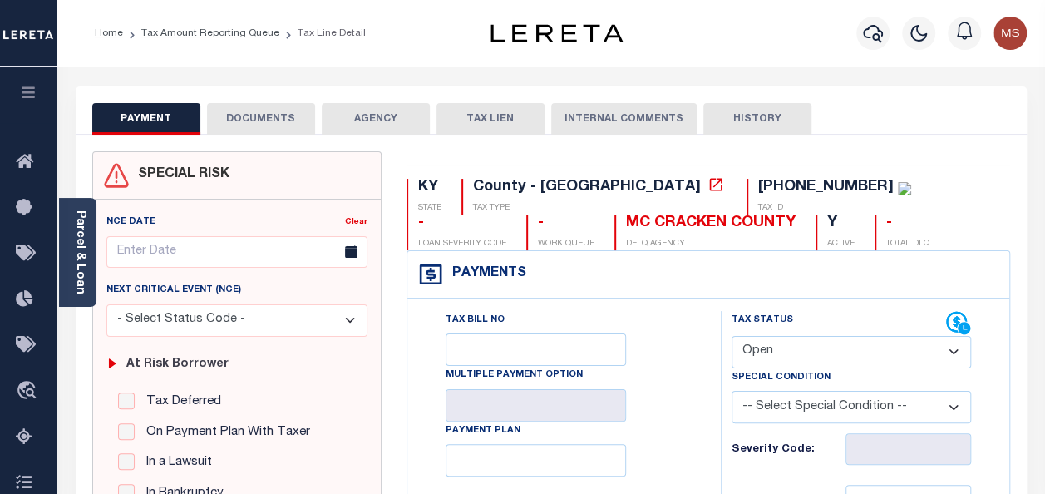
click at [803, 351] on select "- Select Status Code - Open Due/Unpaid Paid Incomplete No Tax Due Internal Refu…" at bounding box center [851, 352] width 239 height 32
select select "PYD"
click at [732, 336] on select "- Select Status Code - Open Due/Unpaid Paid Incomplete No Tax Due Internal Refu…" at bounding box center [851, 352] width 239 height 32
type input "[DATE]"
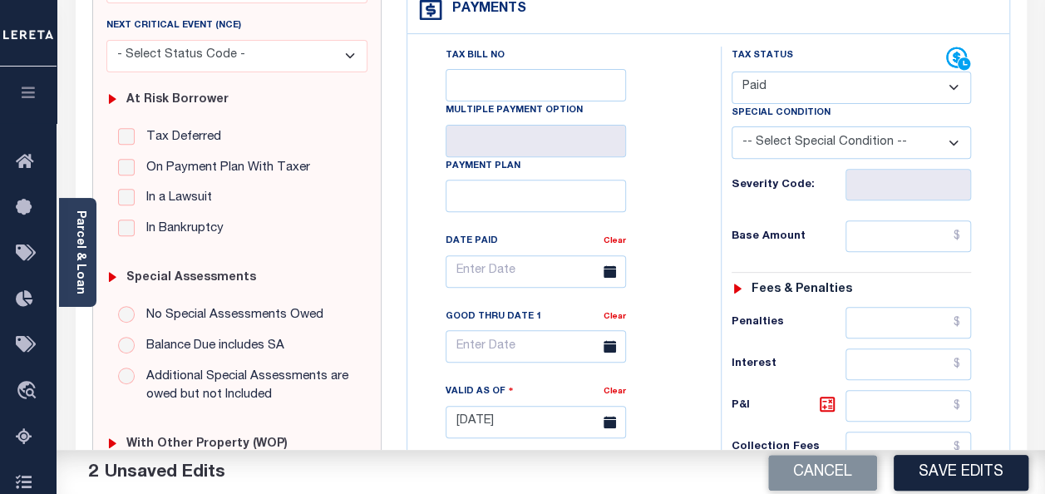
scroll to position [416, 0]
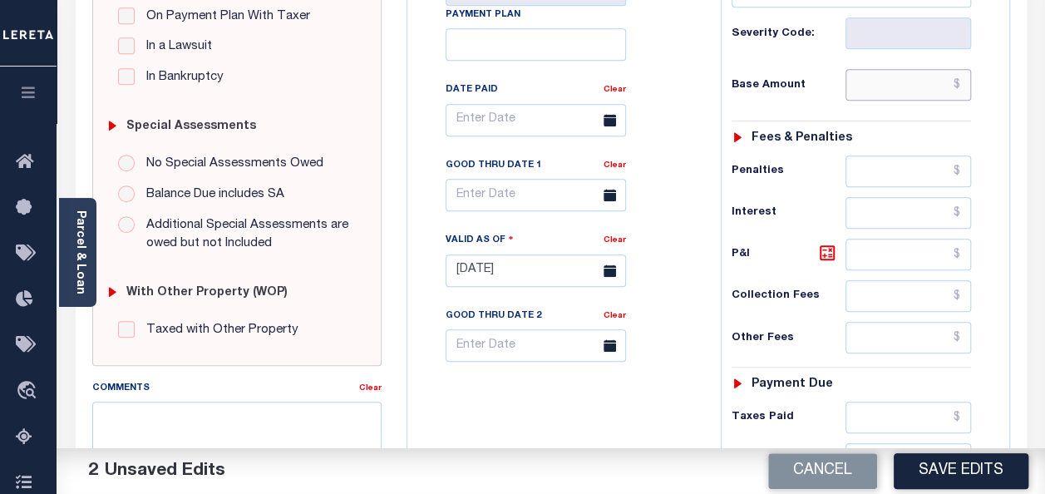
click at [867, 73] on input "text" at bounding box center [909, 85] width 126 height 32
paste input "29,521.52"
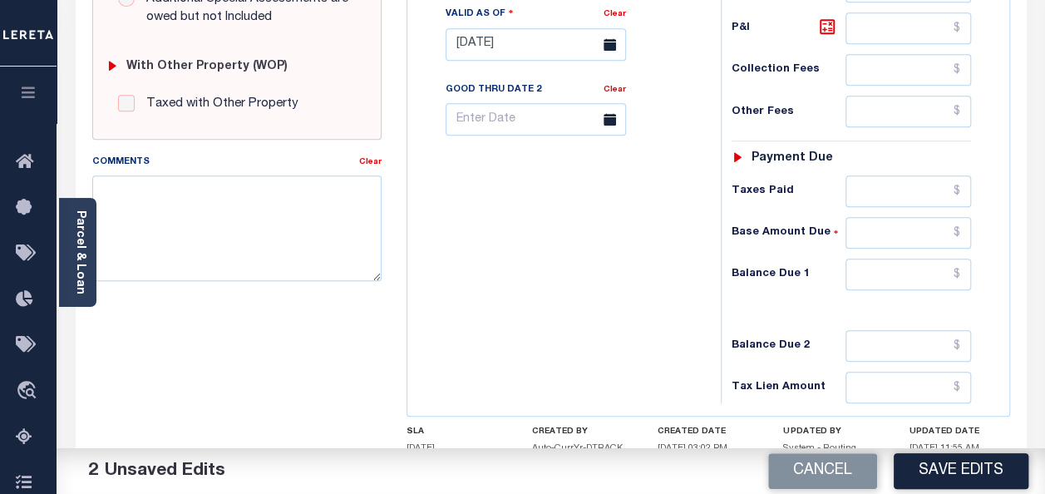
scroll to position [665, 0]
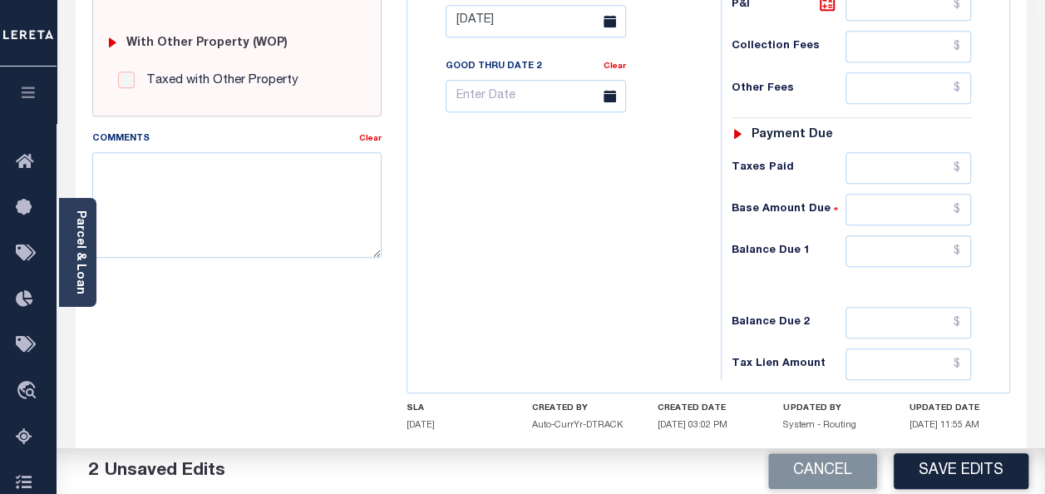
type input "$29,521.52"
click at [928, 244] on input "text" at bounding box center [909, 251] width 126 height 32
type input "$0.00"
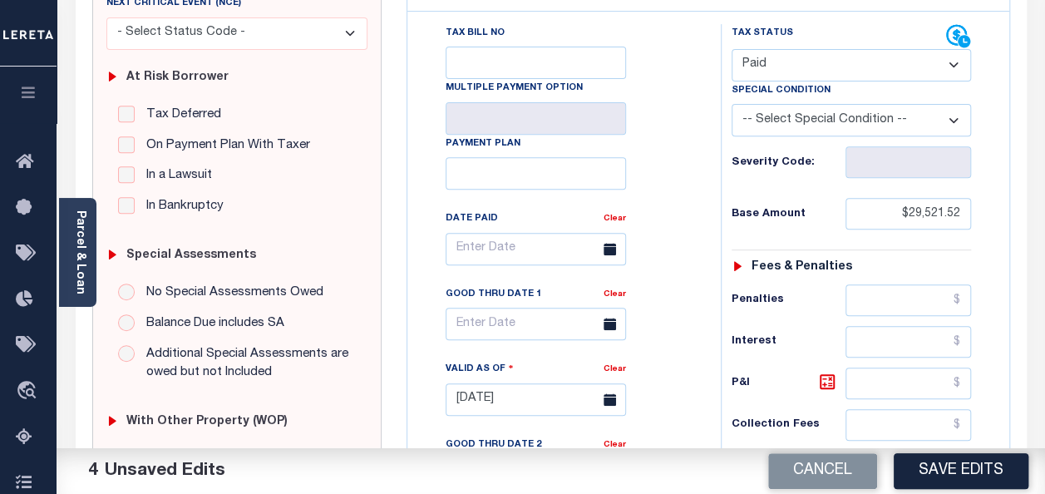
scroll to position [0, 0]
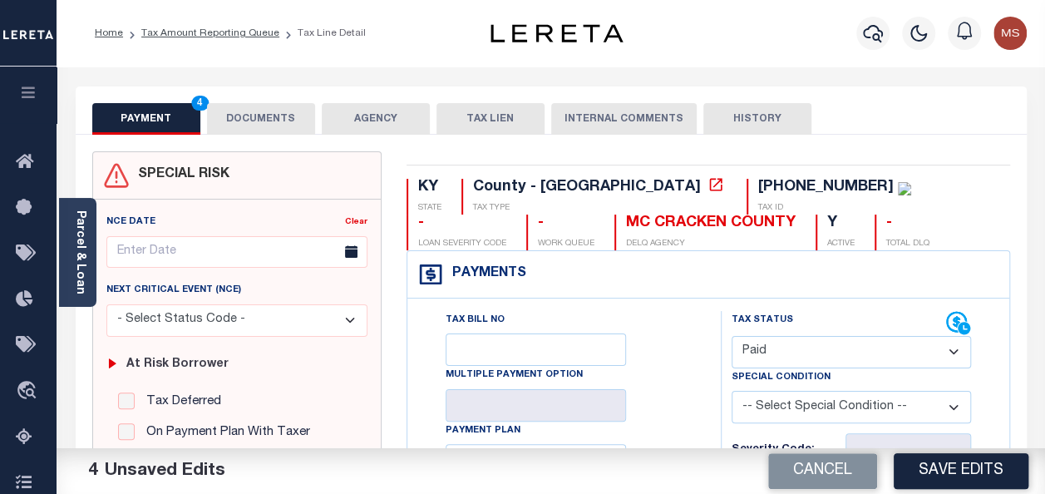
click at [289, 120] on button "DOCUMENTS" at bounding box center [261, 119] width 108 height 32
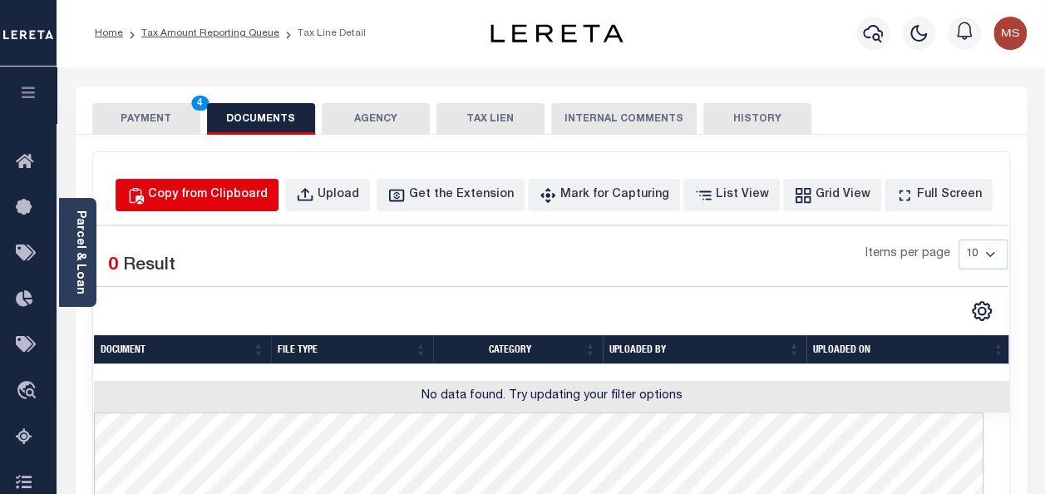
click at [231, 198] on div "Copy from Clipboard" at bounding box center [208, 195] width 120 height 18
select select "POP"
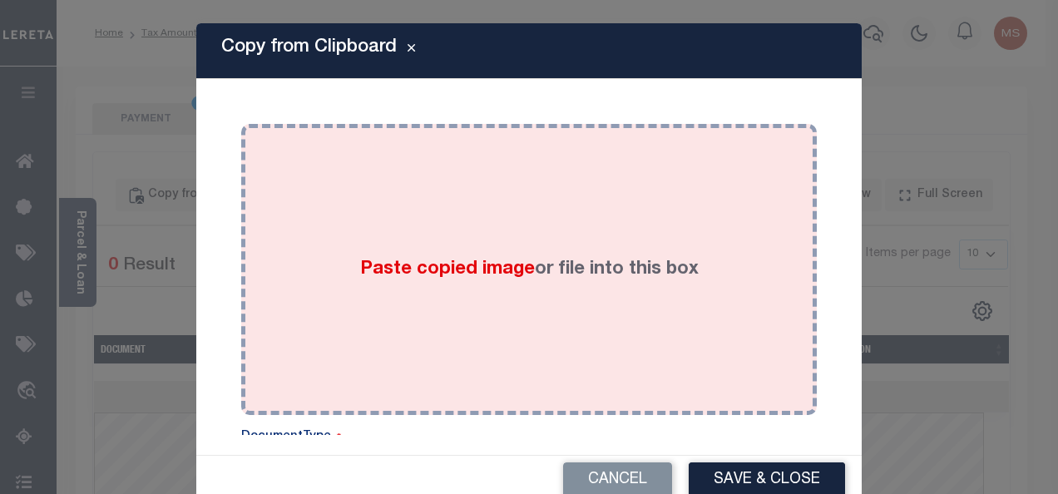
drag, startPoint x: 416, startPoint y: 227, endPoint x: 350, endPoint y: 239, distance: 66.9
click at [350, 239] on div "Paste copied image or file into this box" at bounding box center [529, 269] width 550 height 266
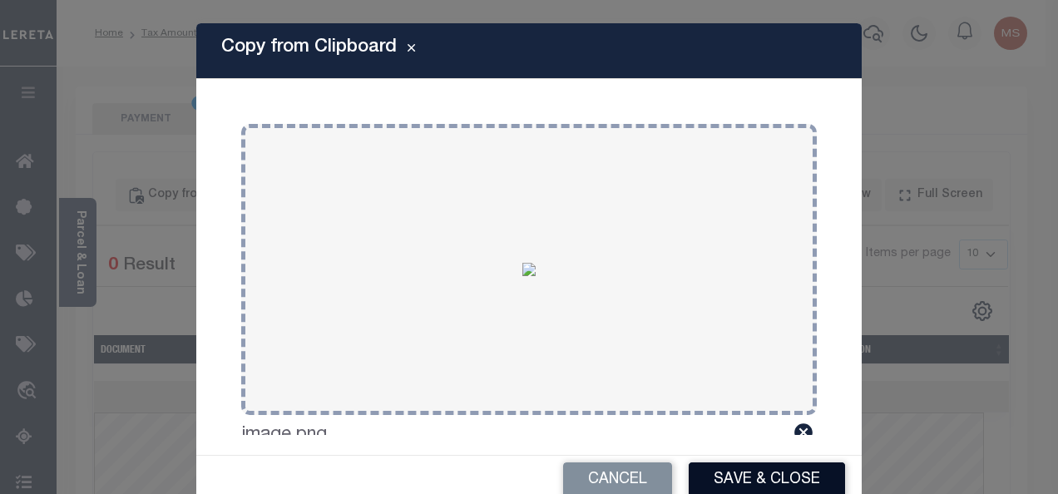
click at [777, 477] on button "Save & Close" at bounding box center [766, 480] width 156 height 36
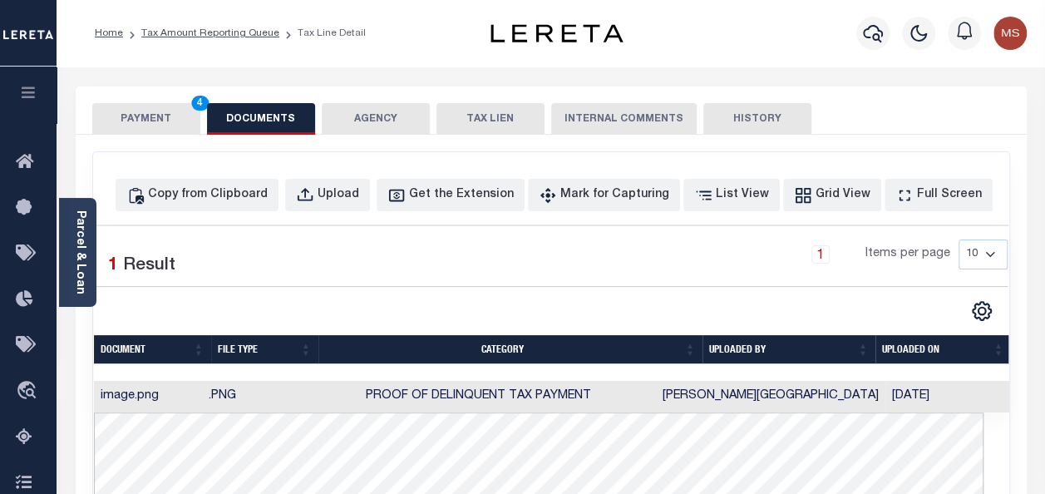
click at [155, 125] on button "PAYMENT 4" at bounding box center [146, 119] width 108 height 32
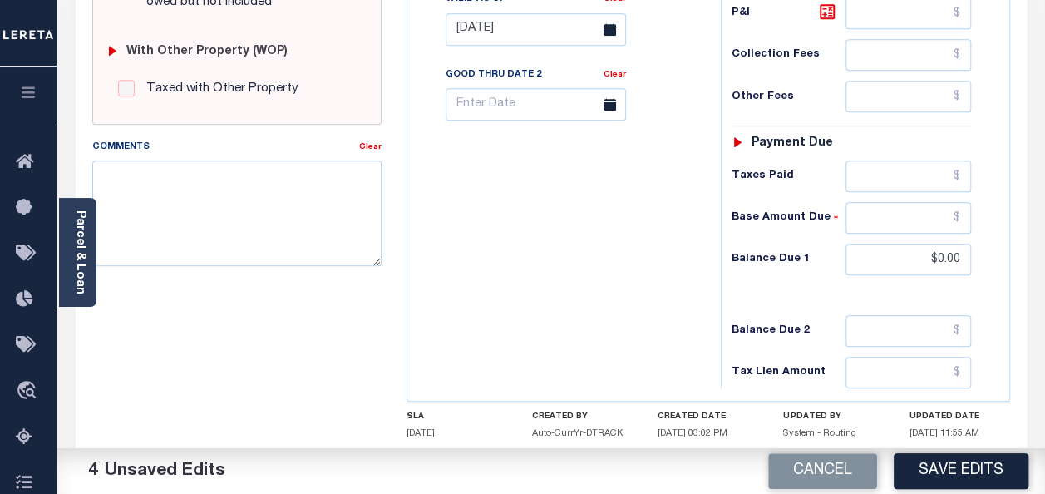
scroll to position [665, 0]
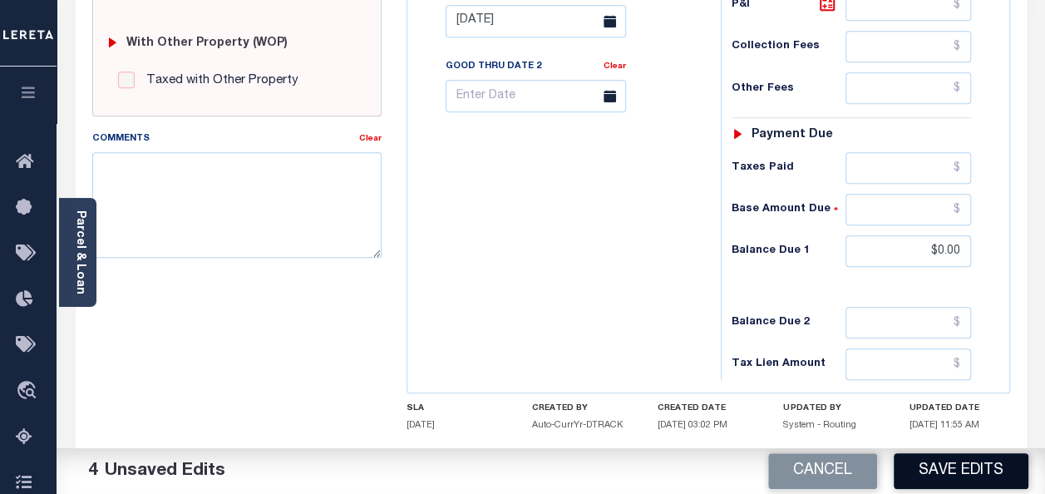
click at [950, 466] on button "Save Edits" at bounding box center [961, 471] width 135 height 36
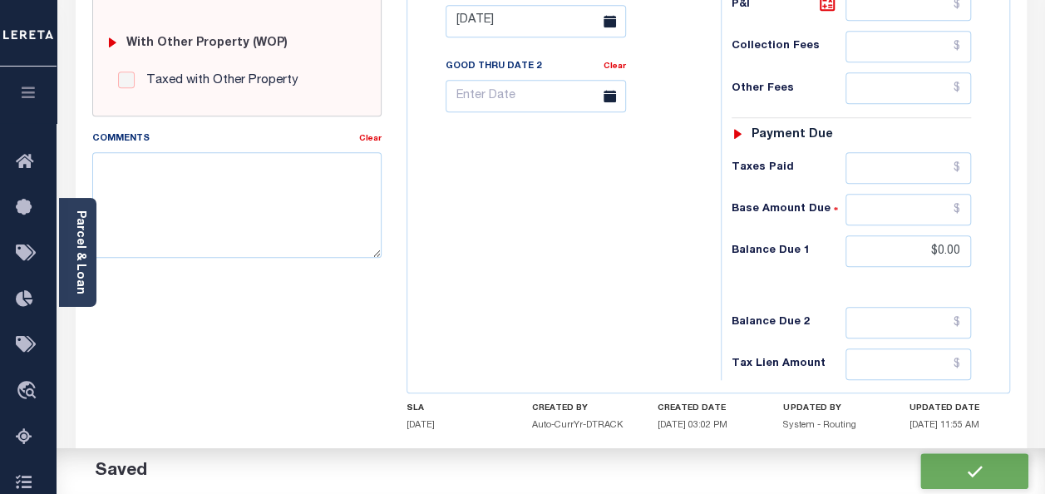
checkbox input "false"
type input "$29,521.52"
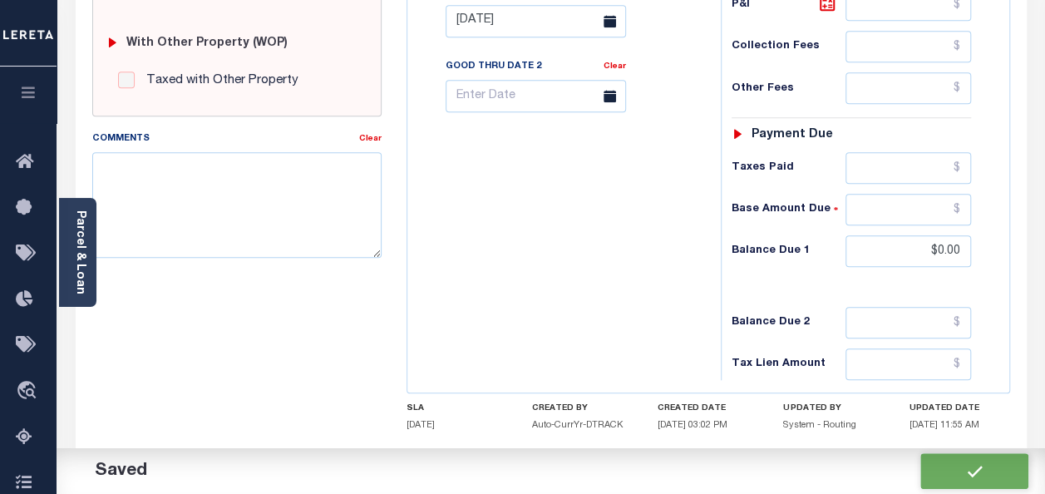
type input "$0"
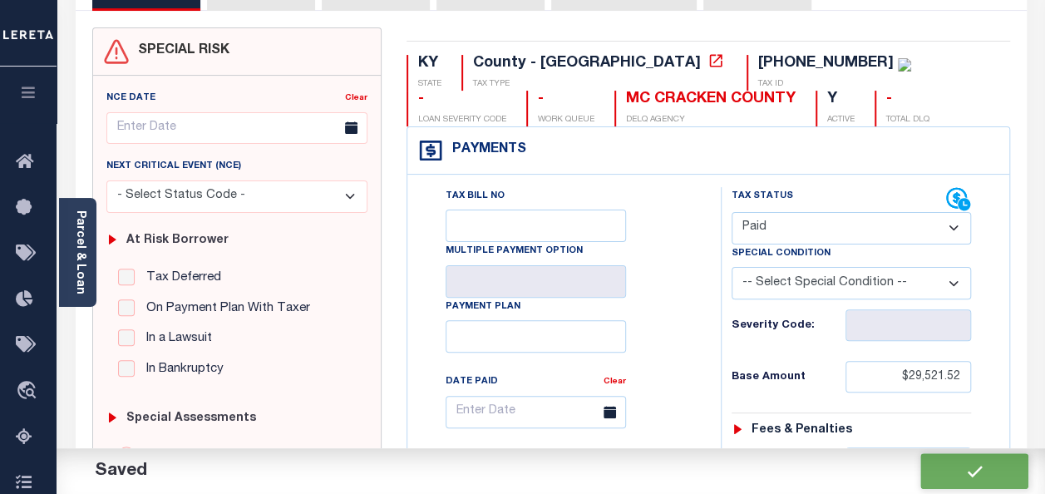
scroll to position [0, 0]
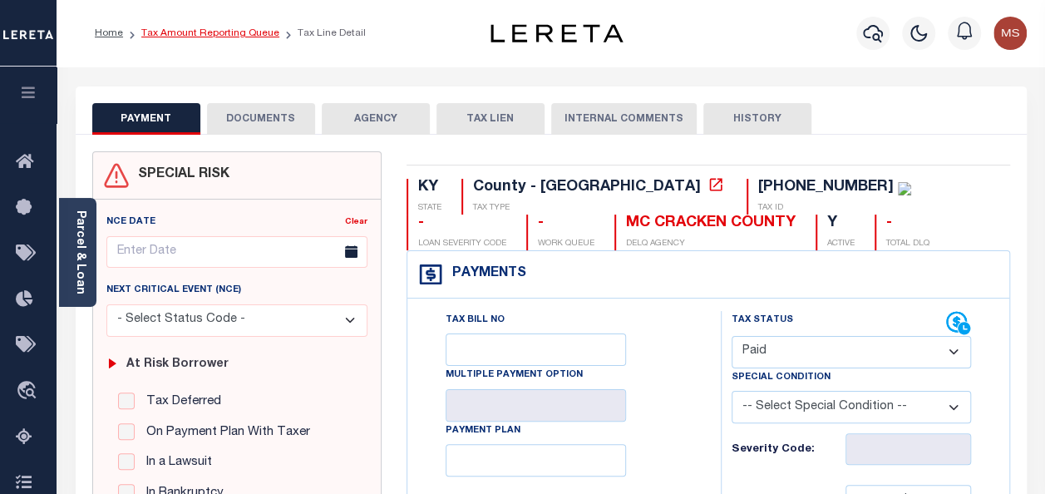
click at [203, 34] on link "Tax Amount Reporting Queue" at bounding box center [210, 33] width 138 height 10
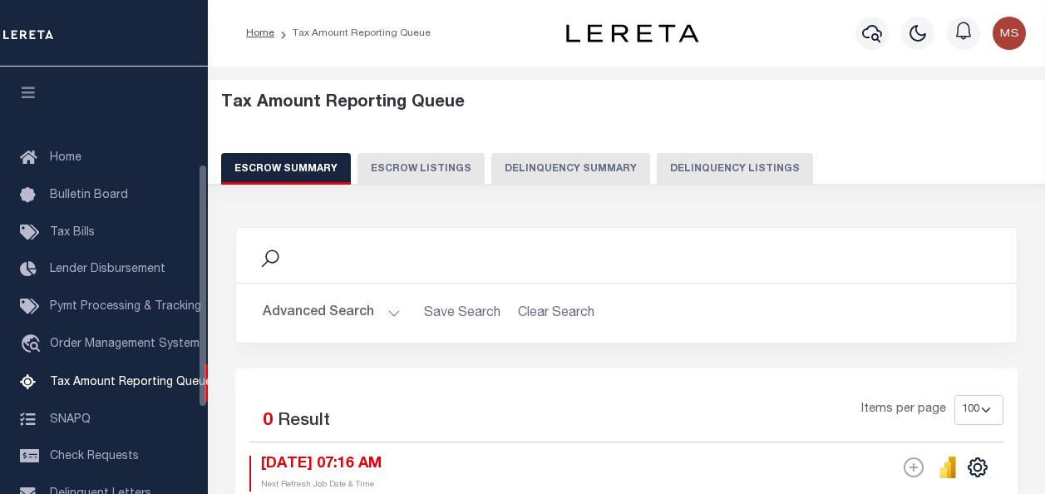
select select "100"
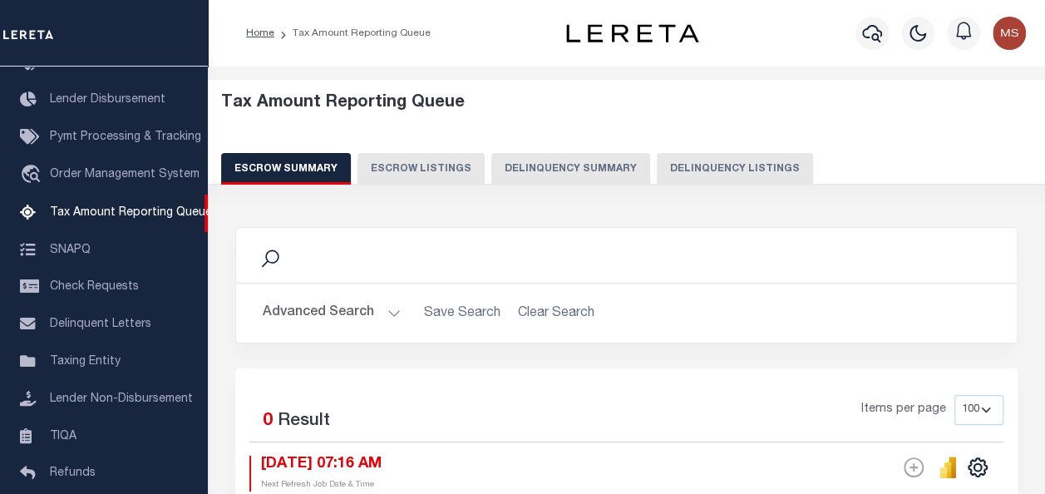
click at [695, 168] on button "Delinquency Listings" at bounding box center [735, 169] width 156 height 32
select select "100"
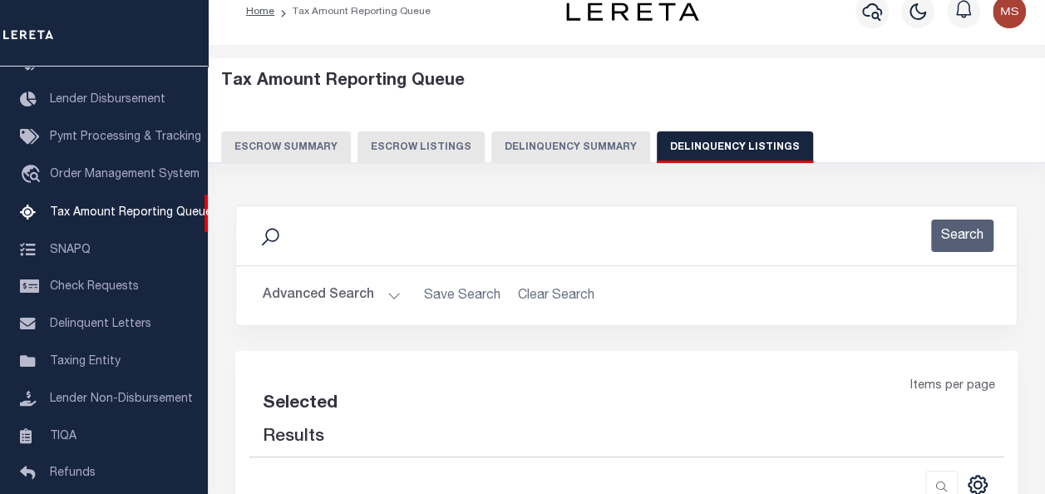
select select "100"
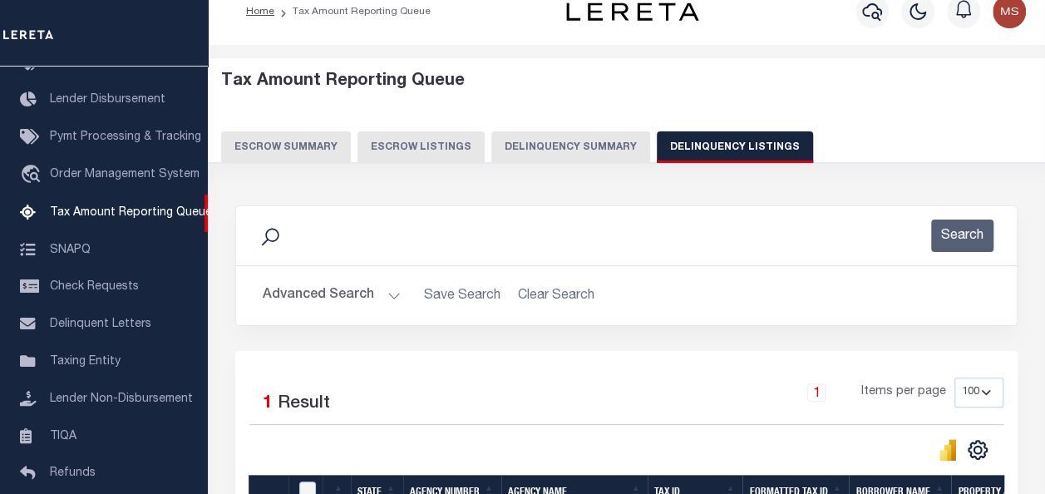
scroll to position [249, 0]
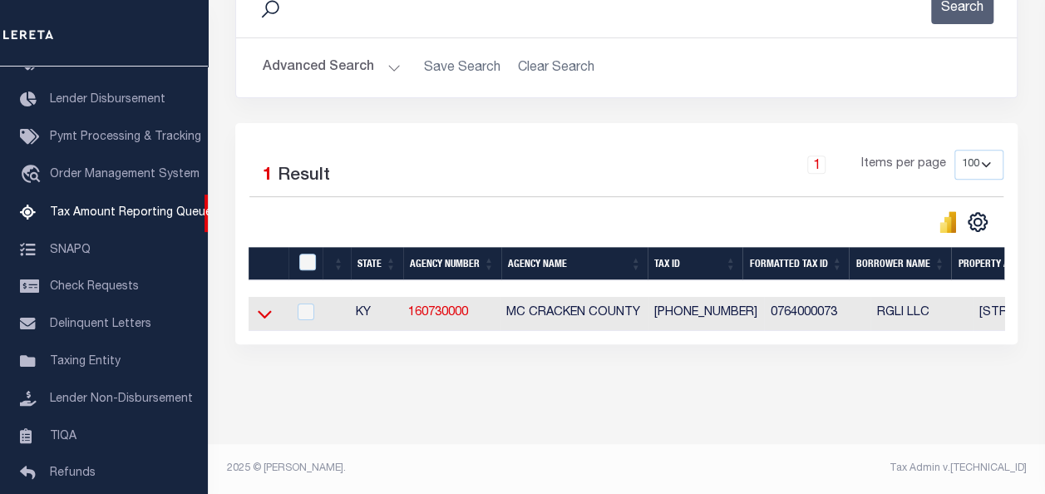
click at [270, 316] on icon at bounding box center [265, 313] width 14 height 17
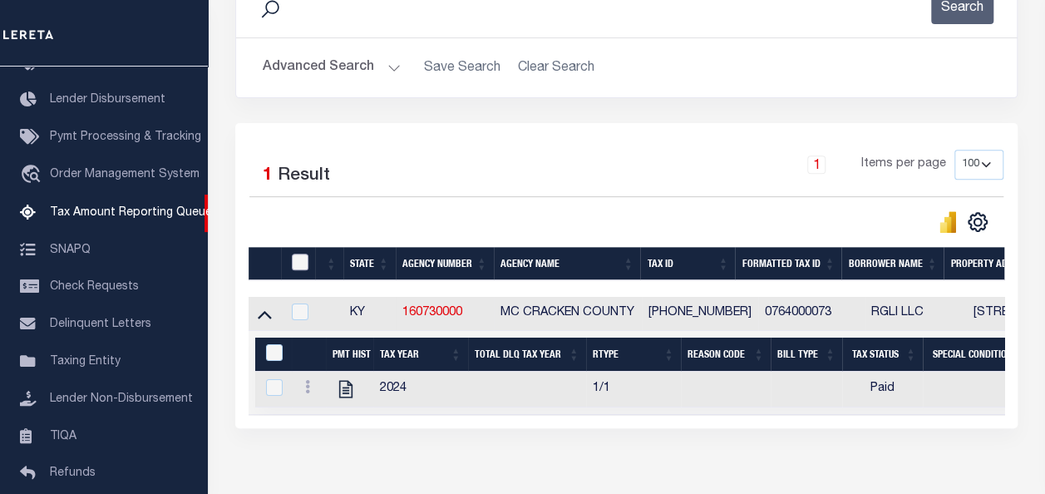
click at [306, 259] on input "checkbox" at bounding box center [300, 262] width 17 height 17
checkbox input "true"
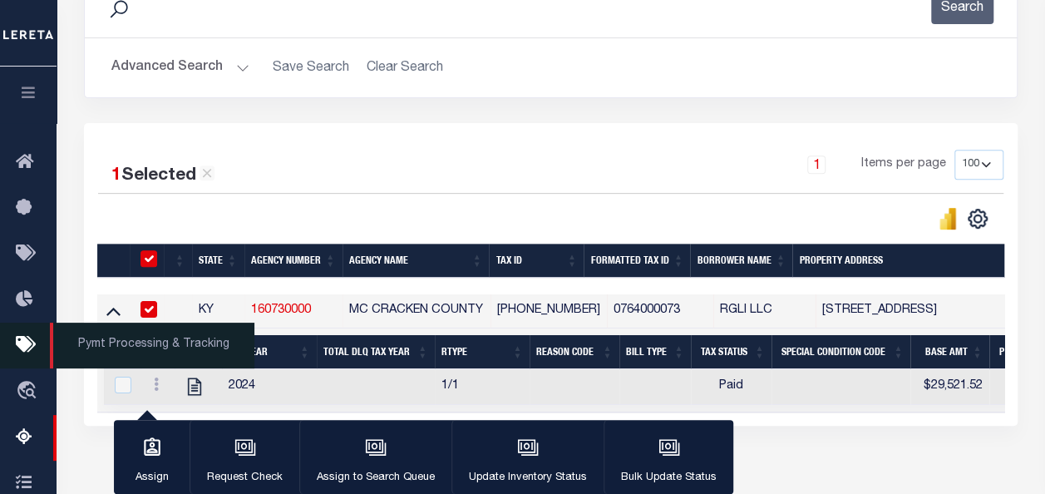
click at [126, 341] on span "Pymt Processing & Tracking" at bounding box center [152, 346] width 205 height 46
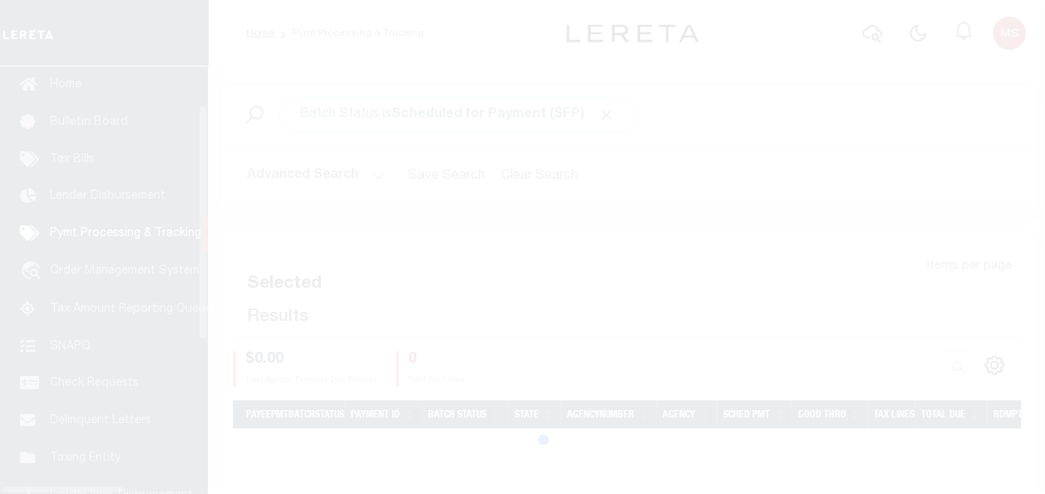
scroll to position [76, 0]
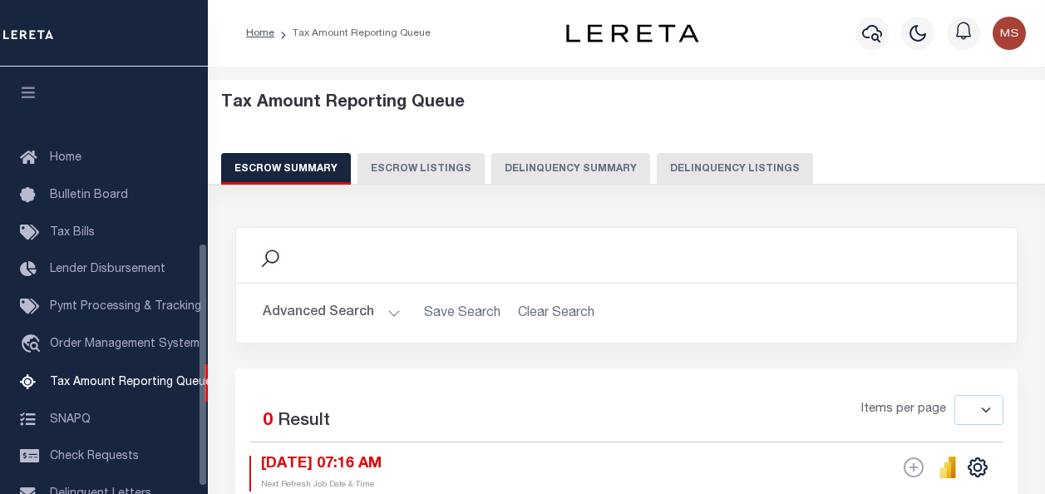
select select
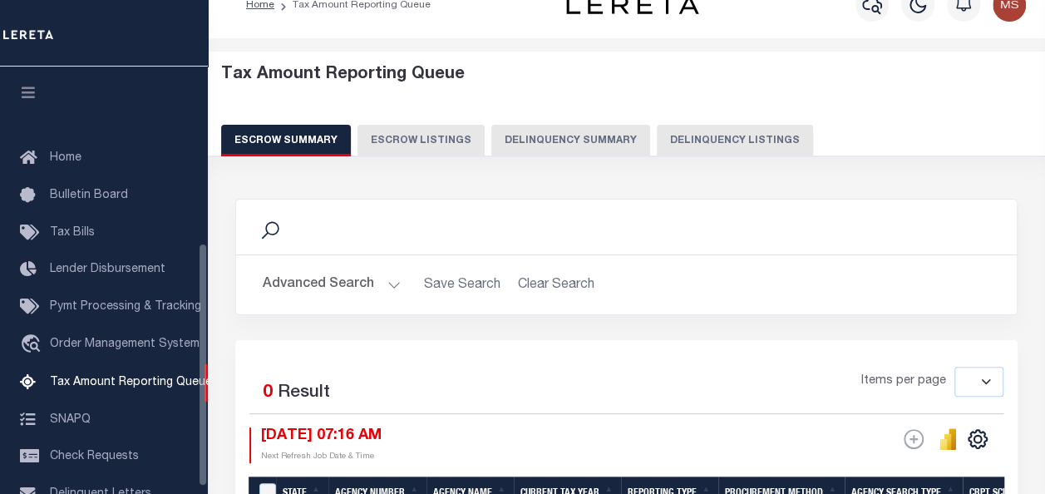
scroll to position [308, 0]
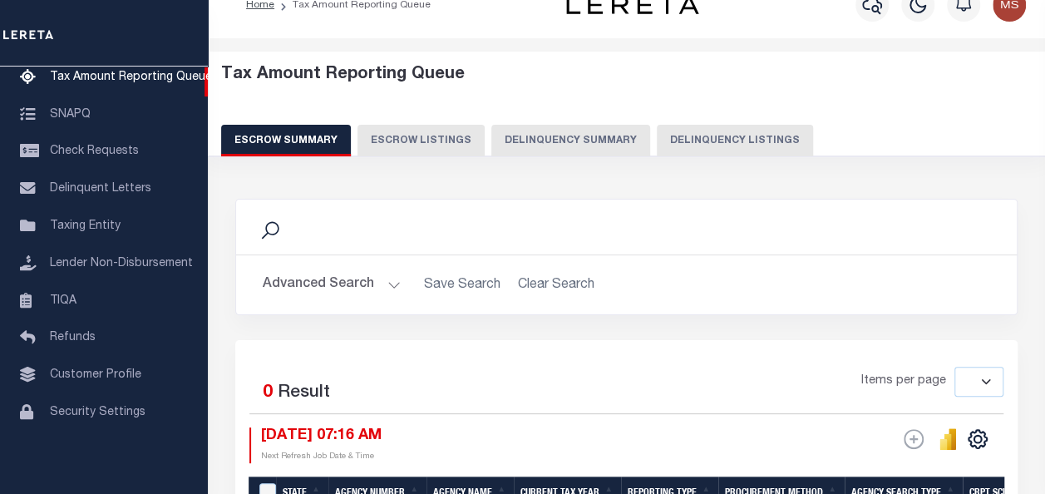
click at [708, 131] on button "Delinquency Listings" at bounding box center [735, 141] width 156 height 32
select select "100"
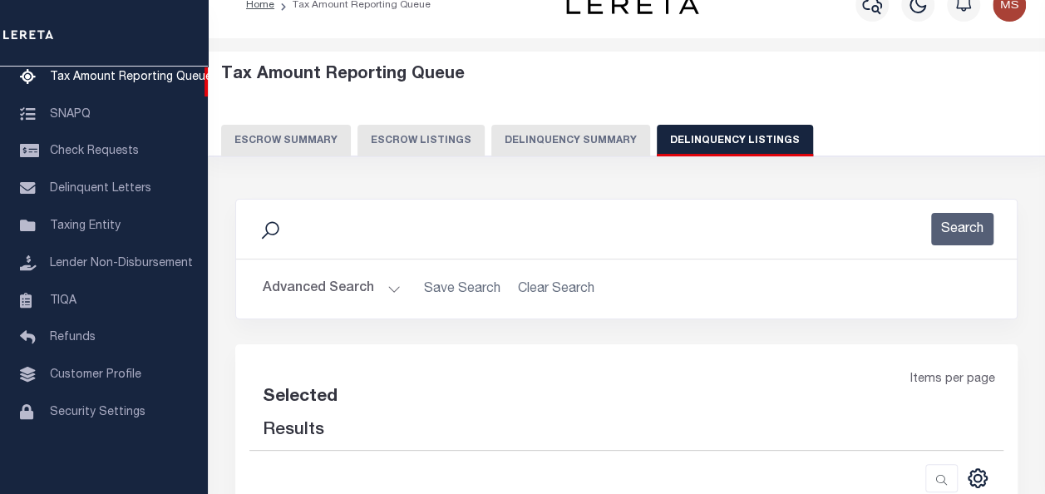
select select "100"
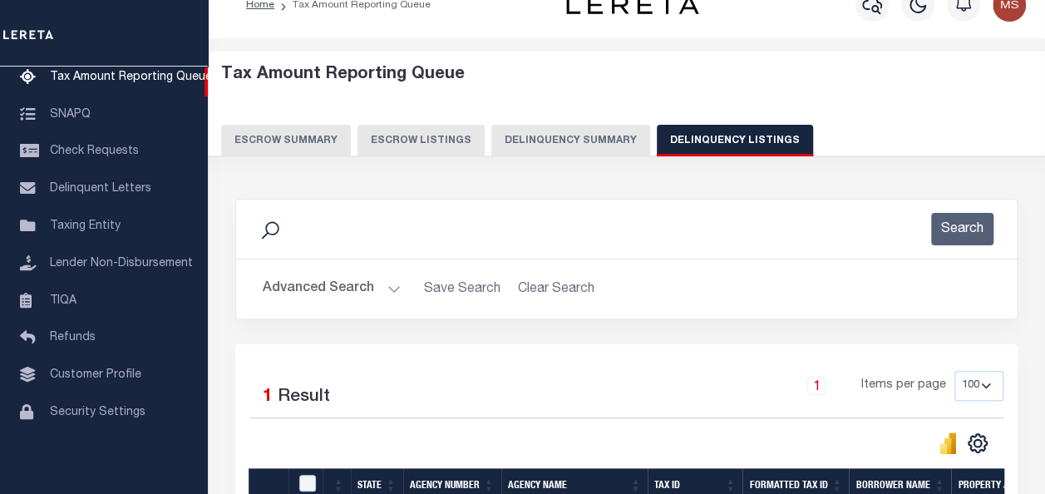
scroll to position [256, 0]
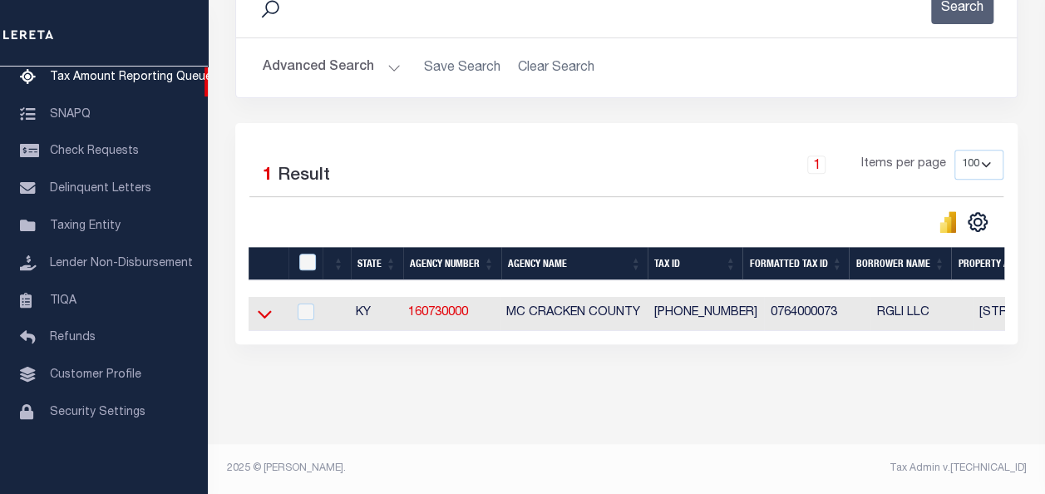
click at [260, 311] on icon at bounding box center [265, 315] width 14 height 8
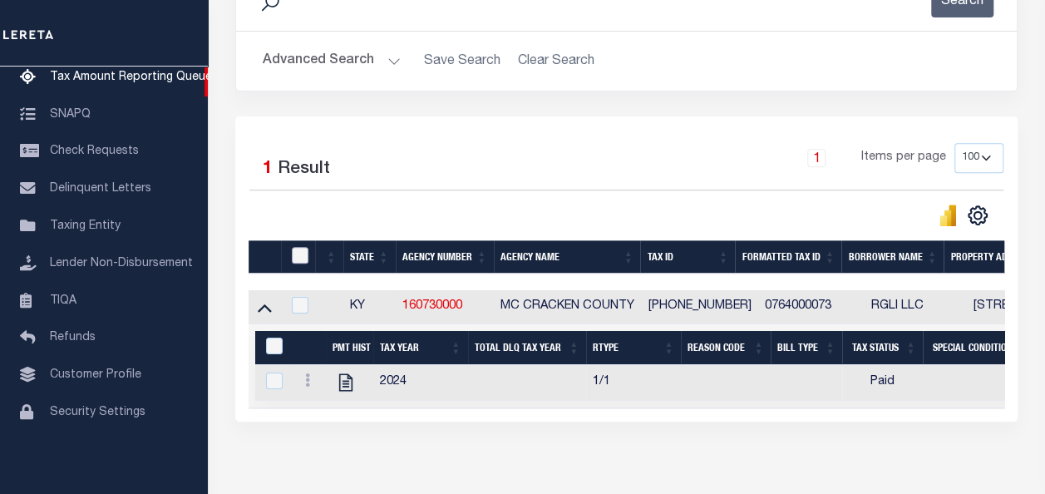
click at [303, 259] on input "checkbox" at bounding box center [300, 255] width 17 height 17
checkbox input "true"
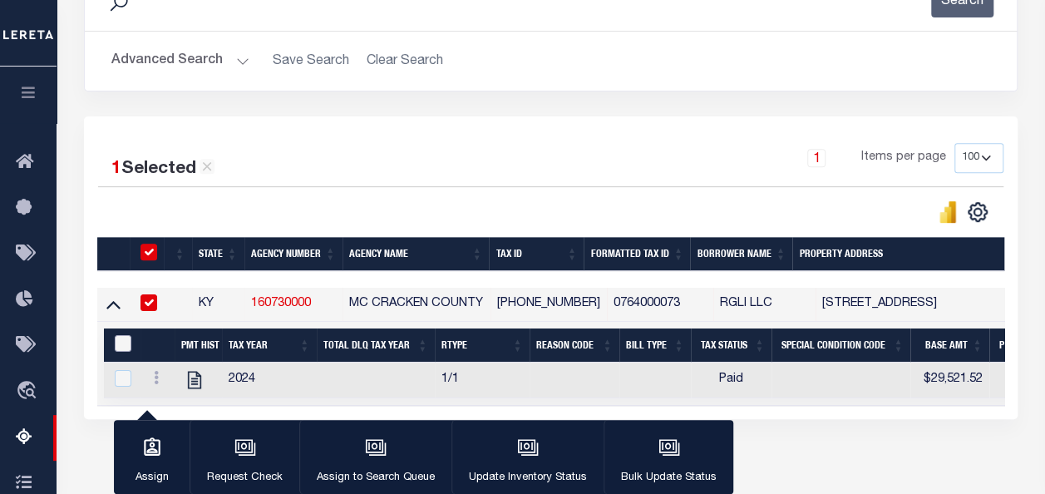
click at [124, 337] on input "&nbsp;" at bounding box center [123, 343] width 17 height 17
checkbox input "true"
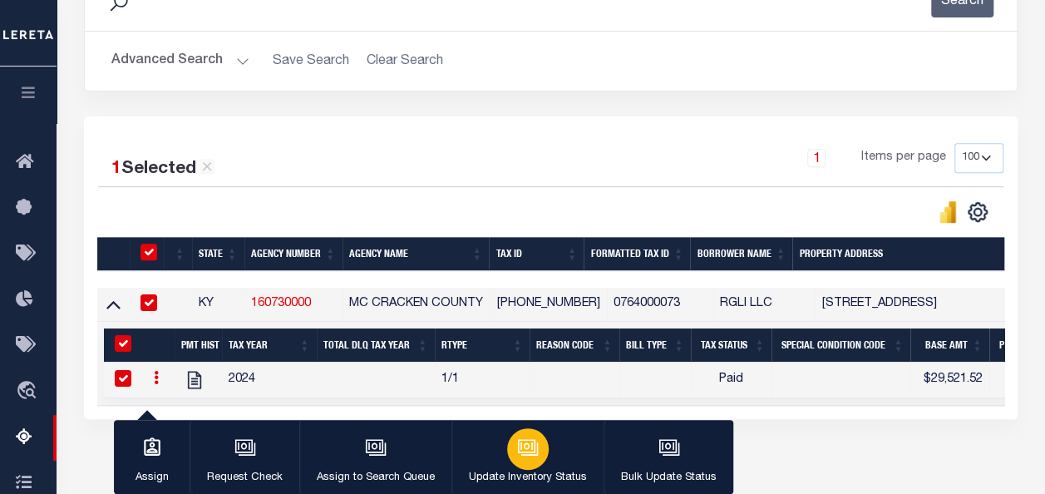
click at [519, 443] on icon "button" at bounding box center [528, 448] width 22 height 22
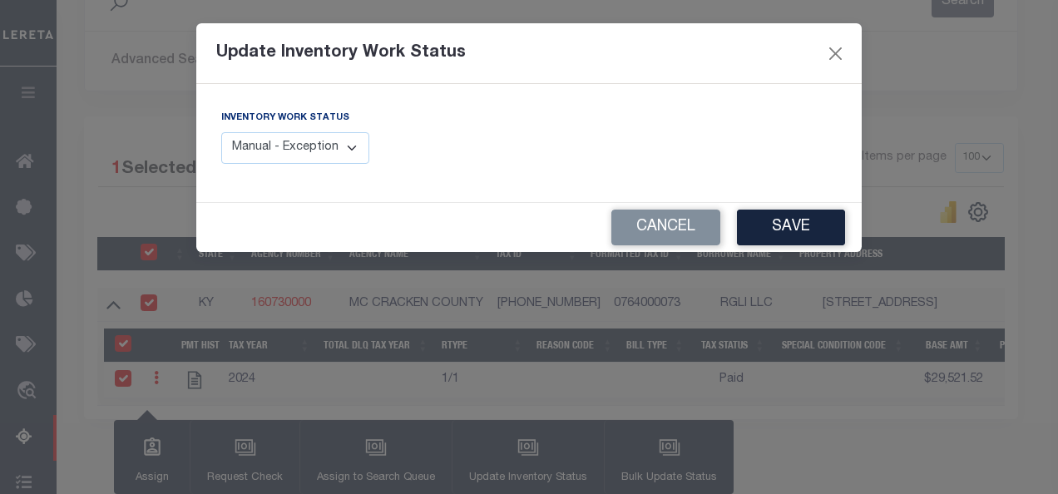
click at [276, 142] on select "Manual - Exception Pended - Awaiting Search Late Add Exception Completed" at bounding box center [295, 148] width 148 height 32
select select "4"
click at [221, 132] on select "Manual - Exception Pended - Awaiting Search Late Add Exception Completed" at bounding box center [295, 148] width 148 height 32
click at [790, 231] on button "Save" at bounding box center [791, 228] width 108 height 36
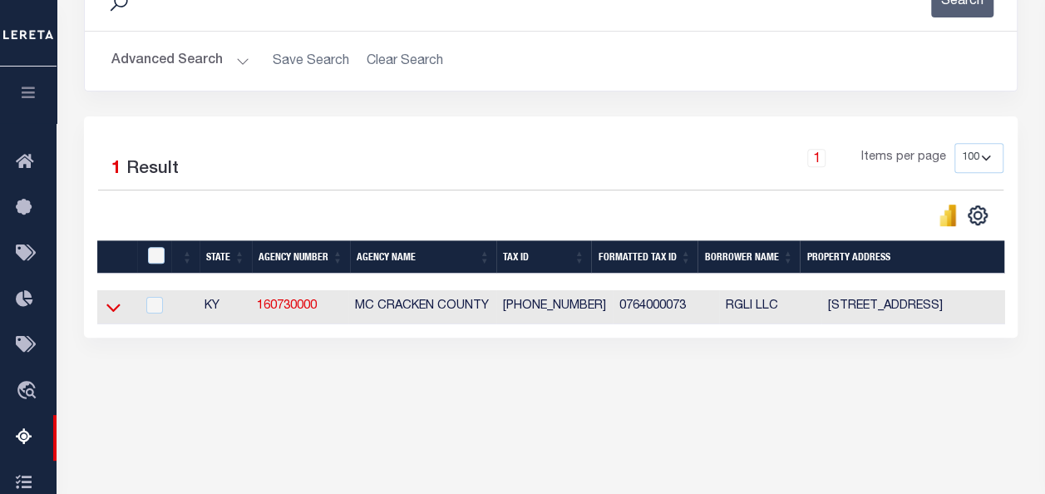
click at [116, 308] on icon at bounding box center [113, 307] width 14 height 17
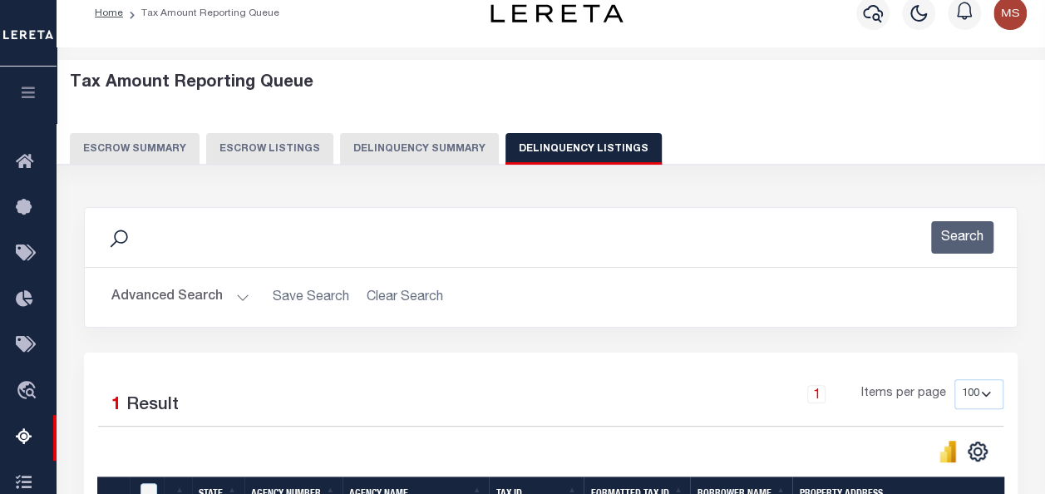
scroll to position [0, 0]
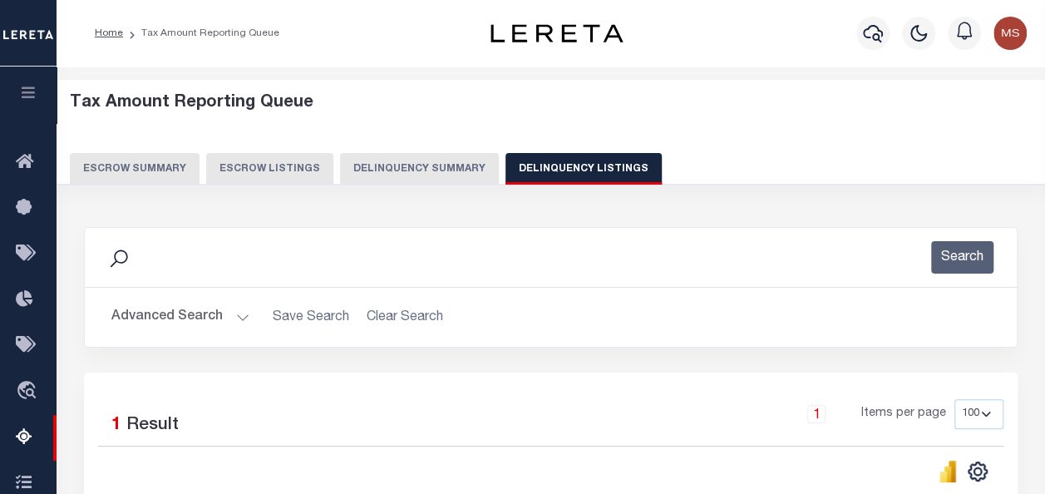
click at [233, 313] on button "Advanced Search" at bounding box center [180, 317] width 138 height 32
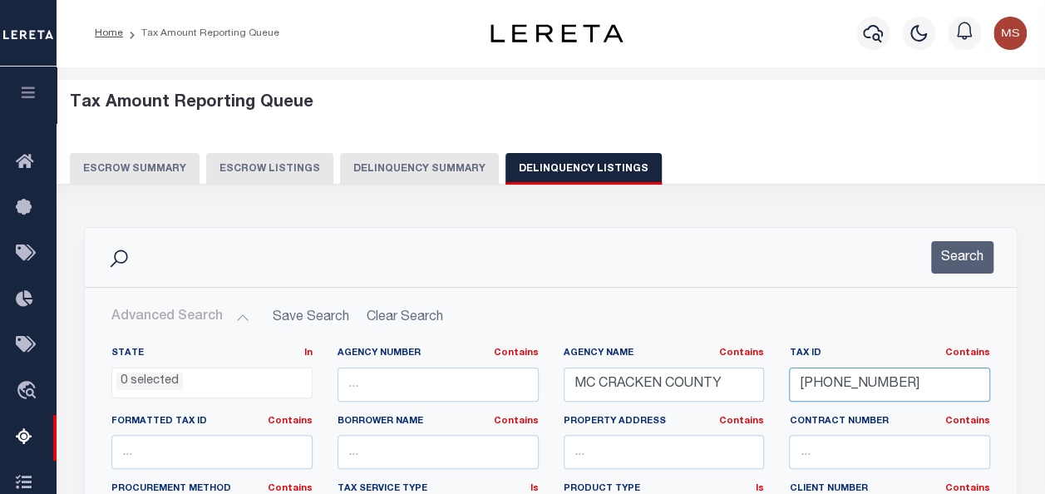
drag, startPoint x: 928, startPoint y: 388, endPoint x: 762, endPoint y: 382, distance: 166.4
paste input "[PHONE_NUMBER]"
type input "[PHONE_NUMBER]"
drag, startPoint x: 724, startPoint y: 380, endPoint x: 502, endPoint y: 376, distance: 222.1
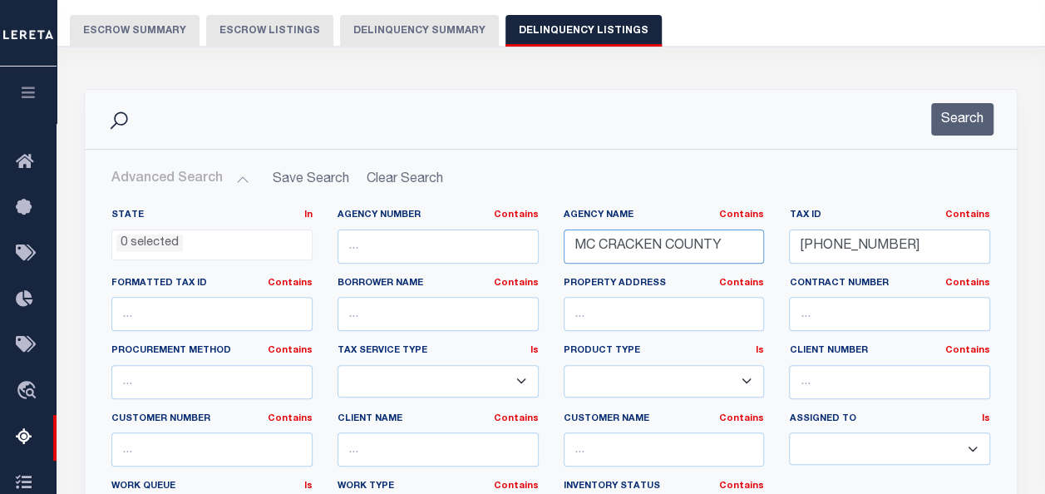
scroll to position [249, 0]
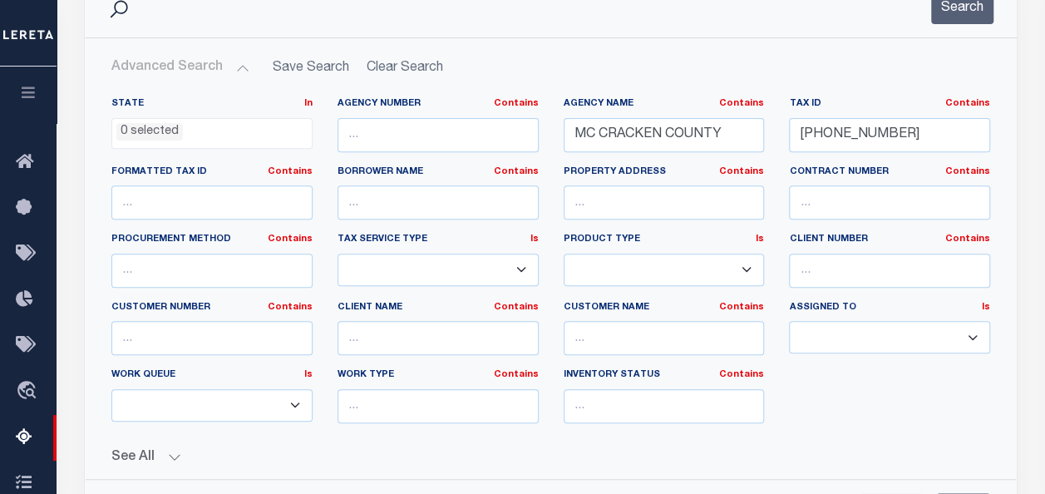
click at [890, 428] on div "State In In AK AL AR AZ CA CO CT DC DE FL GA GU HI IA ID IL IN KS KY LA MA MD M…" at bounding box center [551, 266] width 904 height 339
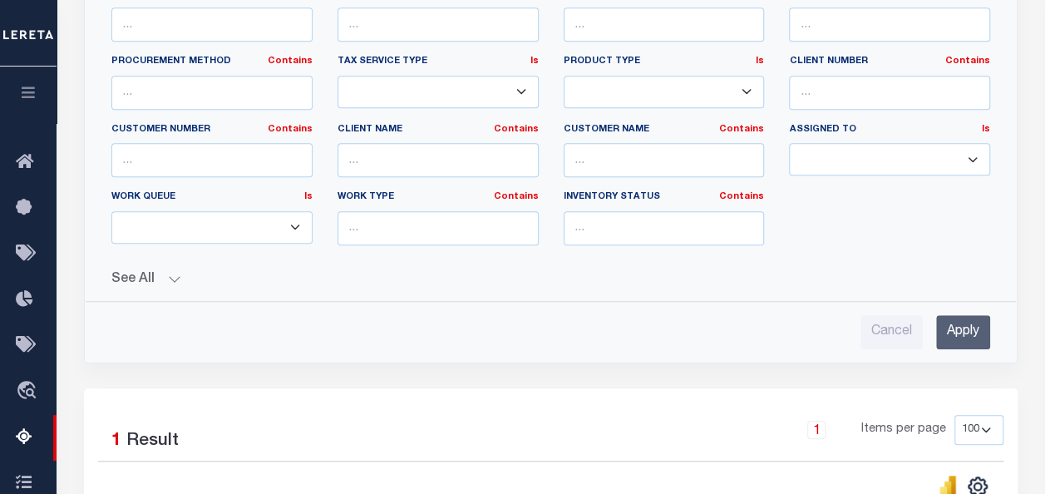
scroll to position [499, 0]
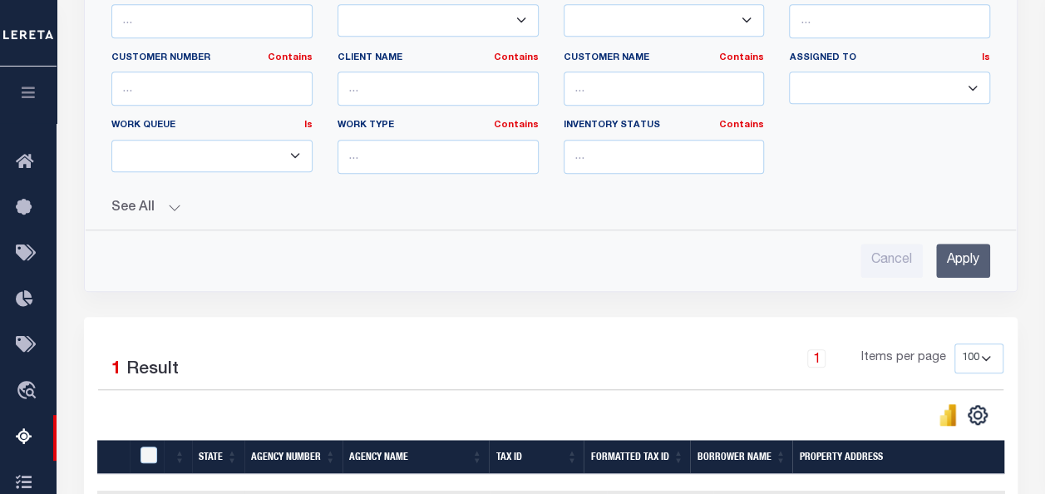
click at [963, 256] on input "Apply" at bounding box center [963, 261] width 54 height 34
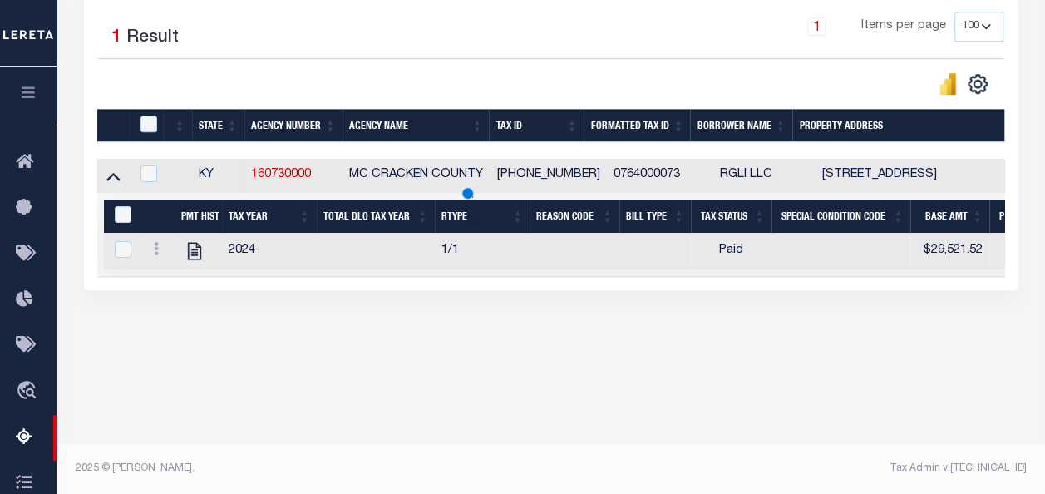
scroll to position [387, 0]
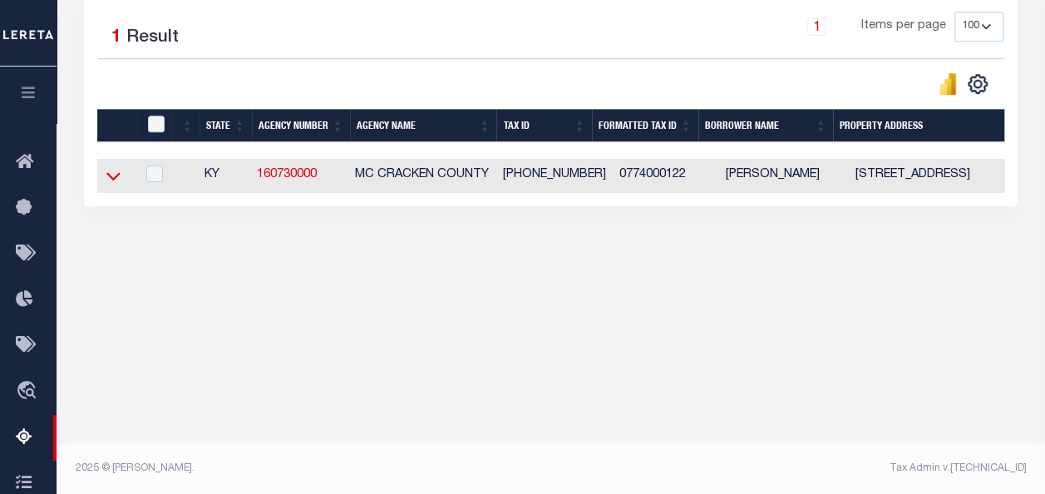
click at [115, 181] on icon at bounding box center [113, 175] width 14 height 17
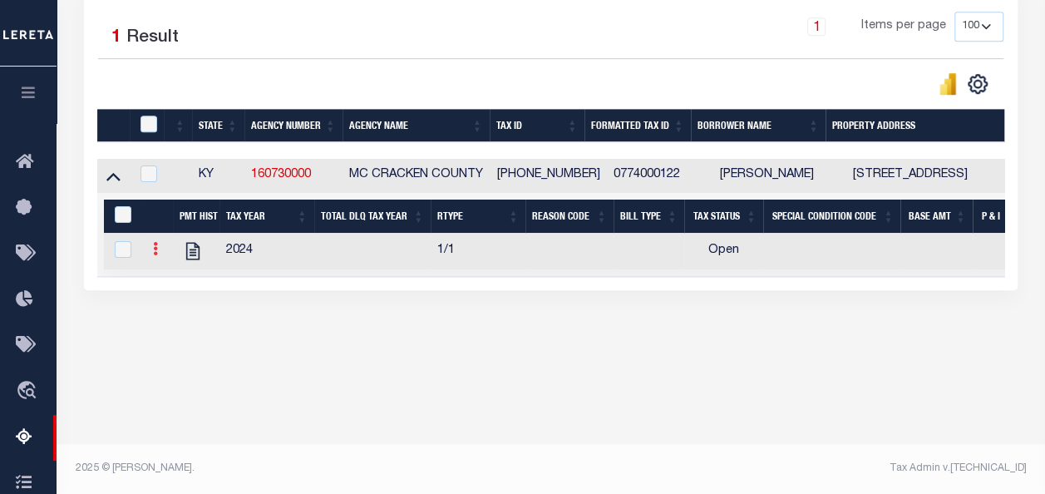
click at [154, 254] on icon at bounding box center [155, 248] width 5 height 13
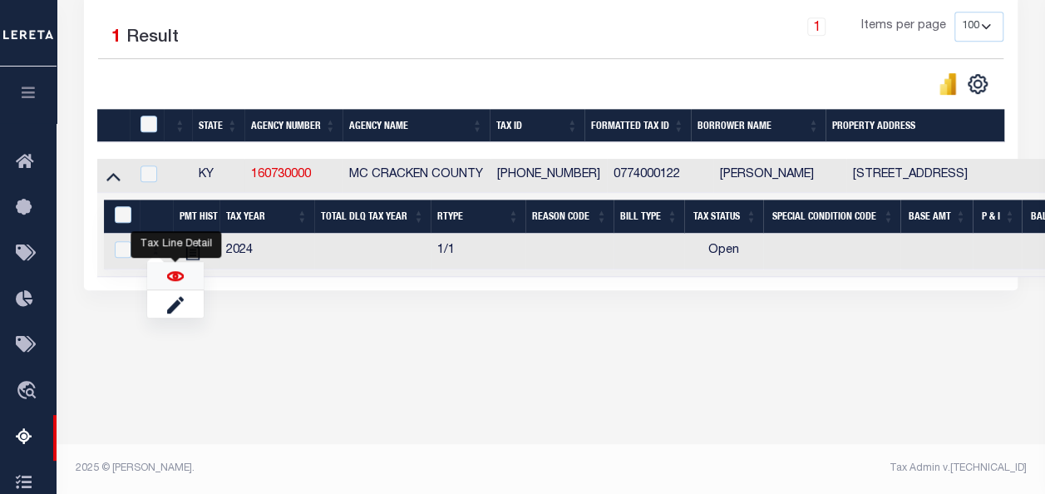
click at [175, 283] on img "" at bounding box center [175, 276] width 17 height 17
checkbox input "true"
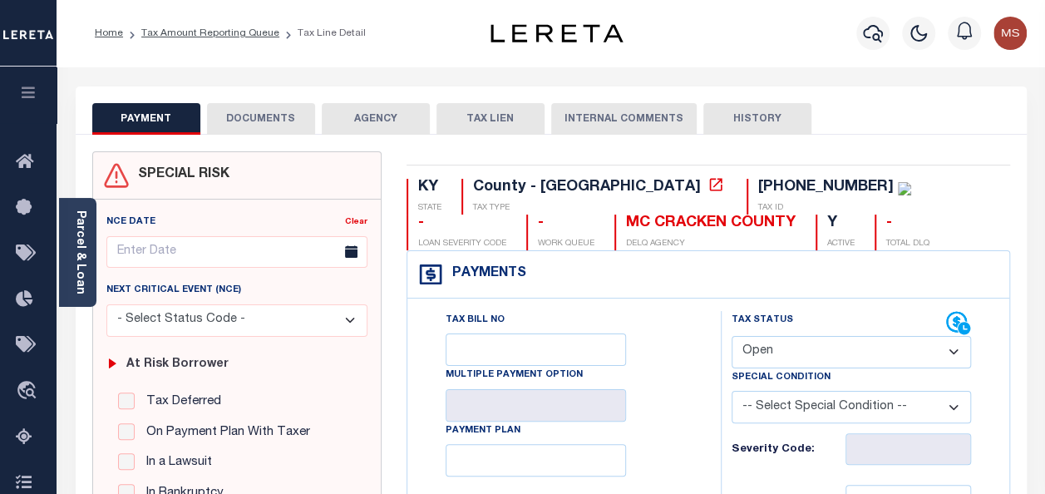
click at [771, 355] on select "- Select Status Code - Open Due/Unpaid Paid Incomplete No Tax Due Internal Refu…" at bounding box center [851, 352] width 239 height 32
select select "PYD"
click at [732, 336] on select "- Select Status Code - Open Due/Unpaid Paid Incomplete No Tax Due Internal Refu…" at bounding box center [851, 352] width 239 height 32
type input "[DATE]"
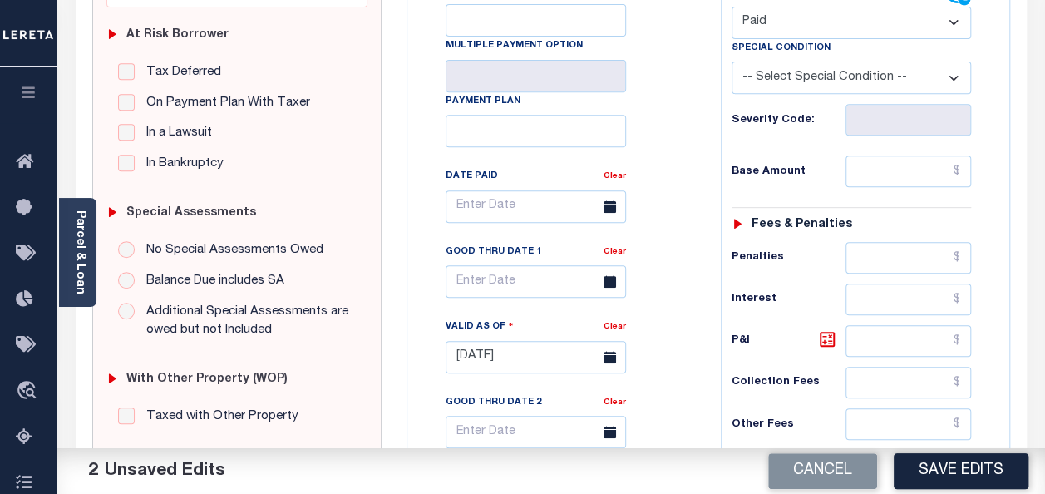
scroll to position [333, 0]
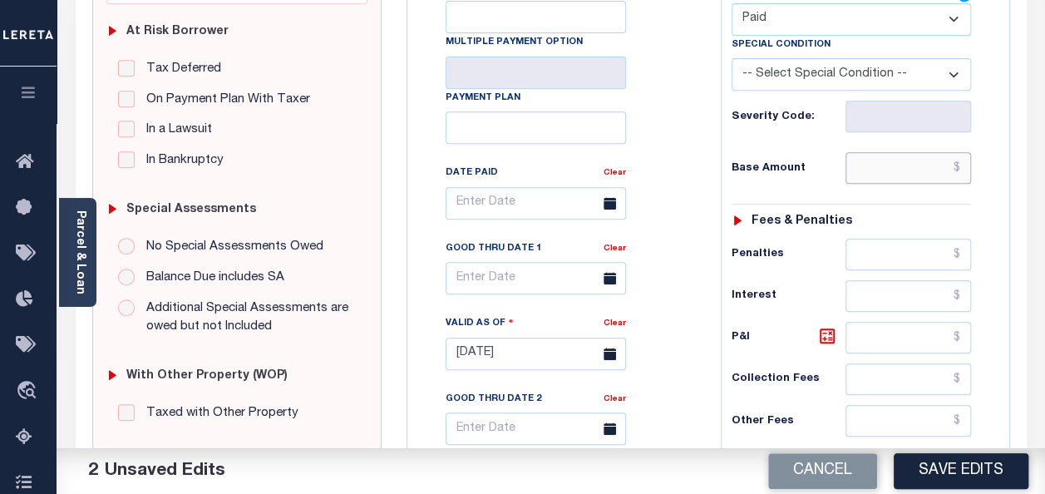
click at [890, 170] on input "text" at bounding box center [909, 168] width 126 height 32
paste input "2,050.44"
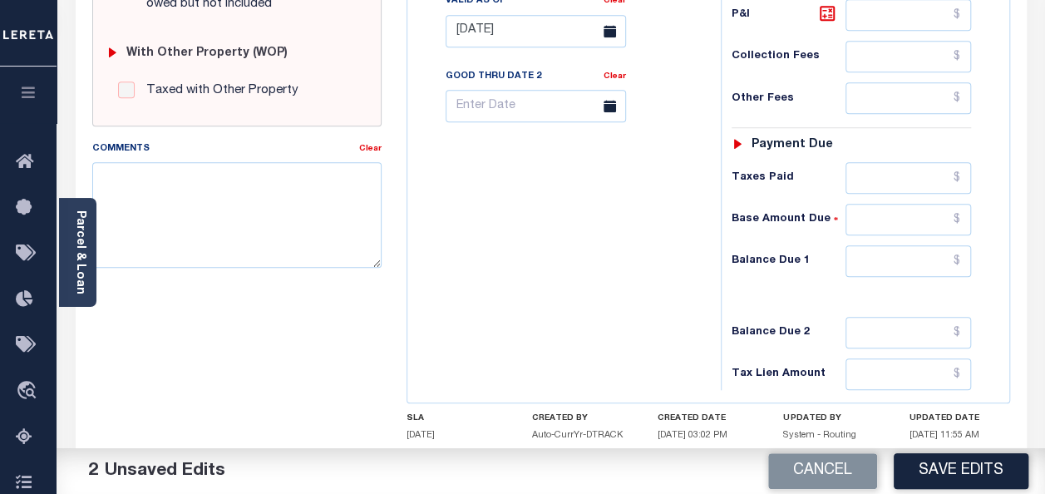
scroll to position [665, 0]
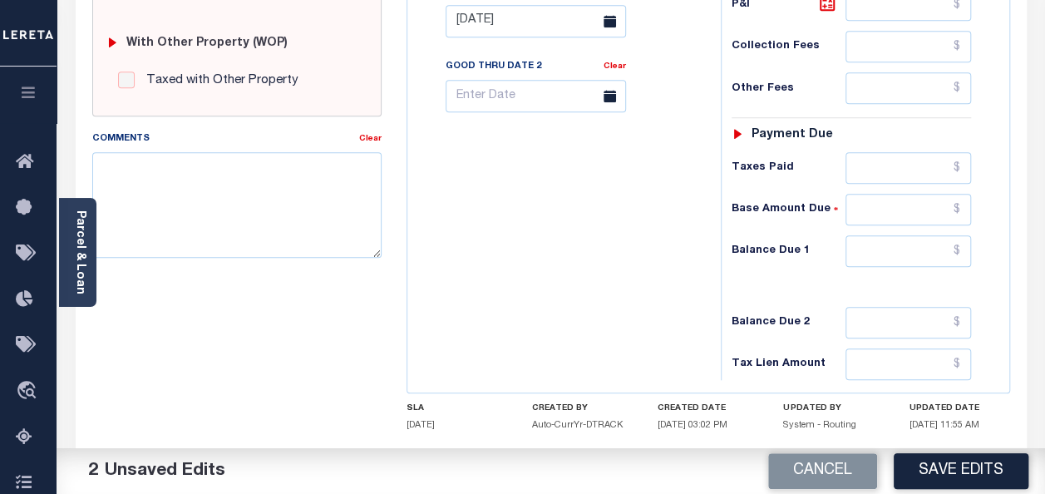
type input "$2,050.44"
click at [926, 243] on input "text" at bounding box center [909, 251] width 126 height 32
type input "$0.00"
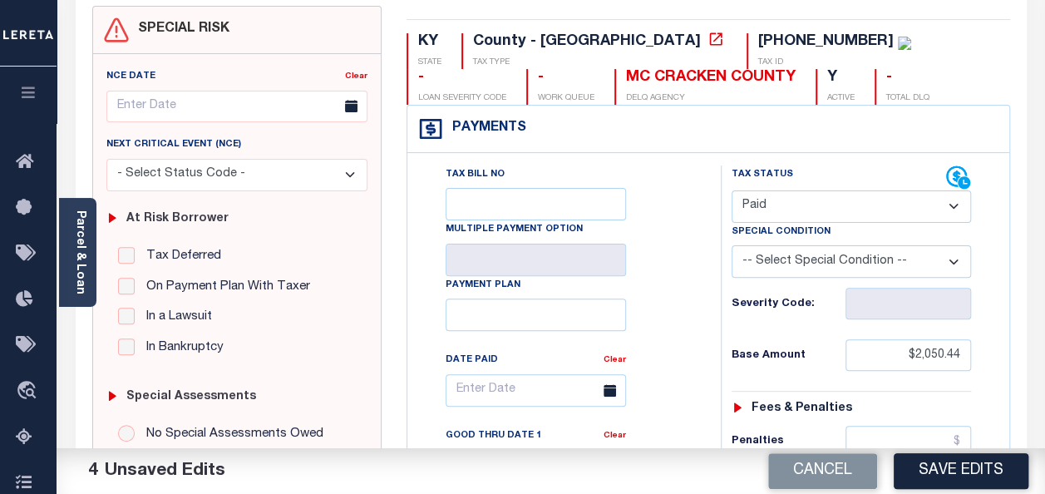
scroll to position [0, 0]
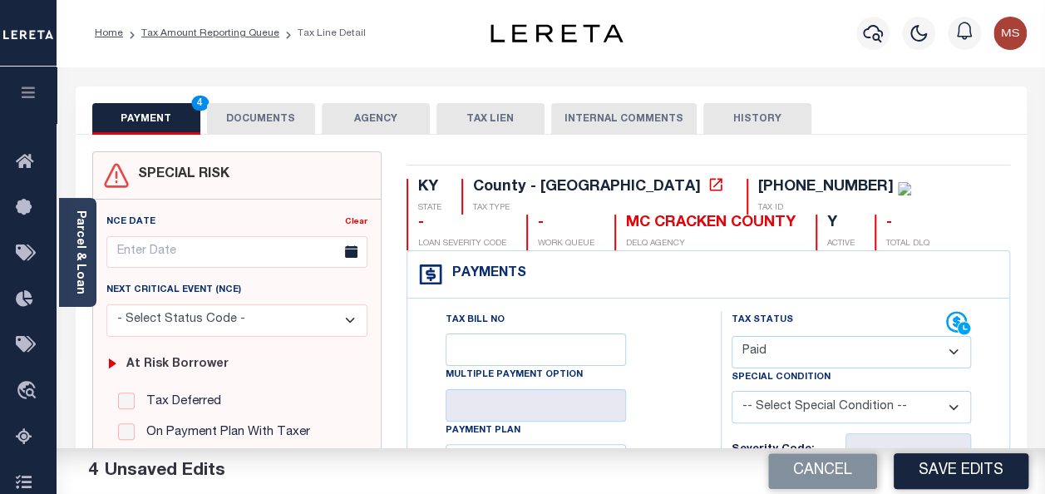
click at [254, 116] on button "DOCUMENTS" at bounding box center [261, 119] width 108 height 32
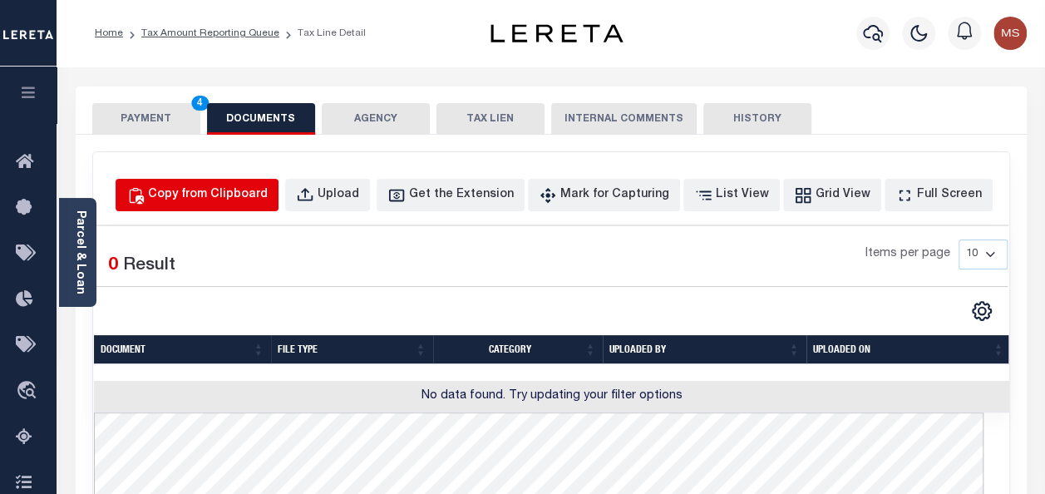
click at [266, 198] on div "Copy from Clipboard" at bounding box center [208, 195] width 120 height 18
select select "POP"
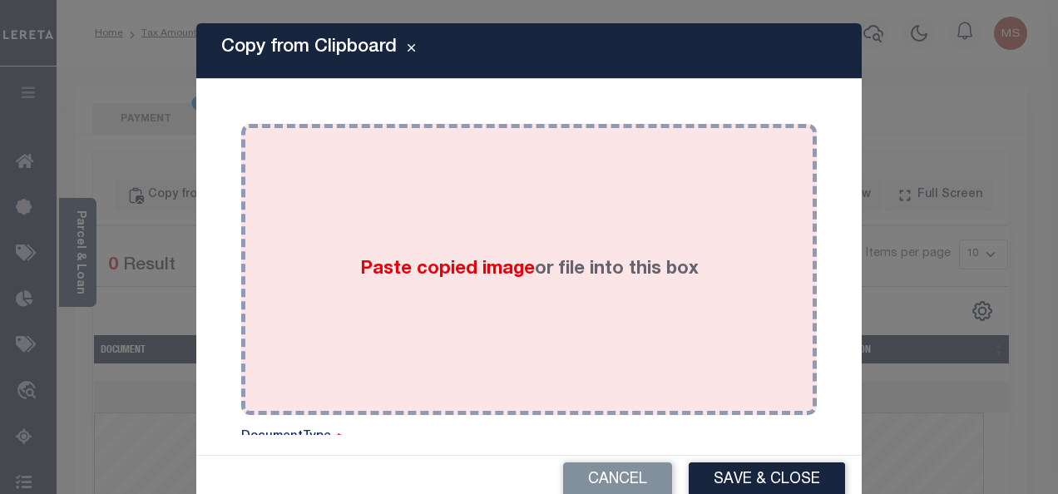
click at [374, 264] on span "Paste copied image" at bounding box center [447, 269] width 175 height 18
click at [384, 260] on span "Paste copied image" at bounding box center [447, 269] width 175 height 18
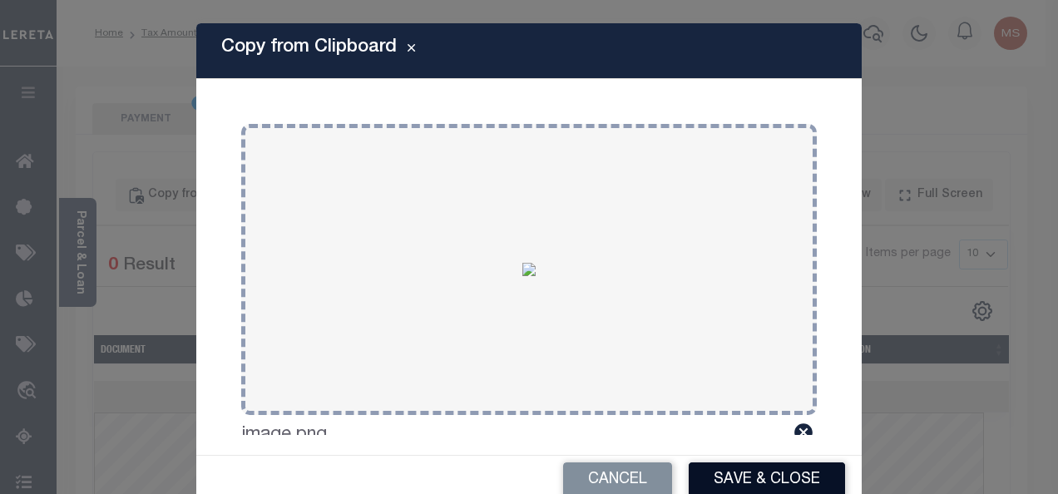
click at [755, 476] on button "Save & Close" at bounding box center [766, 480] width 156 height 36
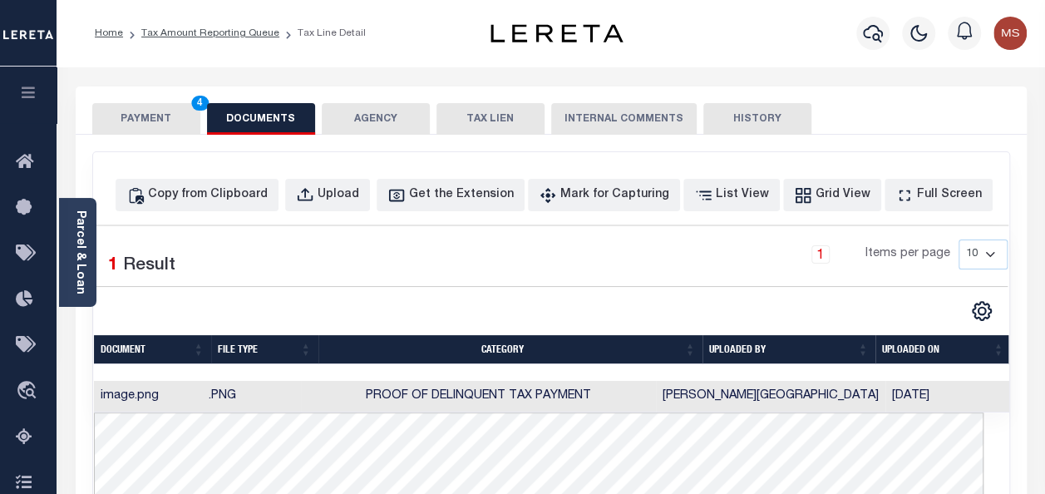
drag, startPoint x: 150, startPoint y: 115, endPoint x: 158, endPoint y: 120, distance: 9.7
click at [150, 115] on button "PAYMENT 4" at bounding box center [146, 119] width 108 height 32
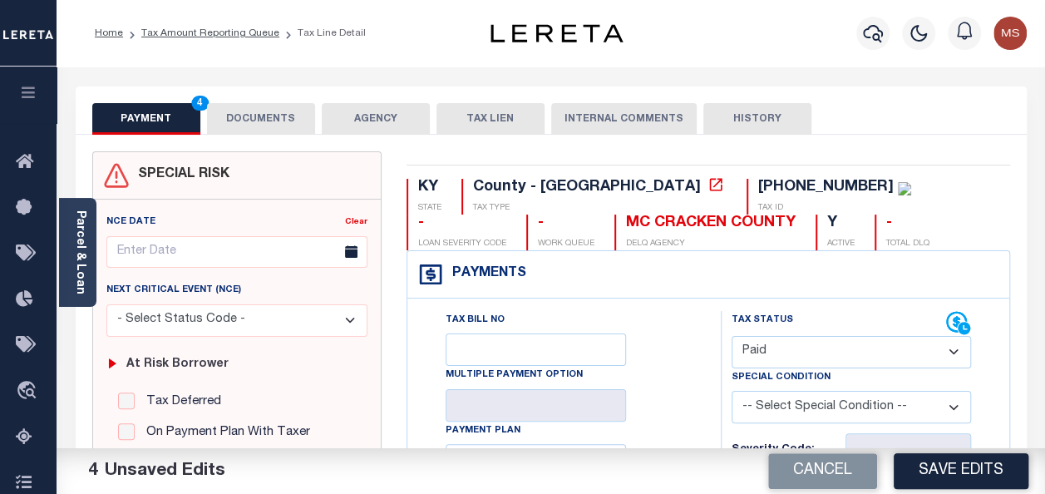
scroll to position [416, 0]
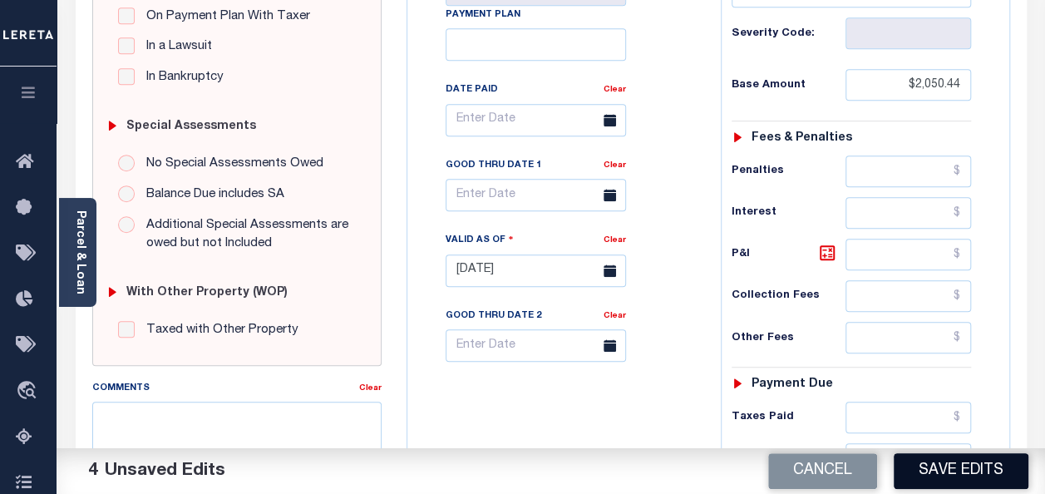
click at [948, 470] on button "Save Edits" at bounding box center [961, 471] width 135 height 36
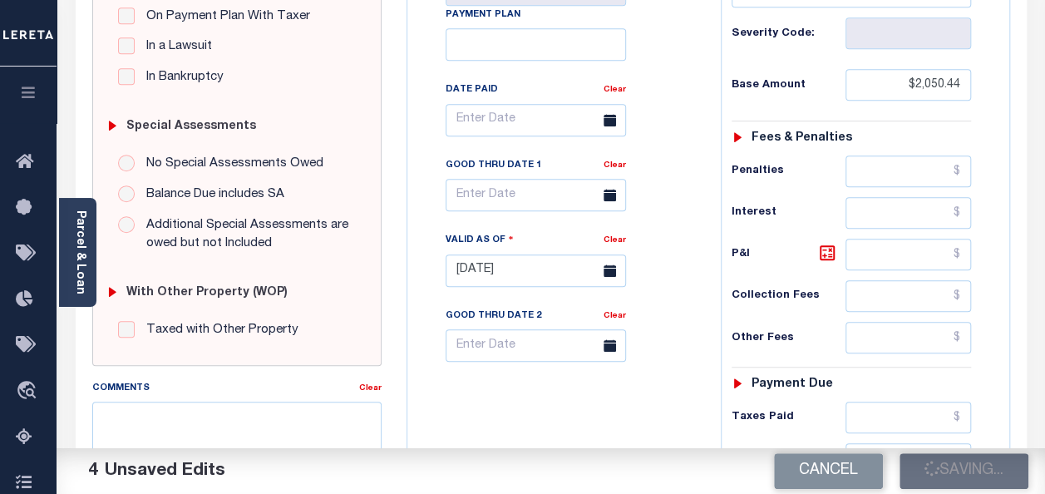
checkbox input "false"
type input "$2,050.44"
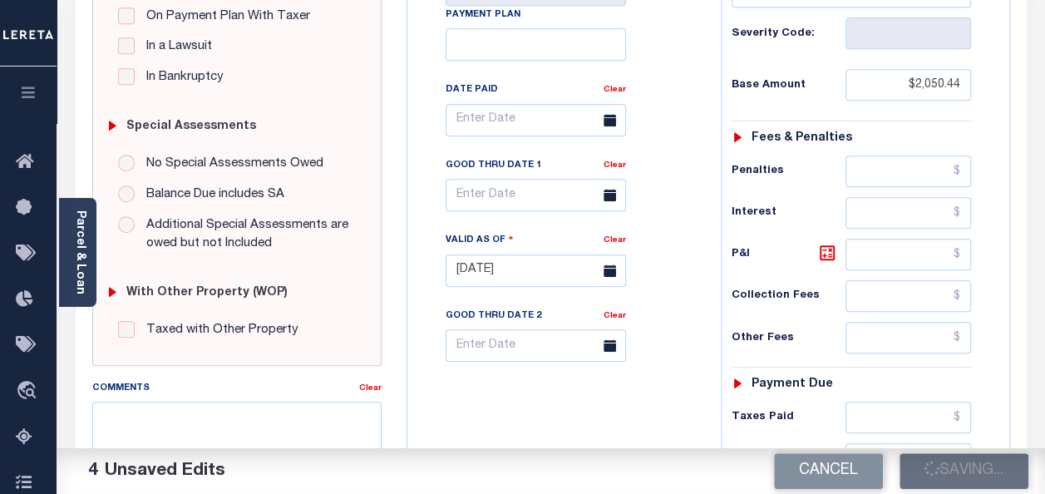
type input "$0"
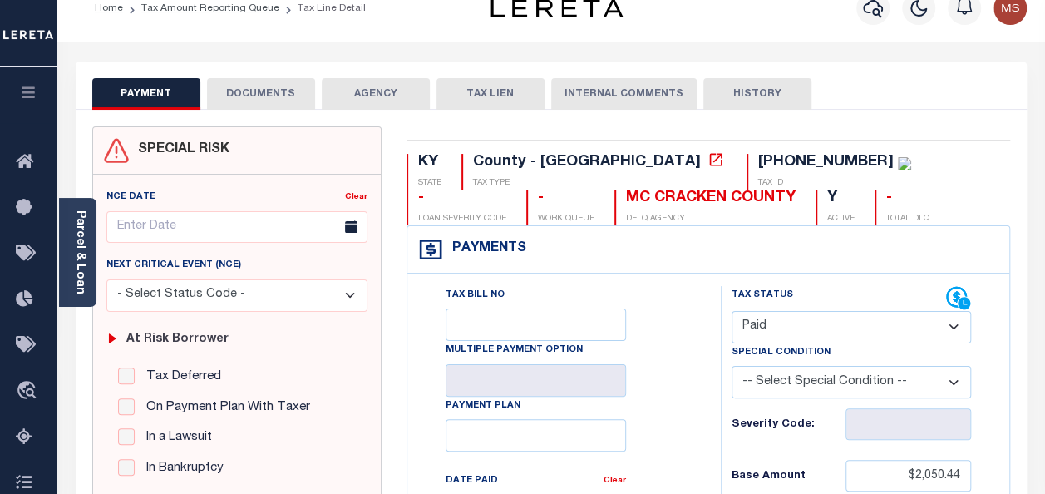
scroll to position [0, 0]
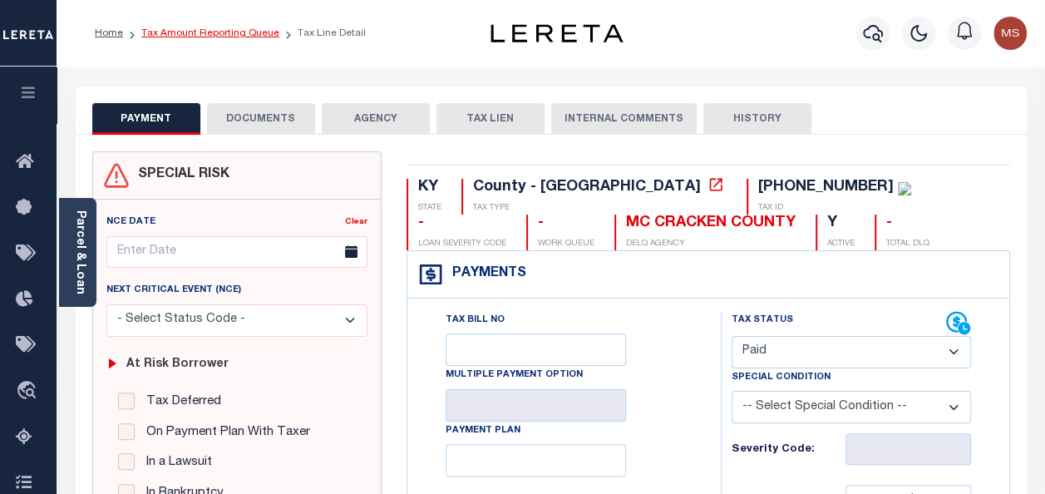
click at [180, 28] on link "Tax Amount Reporting Queue" at bounding box center [210, 33] width 138 height 10
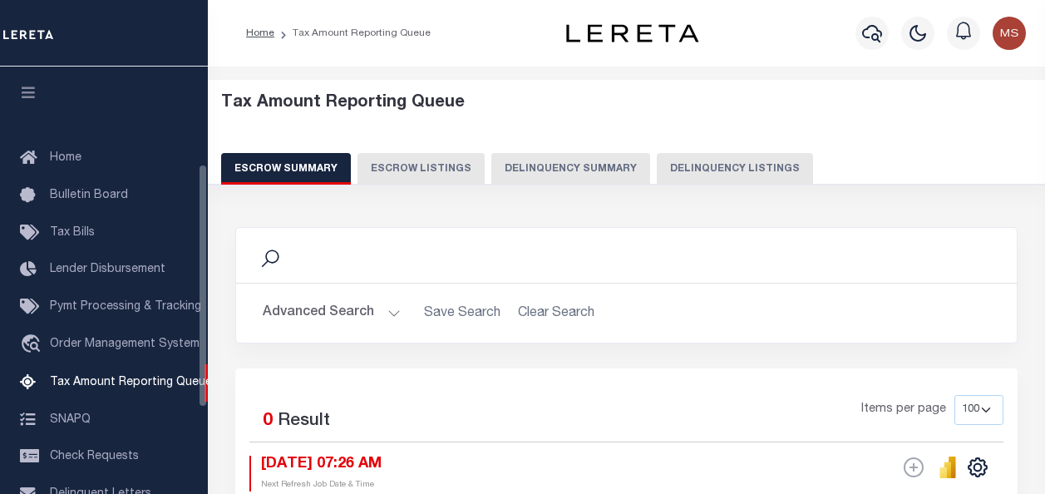
select select "100"
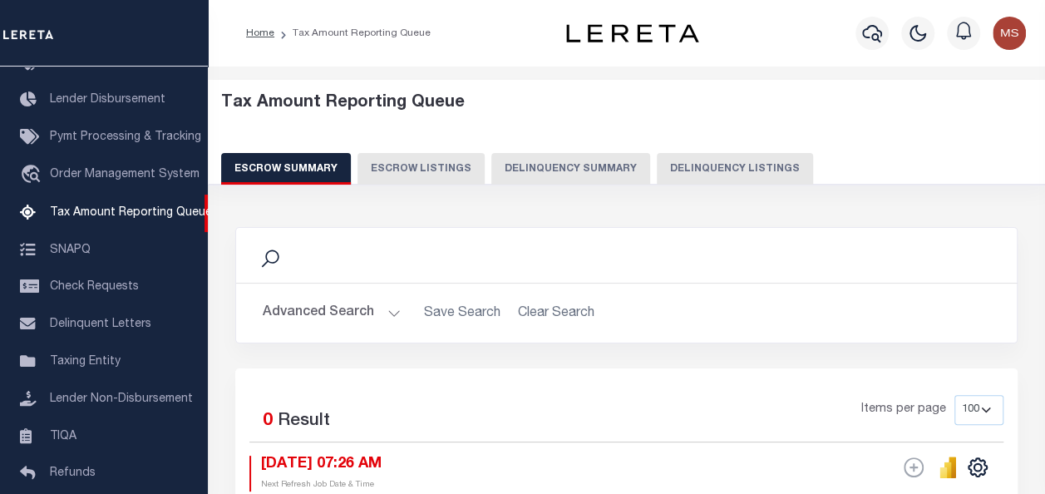
click at [756, 165] on button "Delinquency Listings" at bounding box center [735, 169] width 156 height 32
select select "100"
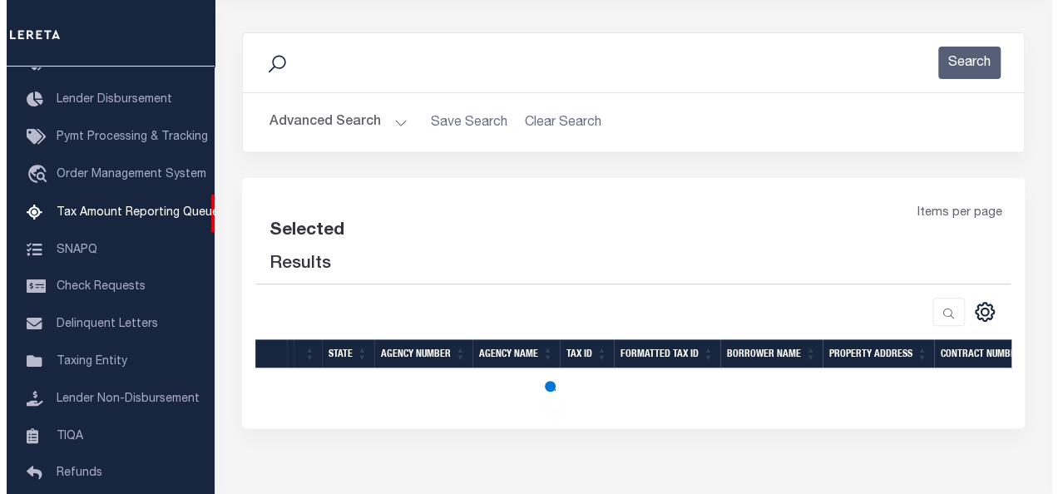
scroll to position [249, 0]
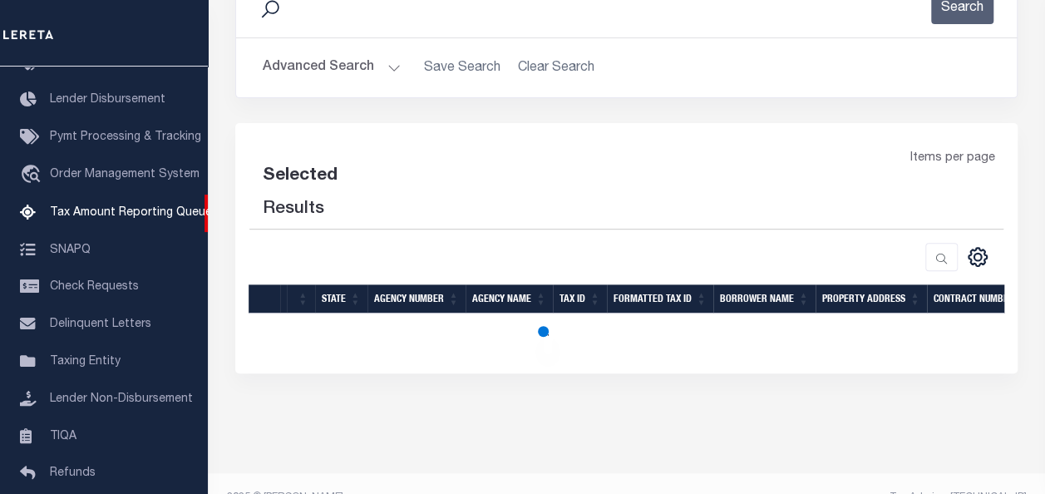
select select "100"
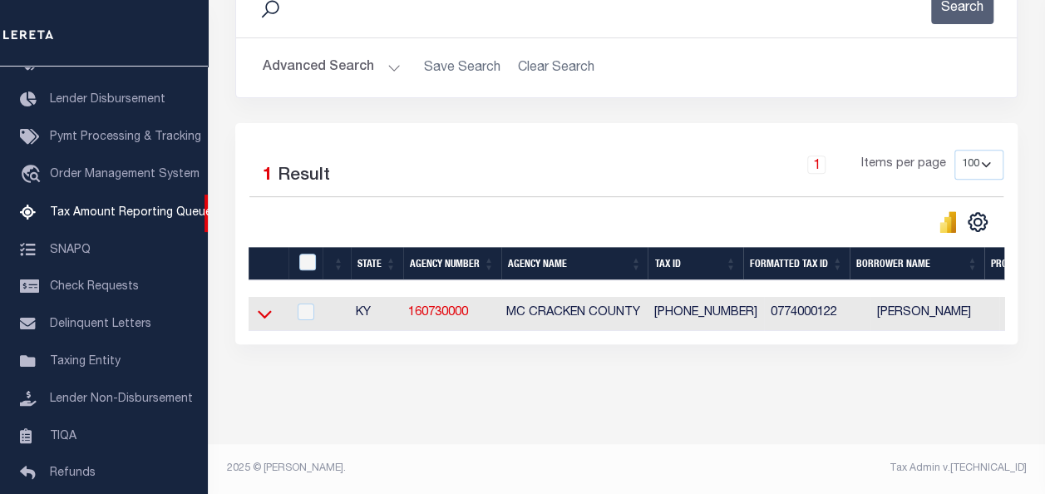
click at [259, 315] on icon at bounding box center [265, 315] width 14 height 8
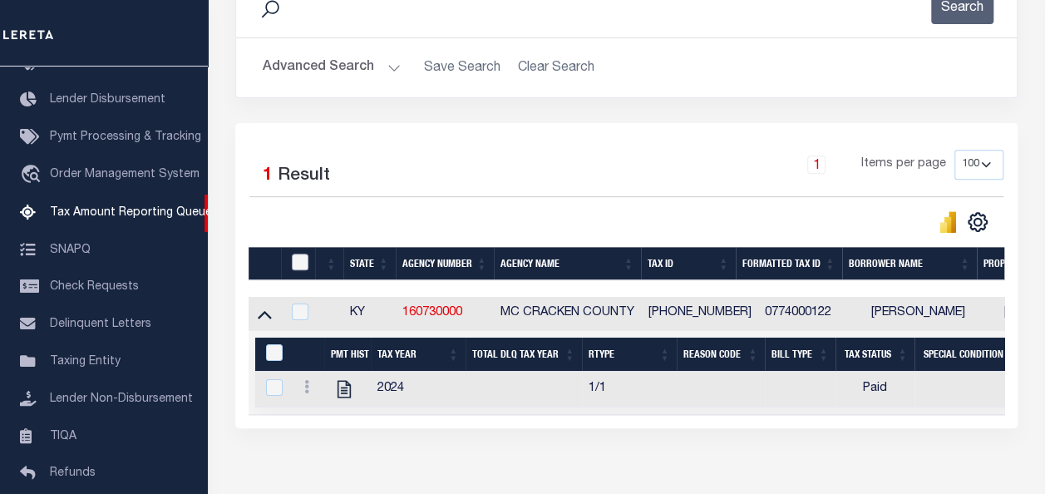
click at [304, 260] on input "checkbox" at bounding box center [300, 262] width 17 height 17
checkbox input "true"
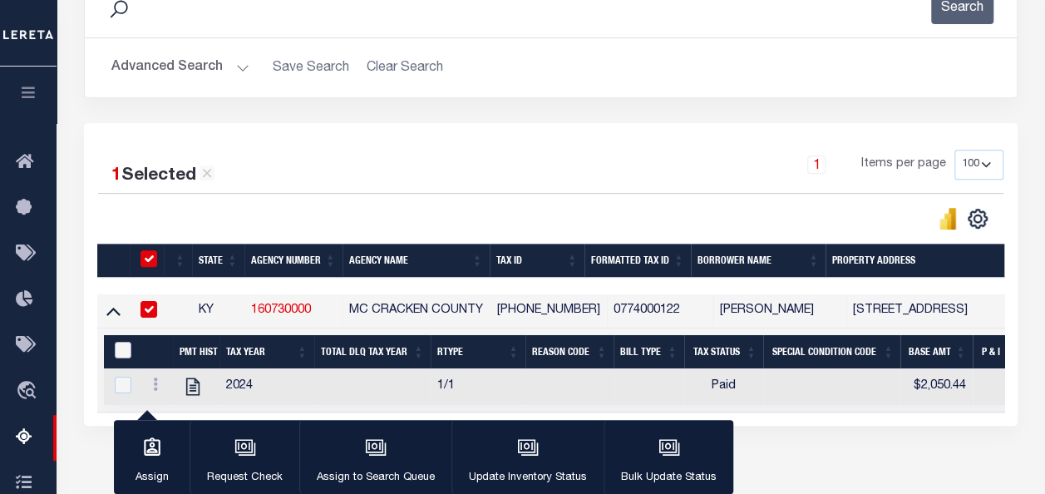
click at [121, 349] on input "&nbsp;" at bounding box center [123, 350] width 17 height 17
checkbox input "true"
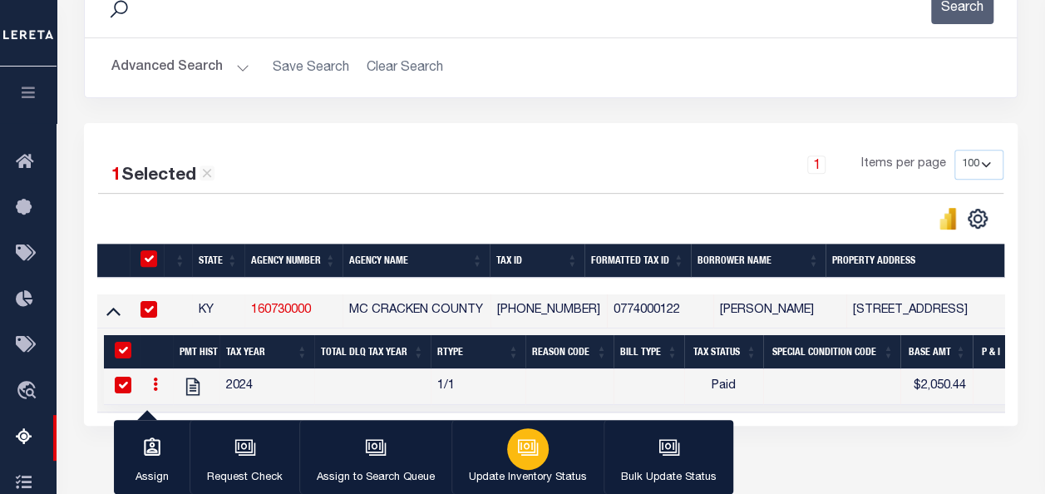
click at [526, 446] on icon "button" at bounding box center [528, 448] width 22 height 22
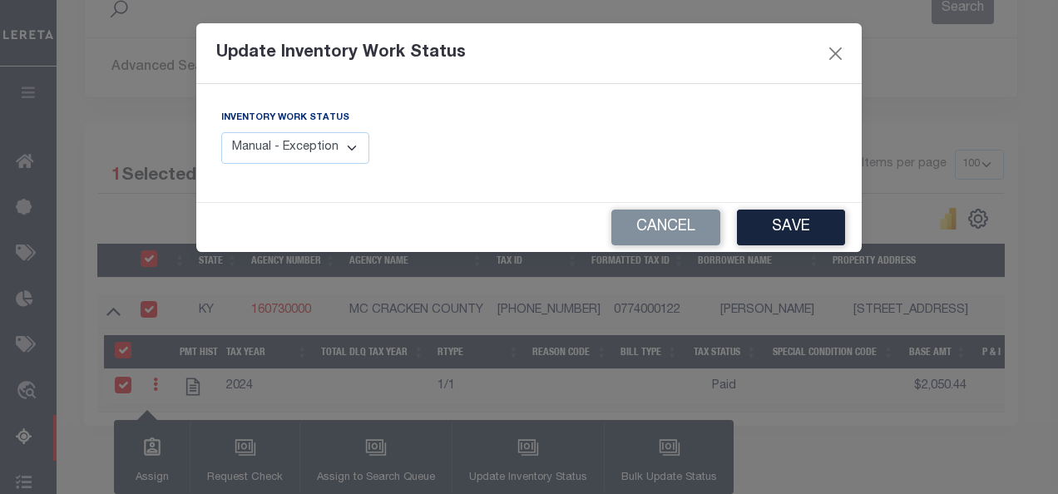
click at [329, 147] on select "Manual - Exception Pended - Awaiting Search Late Add Exception Completed" at bounding box center [295, 148] width 148 height 32
select select "4"
click at [221, 132] on select "Manual - Exception Pended - Awaiting Search Late Add Exception Completed" at bounding box center [295, 148] width 148 height 32
click at [815, 227] on button "Save" at bounding box center [791, 228] width 108 height 36
